Goal: Information Seeking & Learning: Learn about a topic

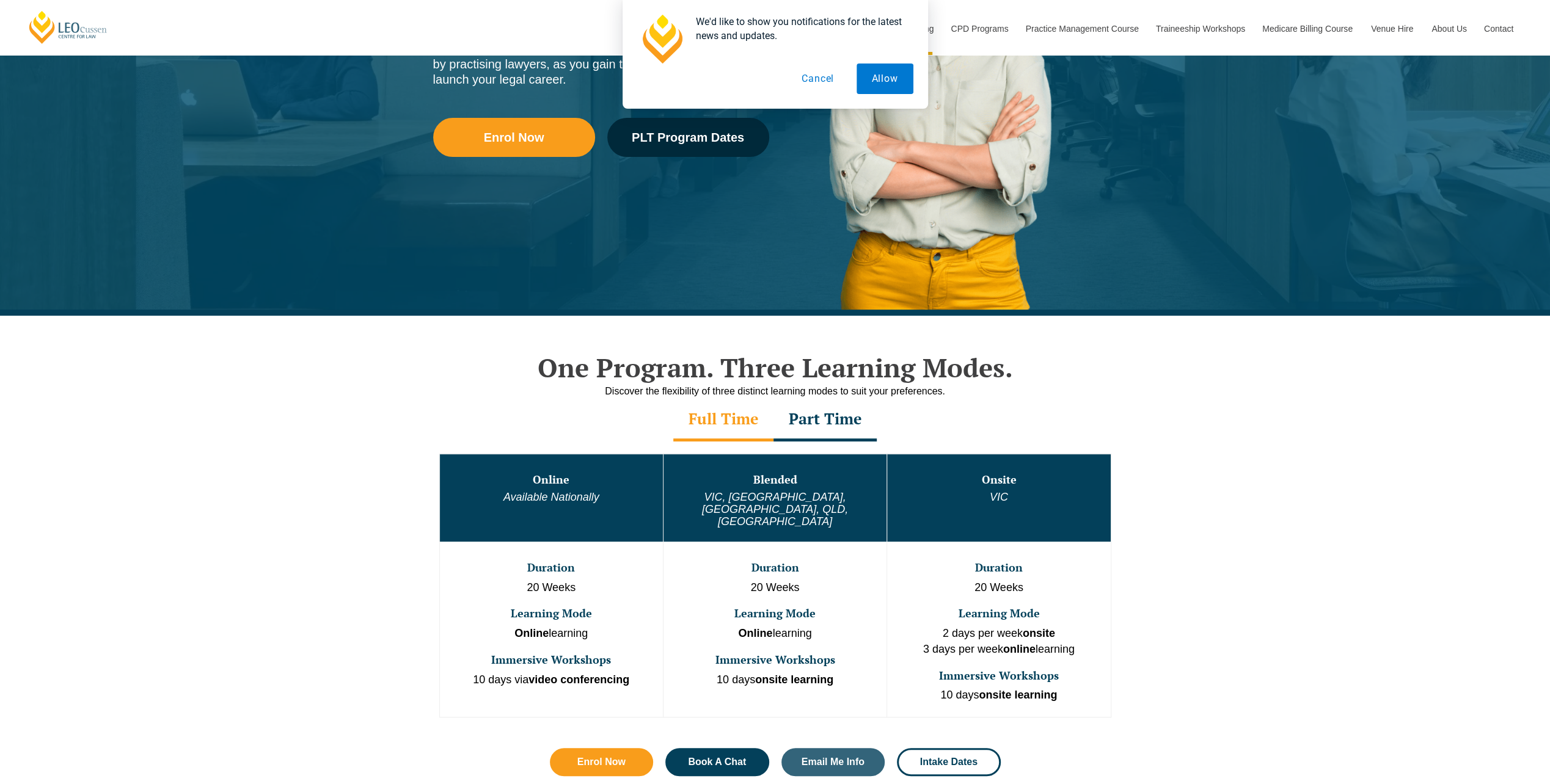
click at [841, 415] on div "Part Time" at bounding box center [825, 420] width 104 height 43
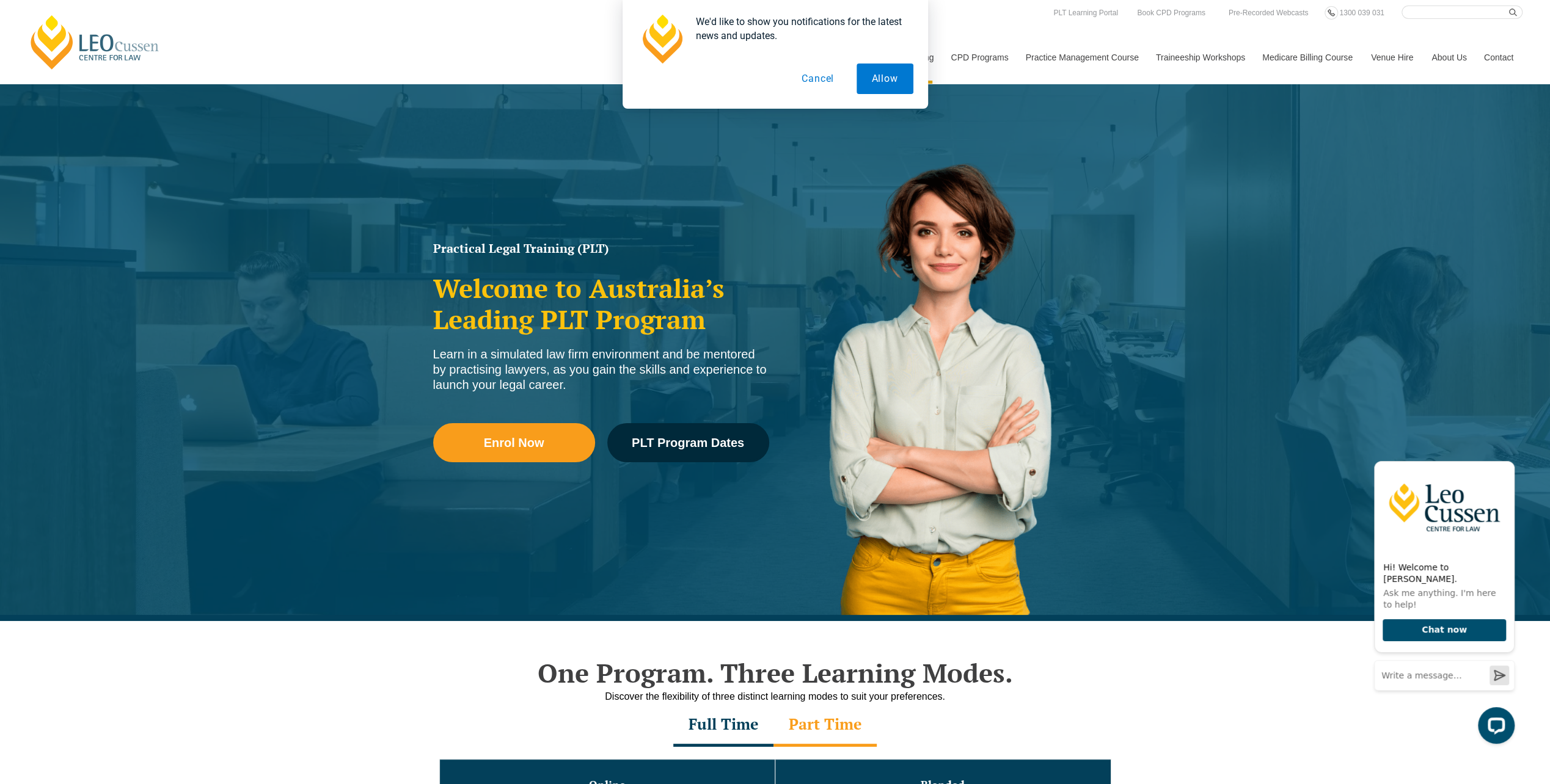
click at [832, 81] on button "Cancel" at bounding box center [818, 79] width 63 height 30
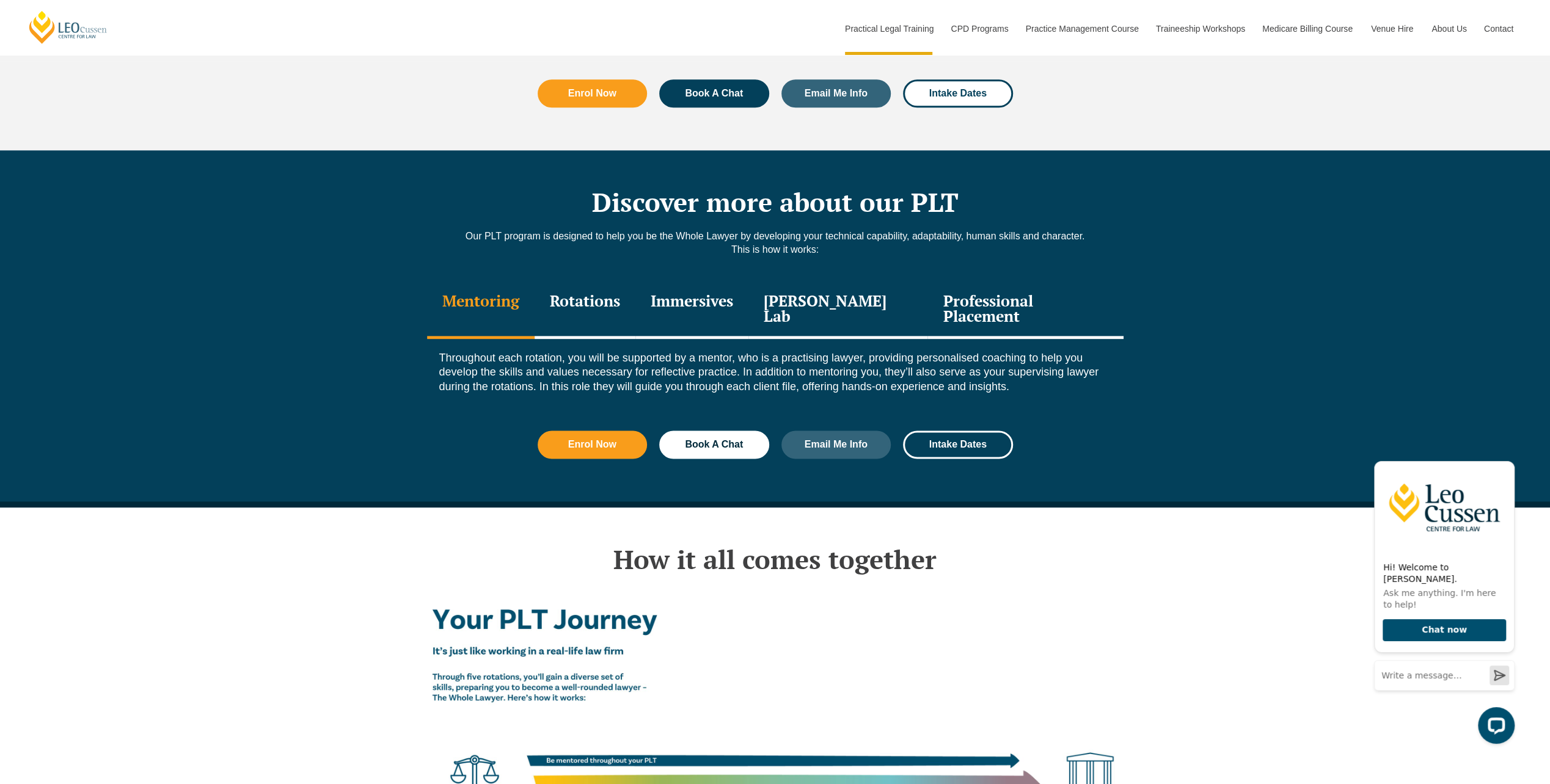
scroll to position [1527, 0]
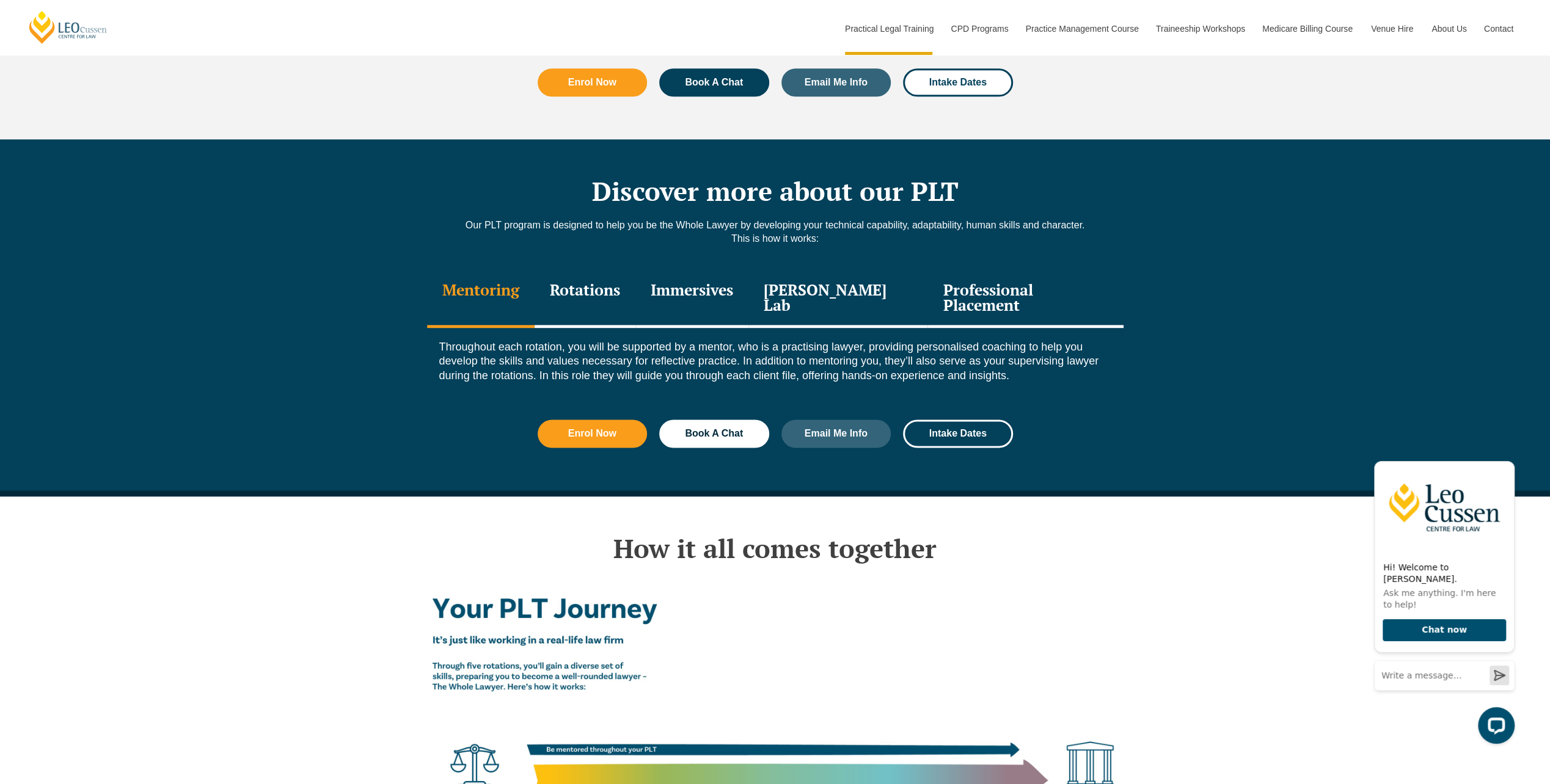
click at [728, 280] on div "Immersives" at bounding box center [691, 299] width 113 height 58
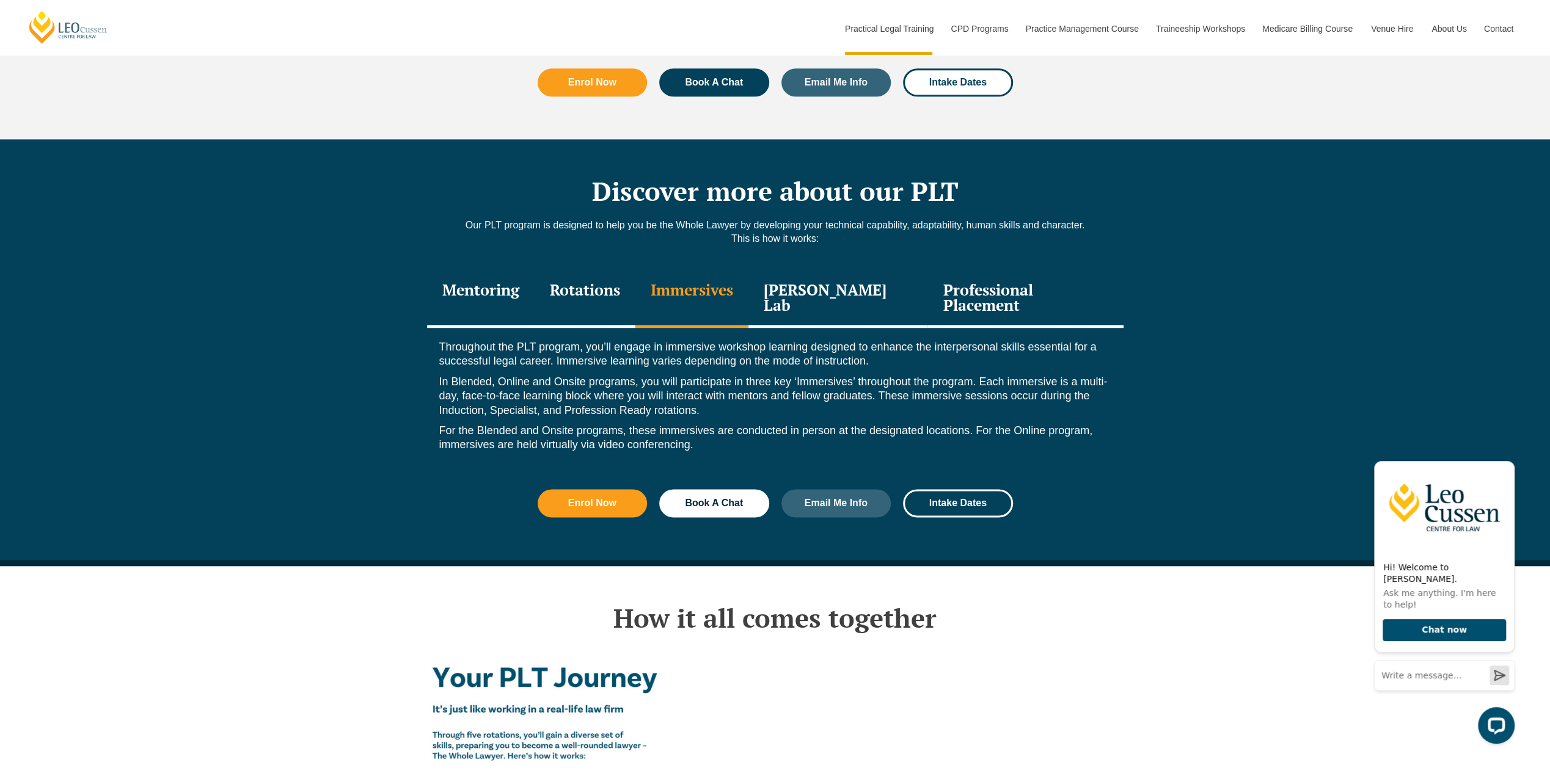
click at [862, 278] on div "[PERSON_NAME] Lab" at bounding box center [838, 299] width 179 height 58
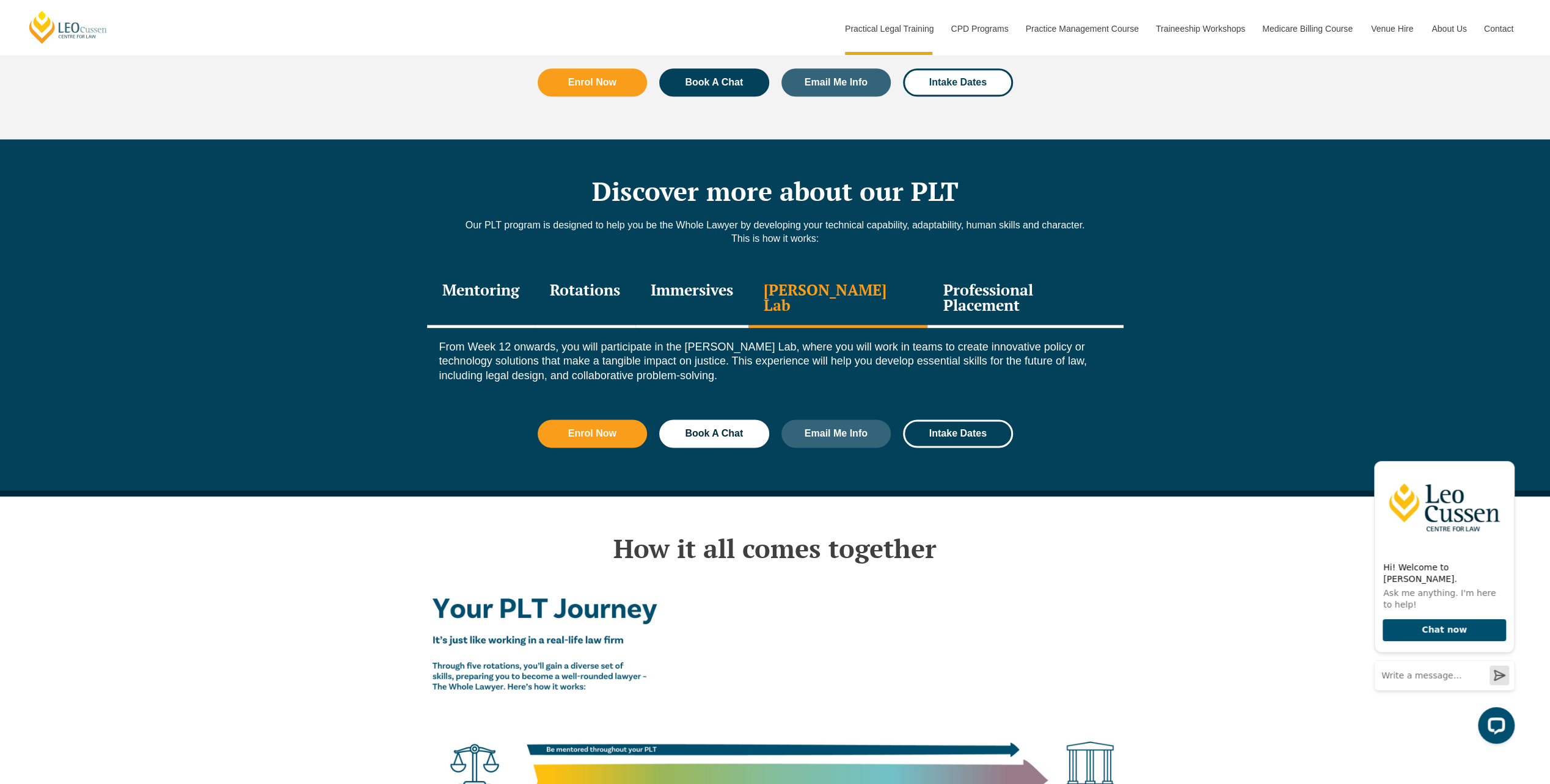
click at [970, 271] on div "Professional Placement" at bounding box center [1025, 299] width 196 height 58
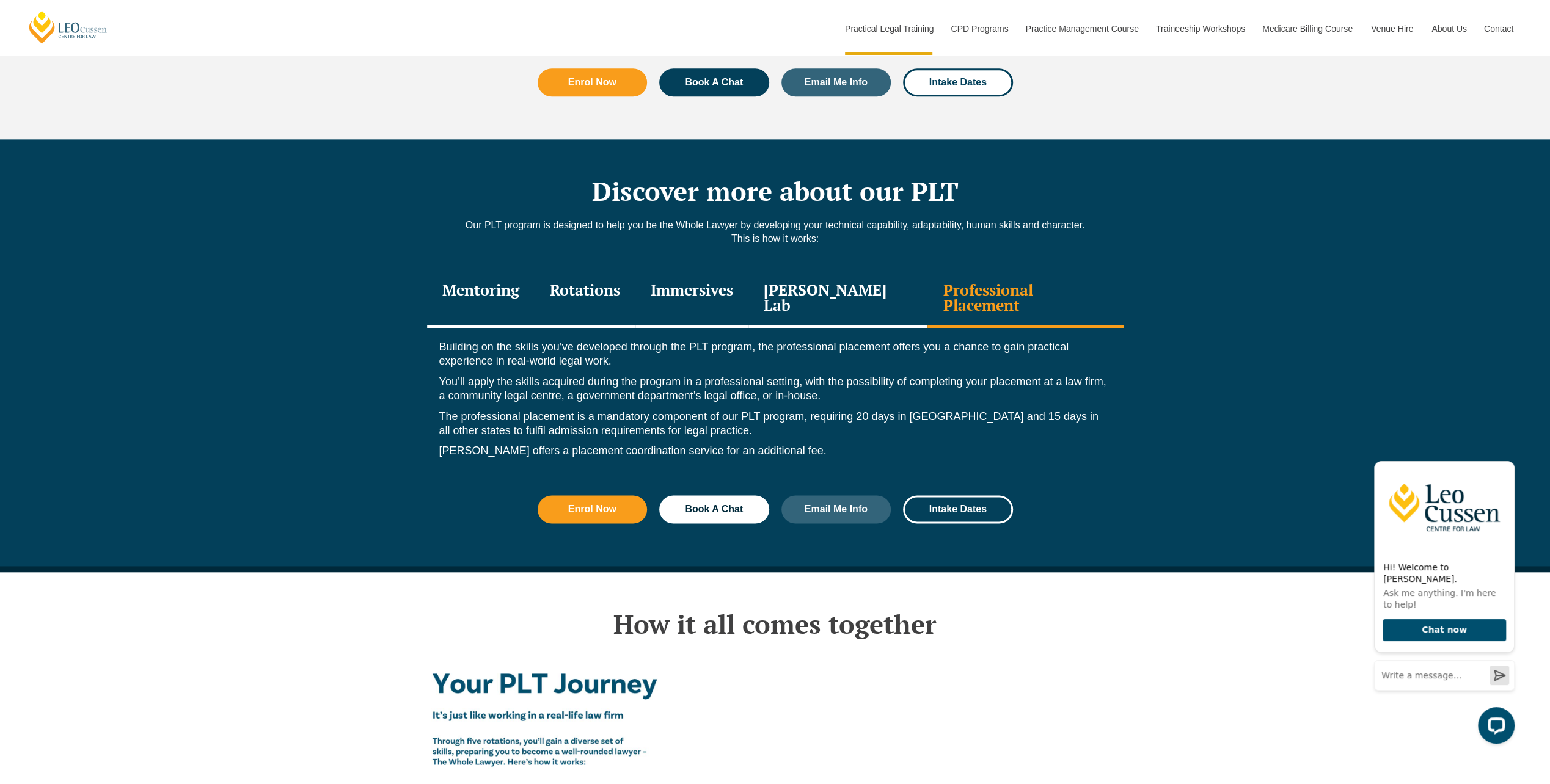
click at [604, 285] on div "Rotations" at bounding box center [585, 299] width 101 height 58
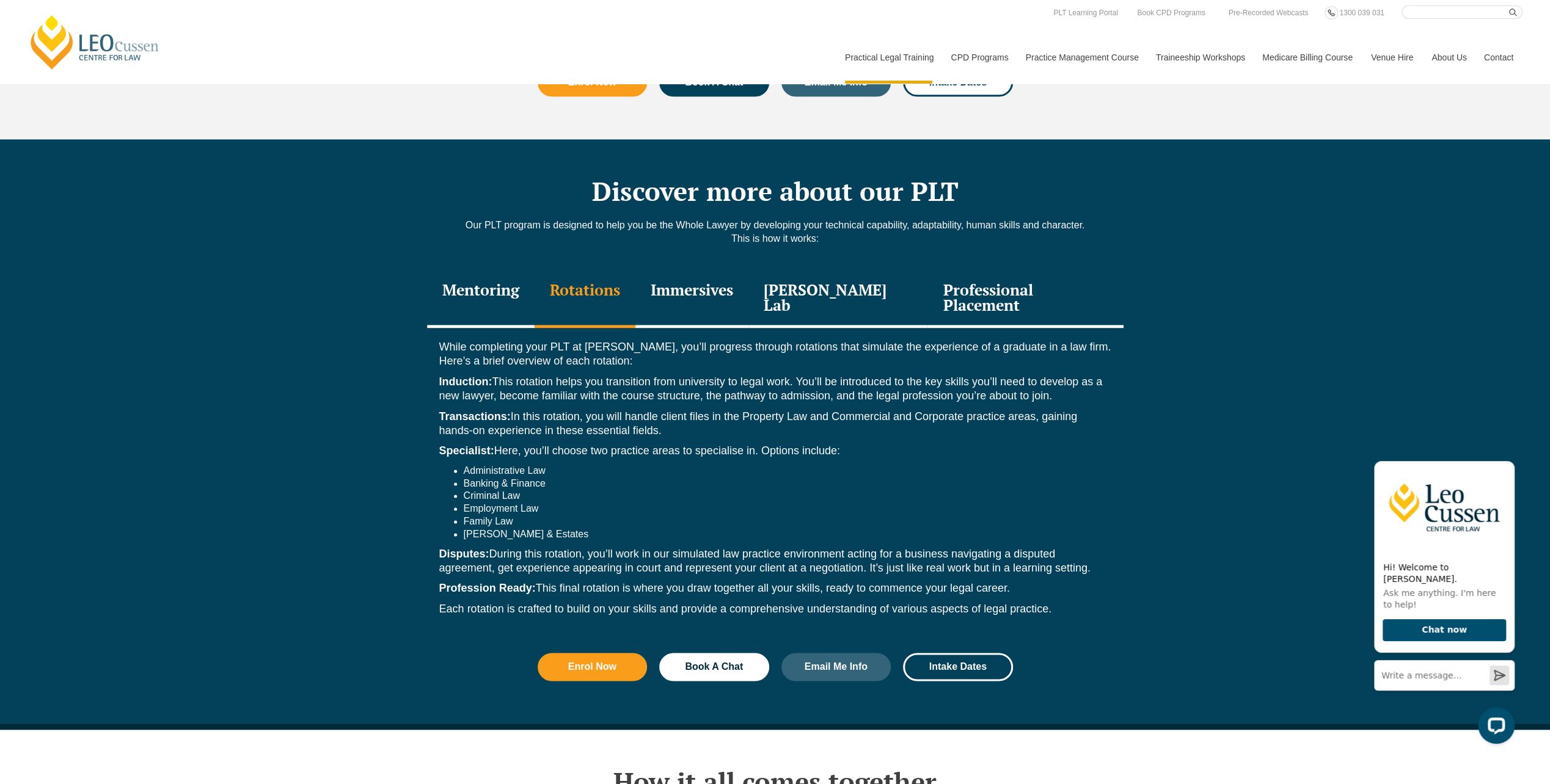
click at [734, 275] on div "Immersives" at bounding box center [691, 299] width 113 height 58
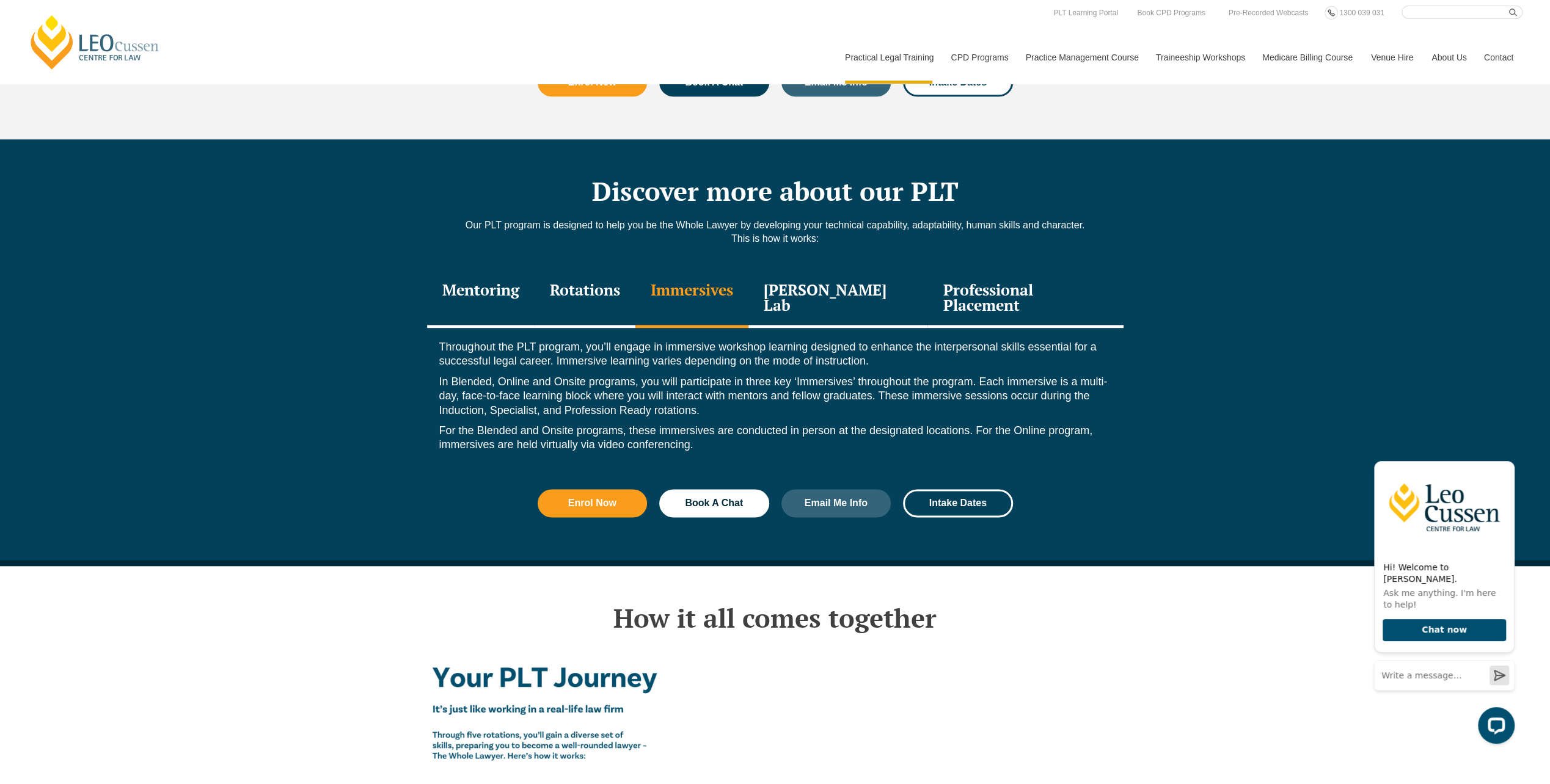
click at [791, 284] on div "[PERSON_NAME] Lab" at bounding box center [838, 299] width 179 height 58
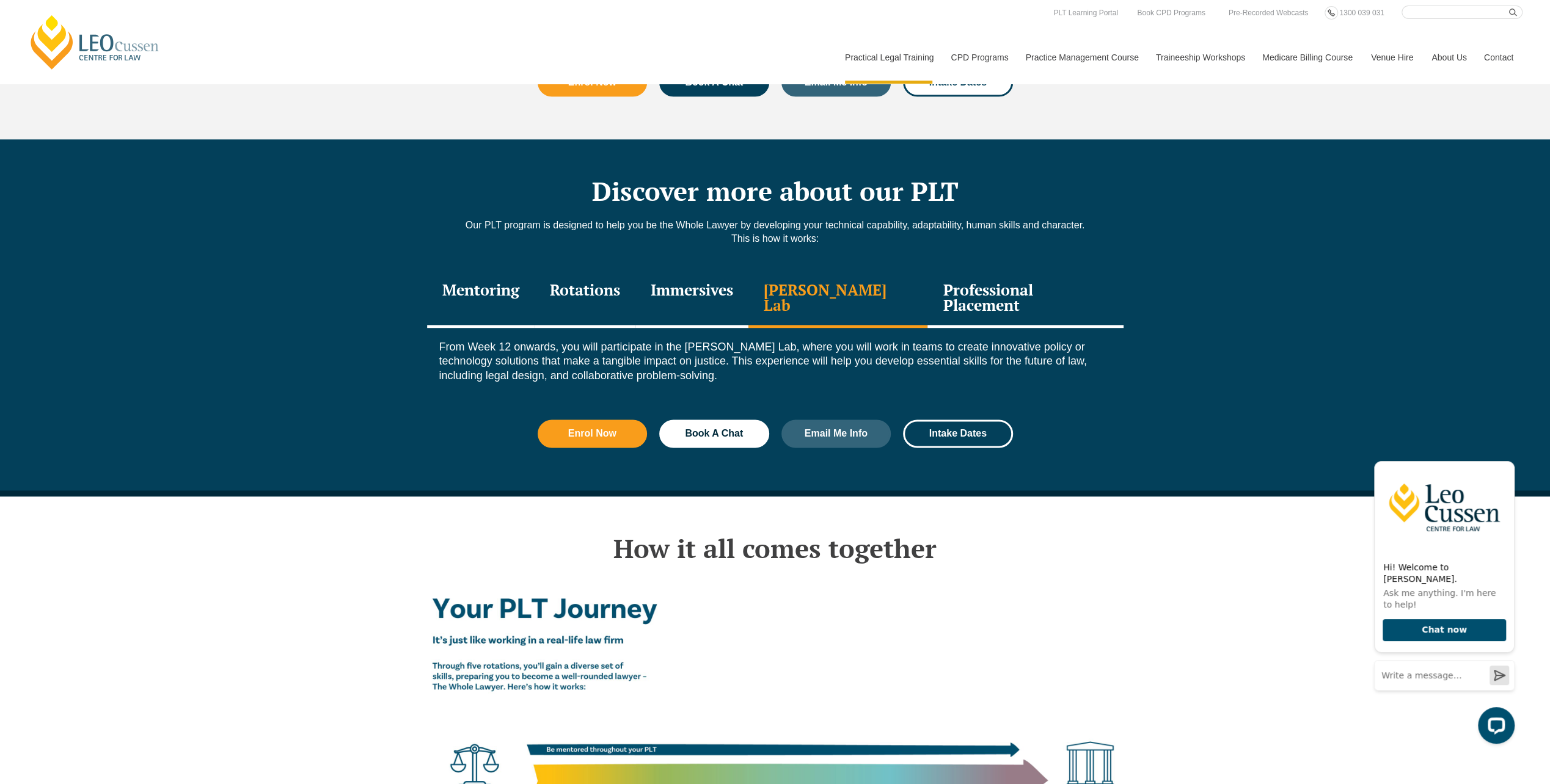
click at [979, 277] on div "Professional Placement" at bounding box center [1025, 299] width 196 height 58
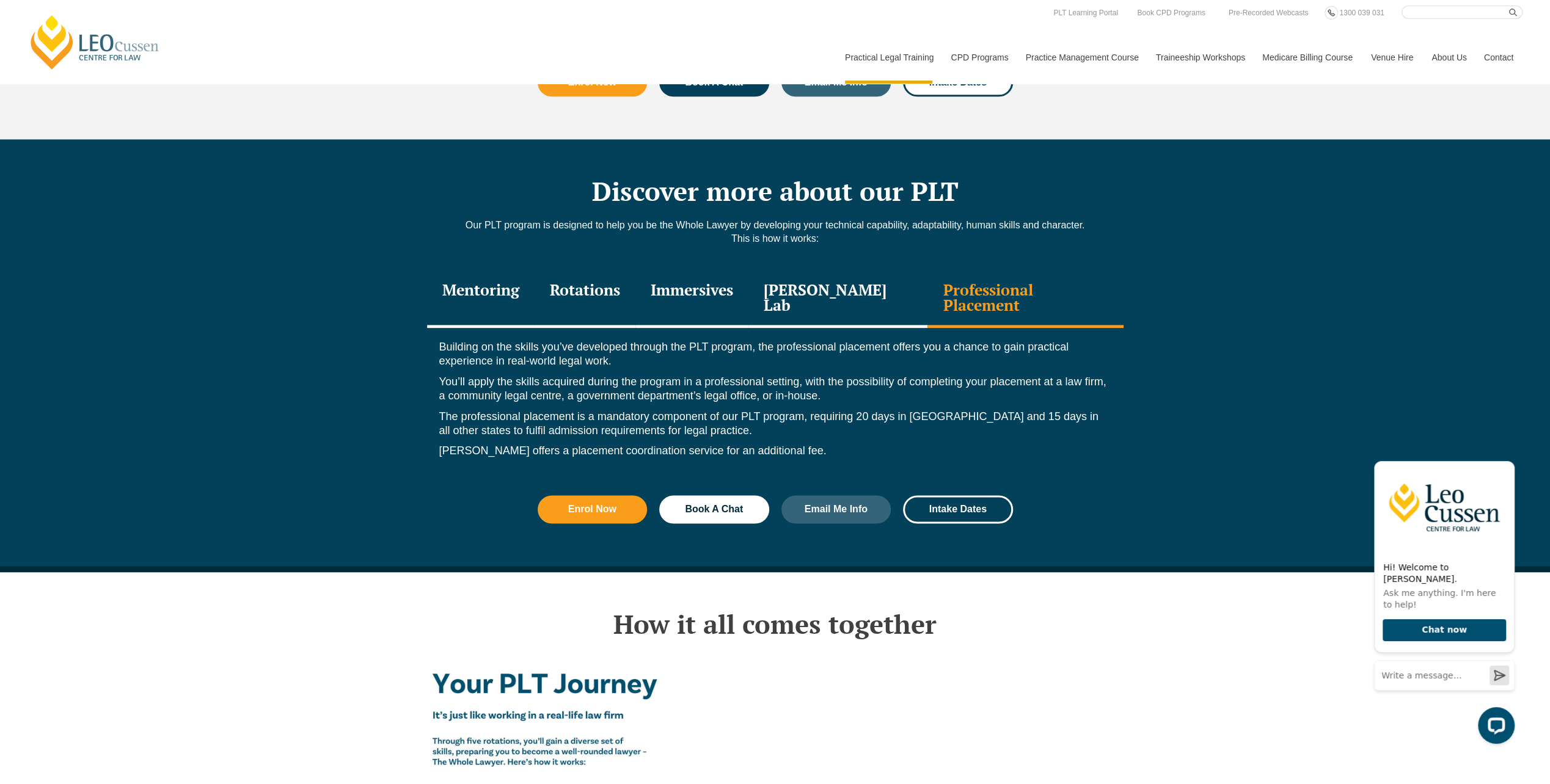
click at [530, 272] on div "Mentoring" at bounding box center [481, 299] width 108 height 58
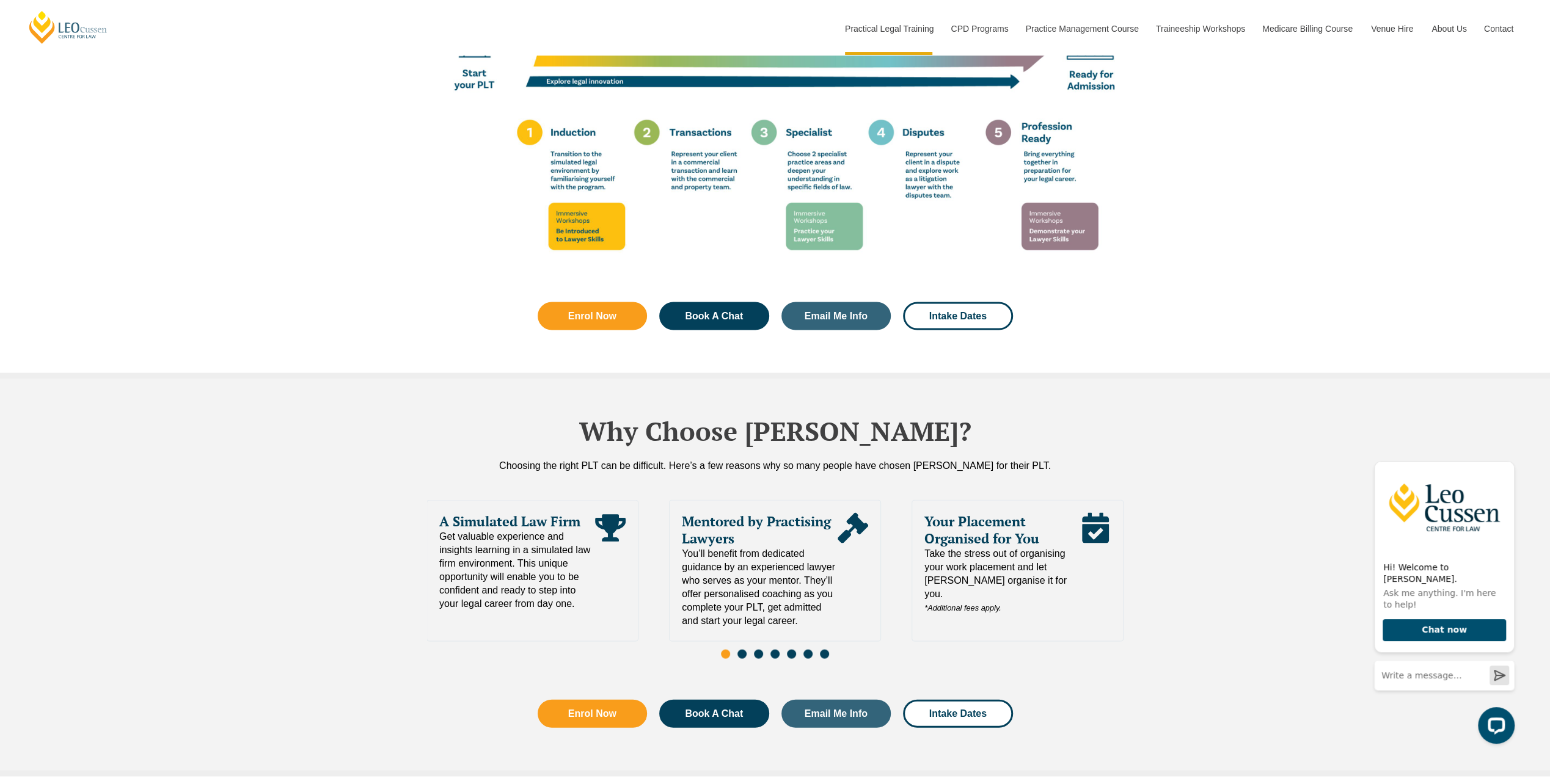
scroll to position [2321, 0]
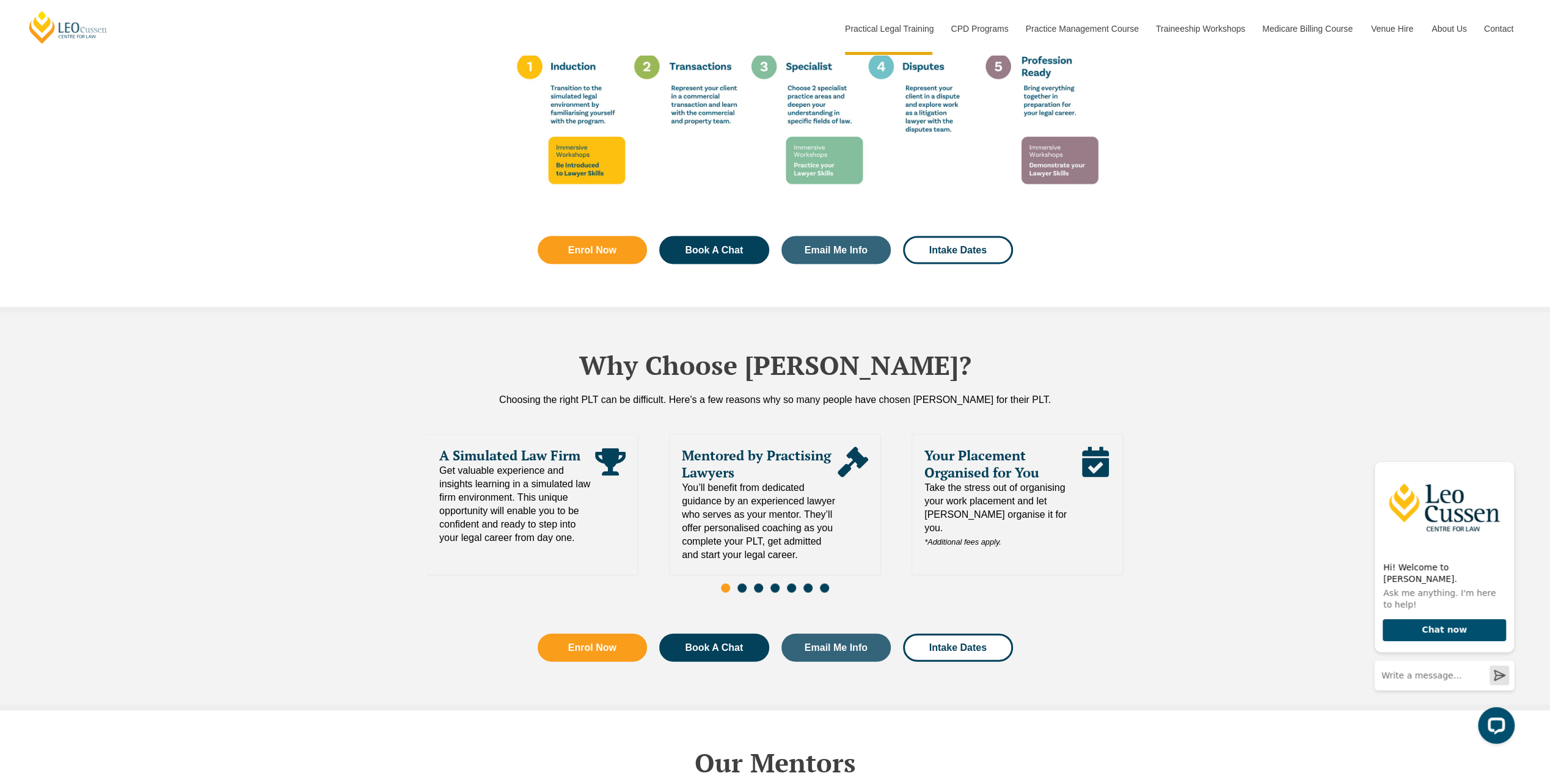
click at [741, 583] on span "Go to slide 2" at bounding box center [742, 588] width 9 height 9
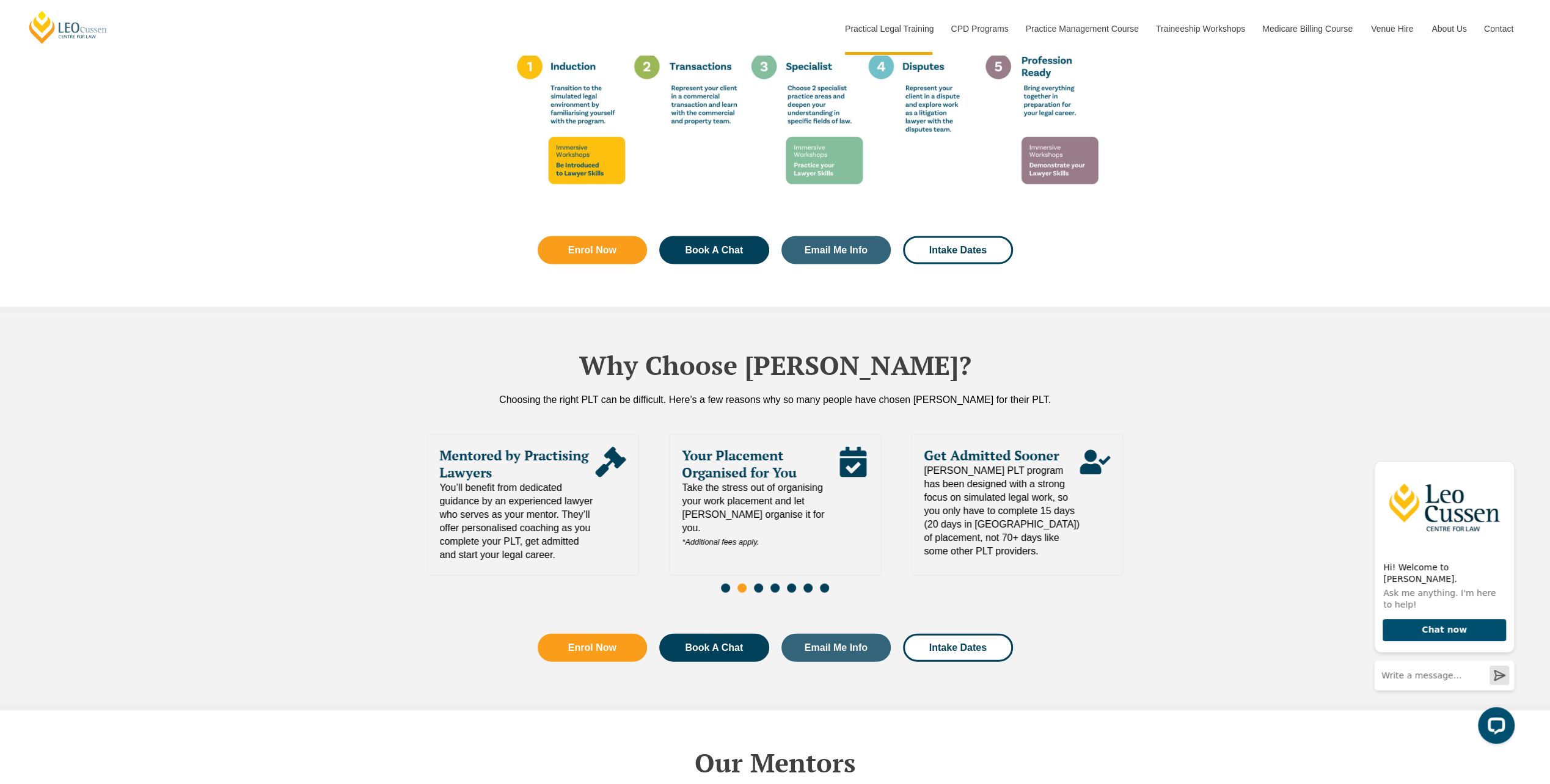
click at [757, 583] on span "Go to slide 3" at bounding box center [758, 588] width 9 height 9
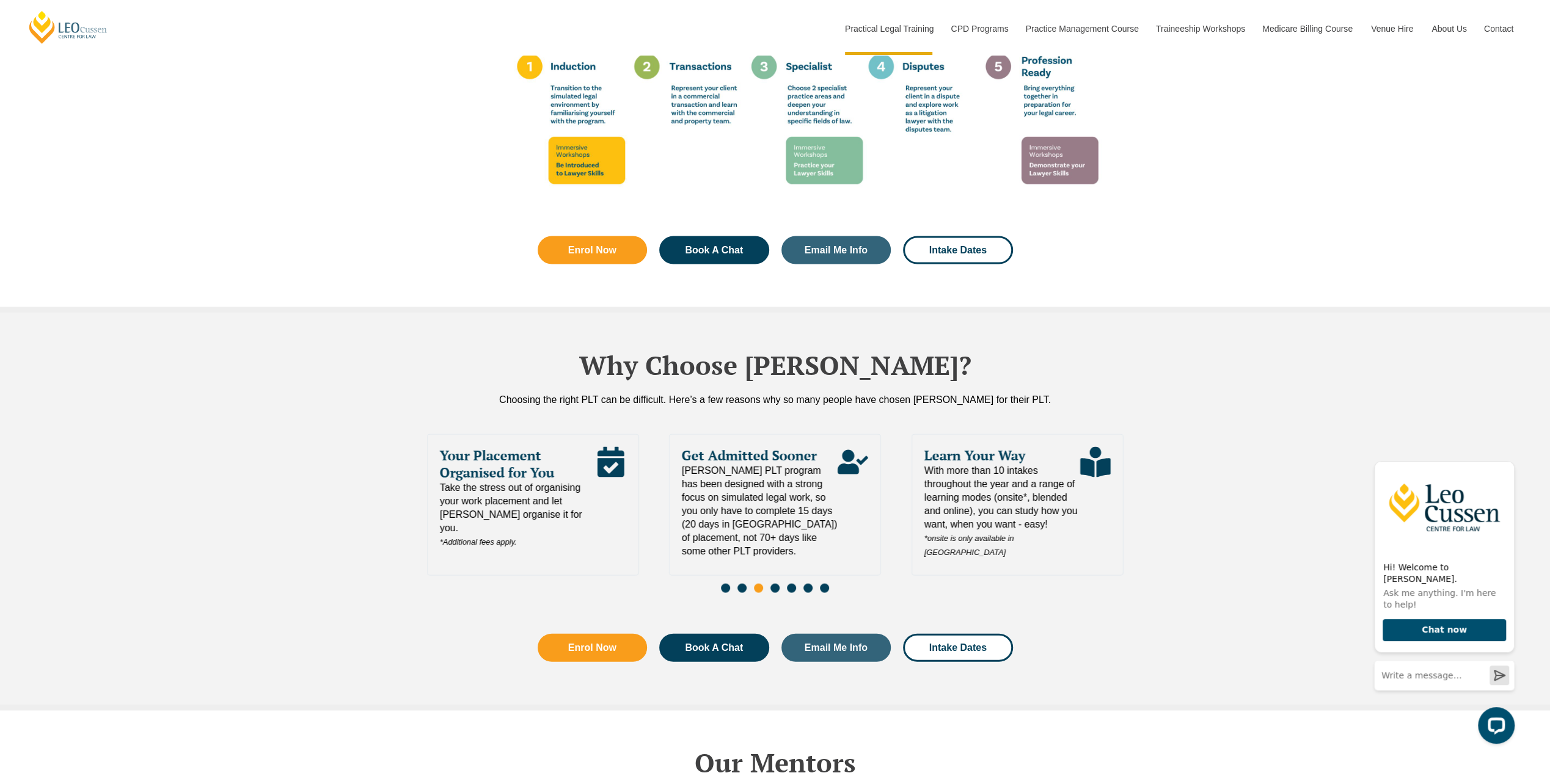
click at [778, 583] on span "Go to slide 4" at bounding box center [775, 588] width 9 height 9
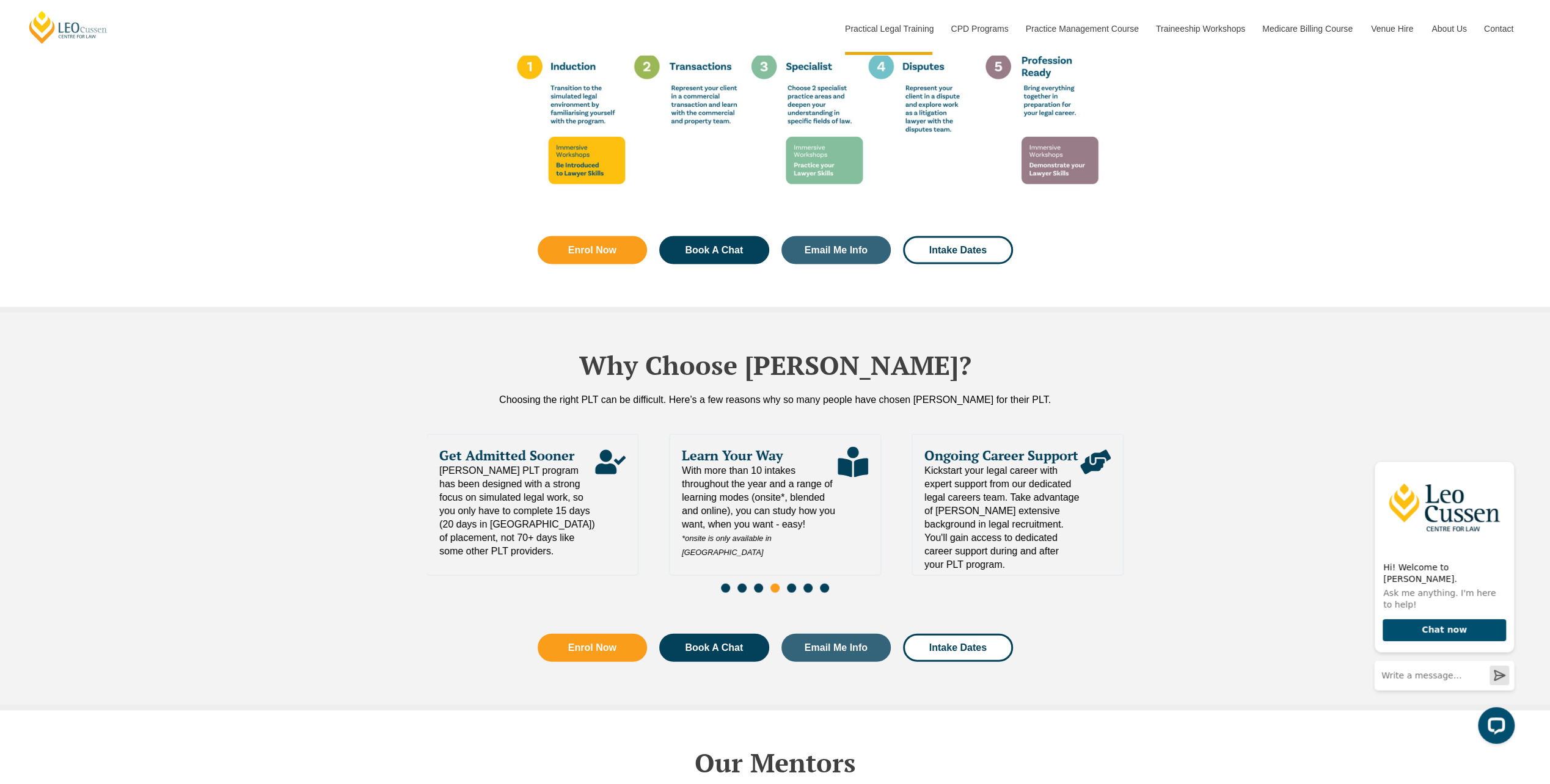
click at [791, 583] on span "Go to slide 5" at bounding box center [791, 588] width 9 height 9
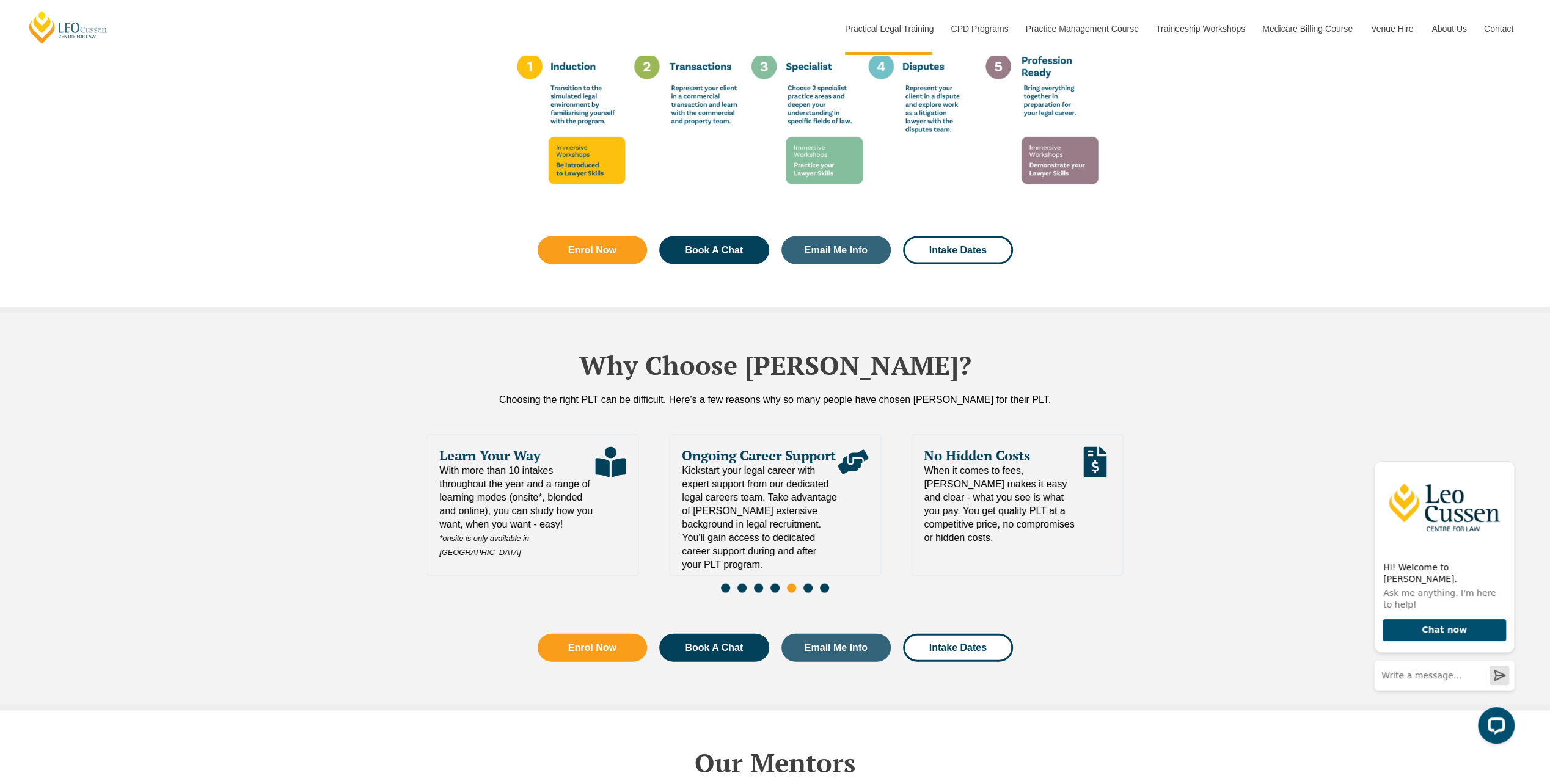
click at [803, 582] on div "Slides" at bounding box center [775, 589] width 696 height 14
click at [806, 583] on span "Go to slide 6" at bounding box center [808, 588] width 9 height 9
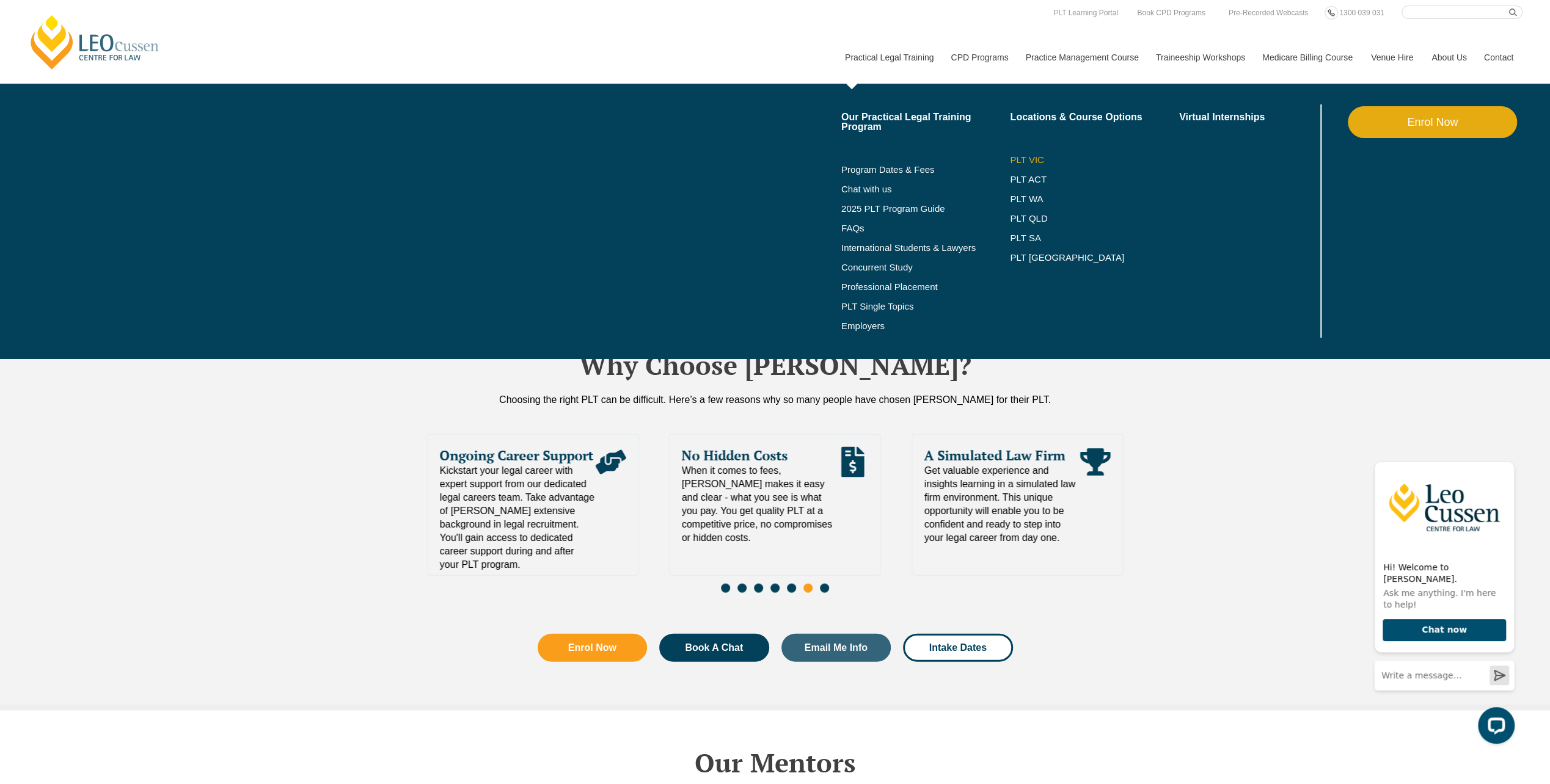
click at [1024, 157] on link "PLT VIC" at bounding box center [1094, 160] width 169 height 10
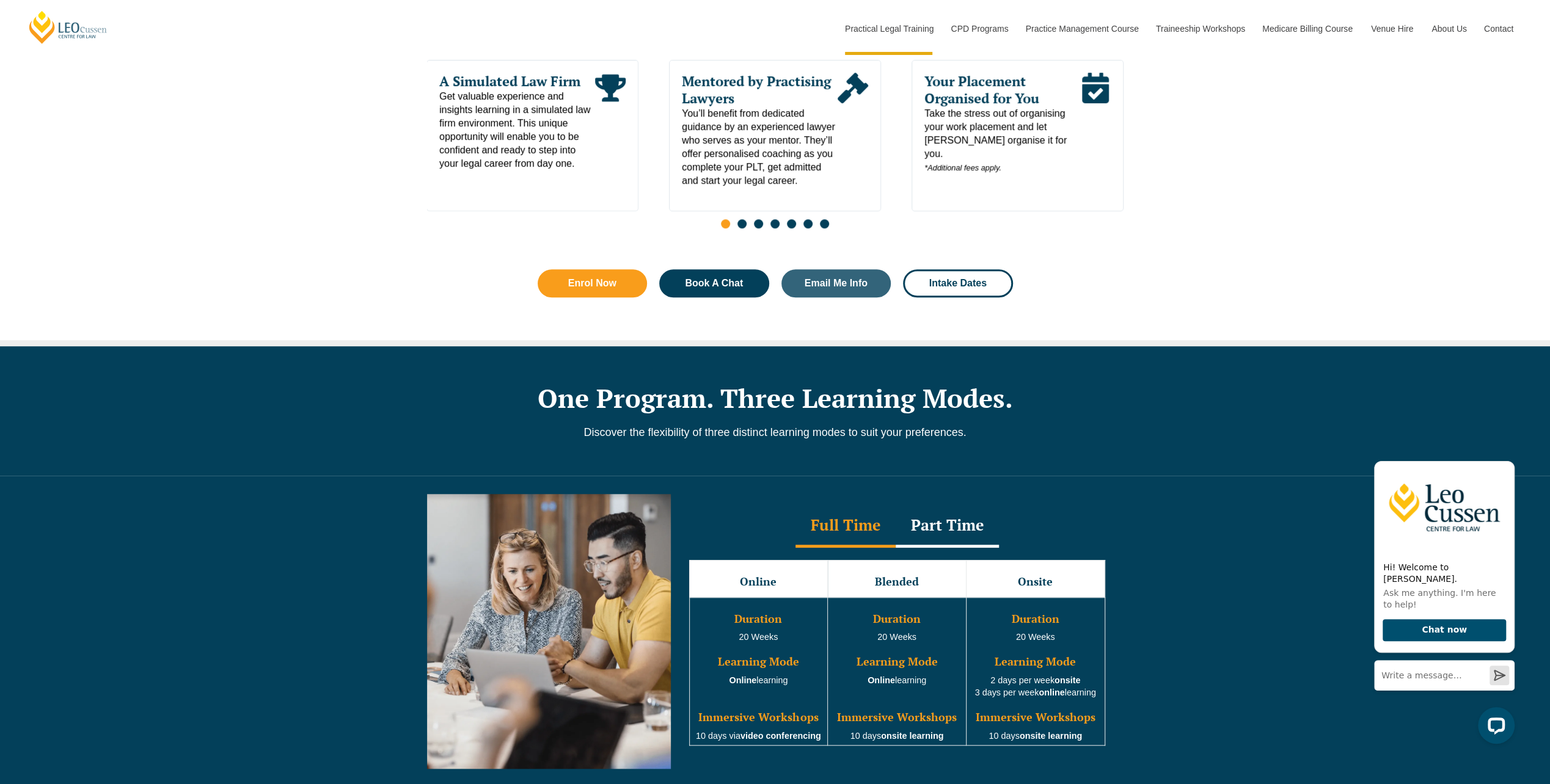
scroll to position [917, 0]
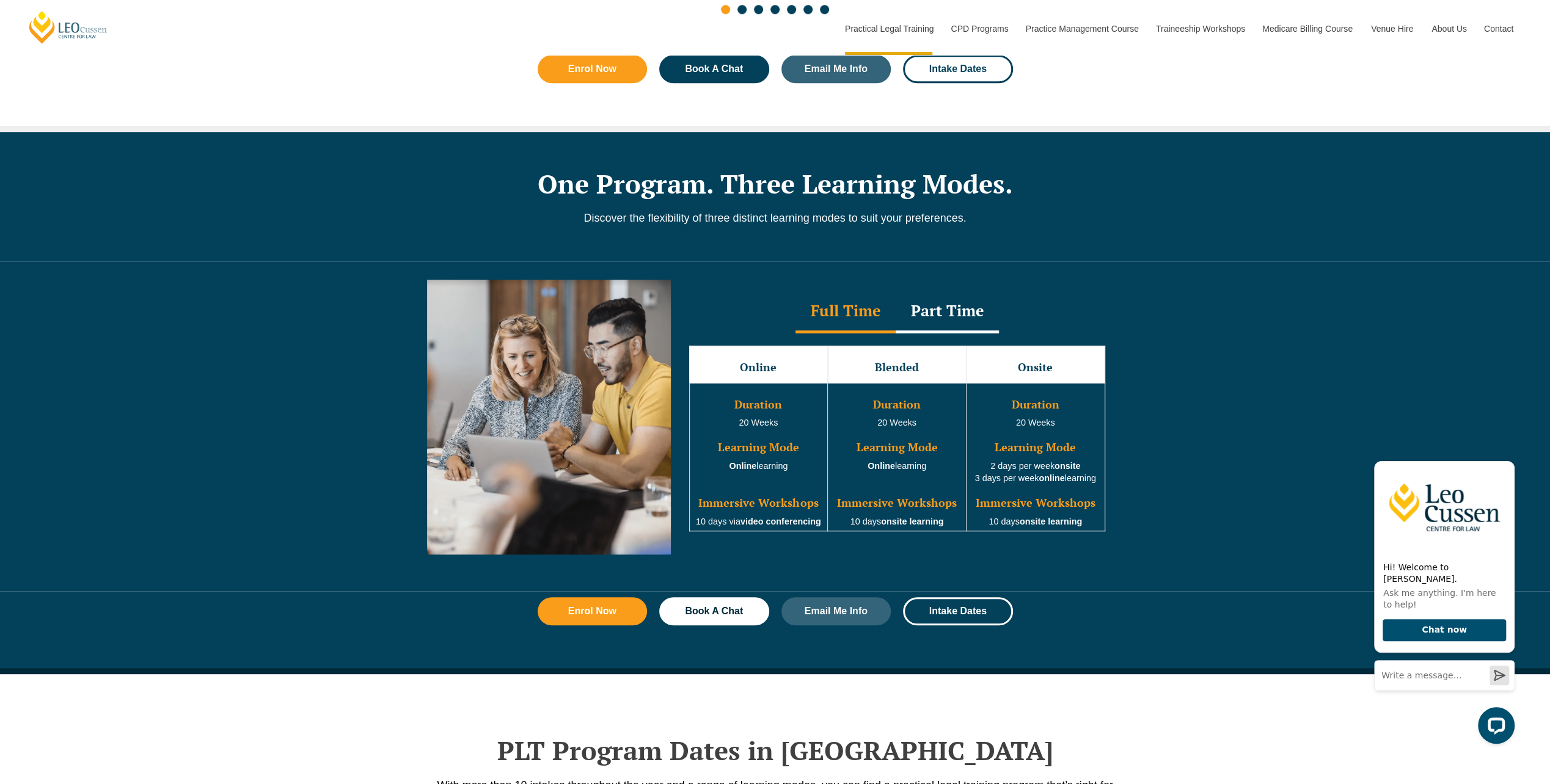
click at [970, 301] on div "Part Time" at bounding box center [947, 312] width 104 height 43
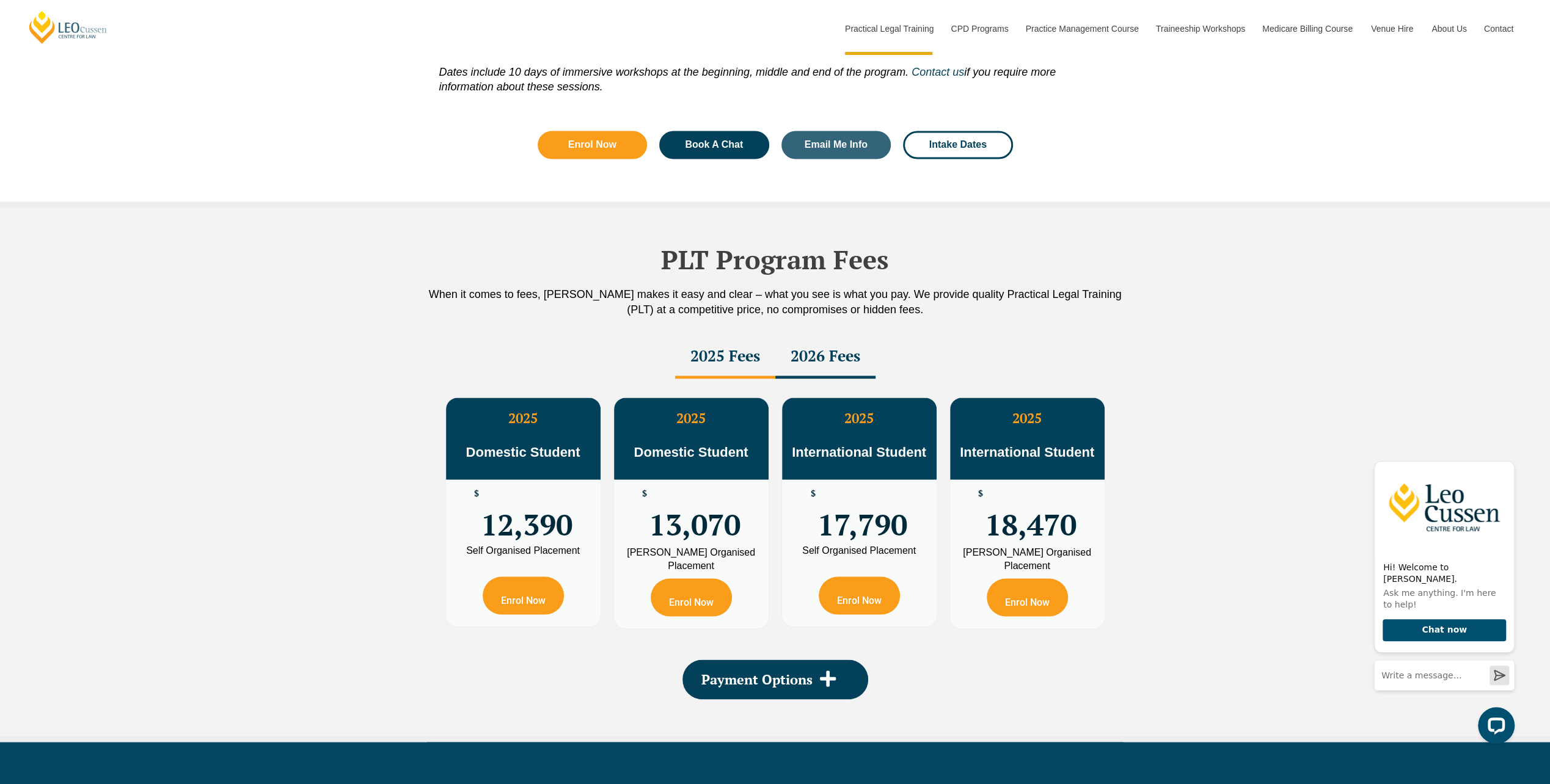
scroll to position [1954, 0]
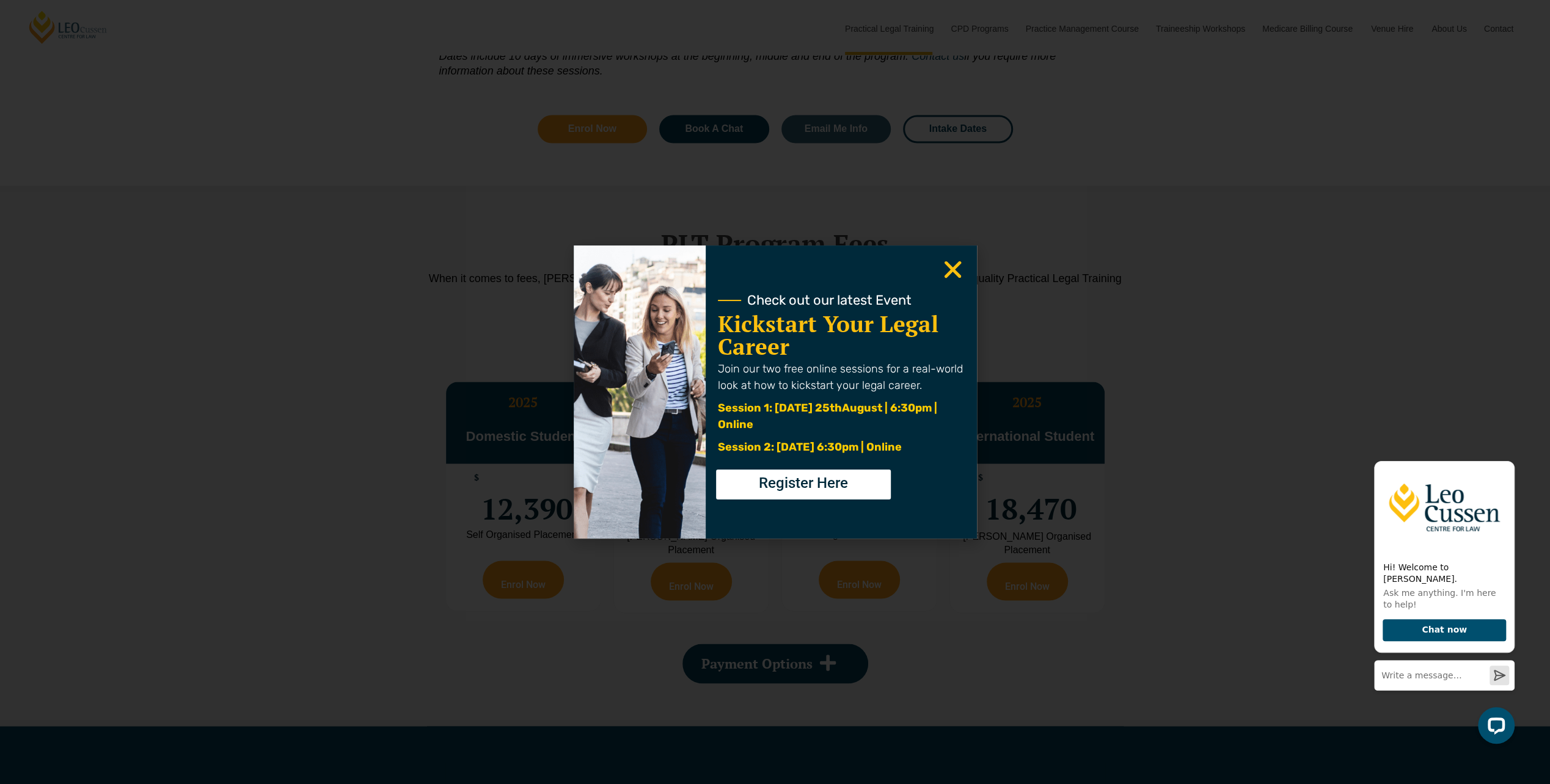
click at [955, 262] on icon "Close" at bounding box center [953, 270] width 24 height 24
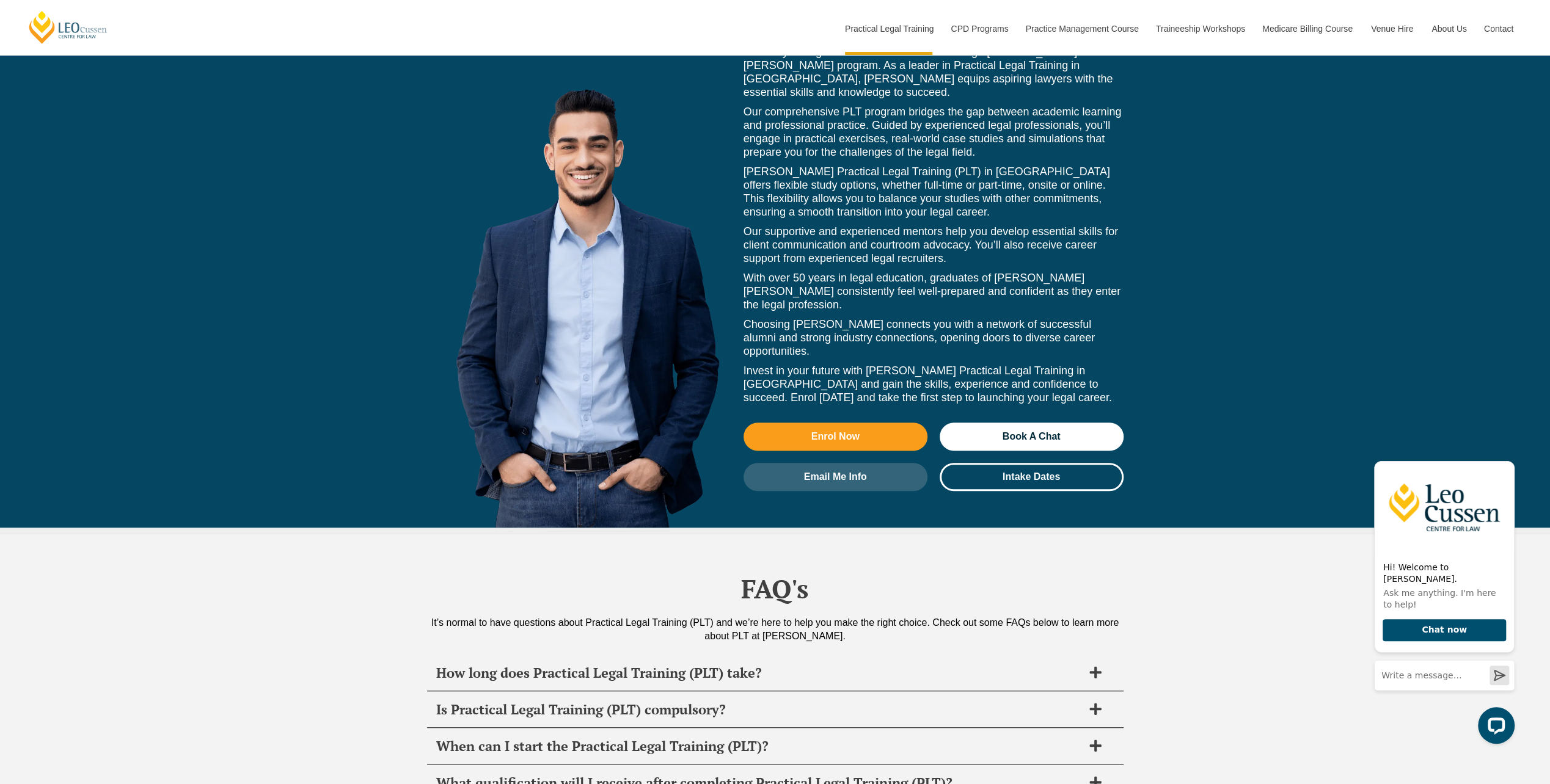
scroll to position [5524, 0]
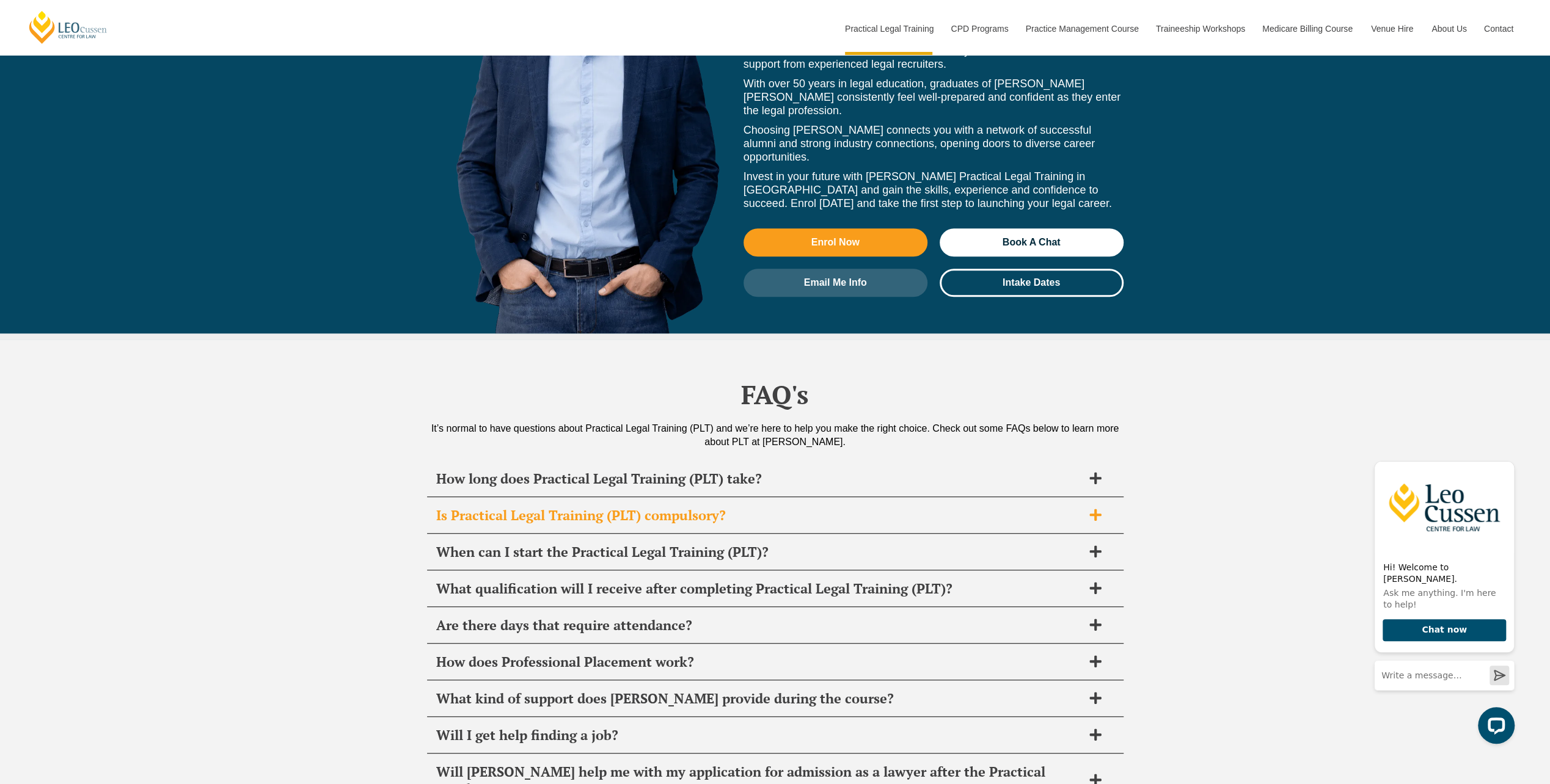
click at [885, 498] on div "Is Practical Legal Training (PLT) compulsory?" at bounding box center [775, 515] width 696 height 36
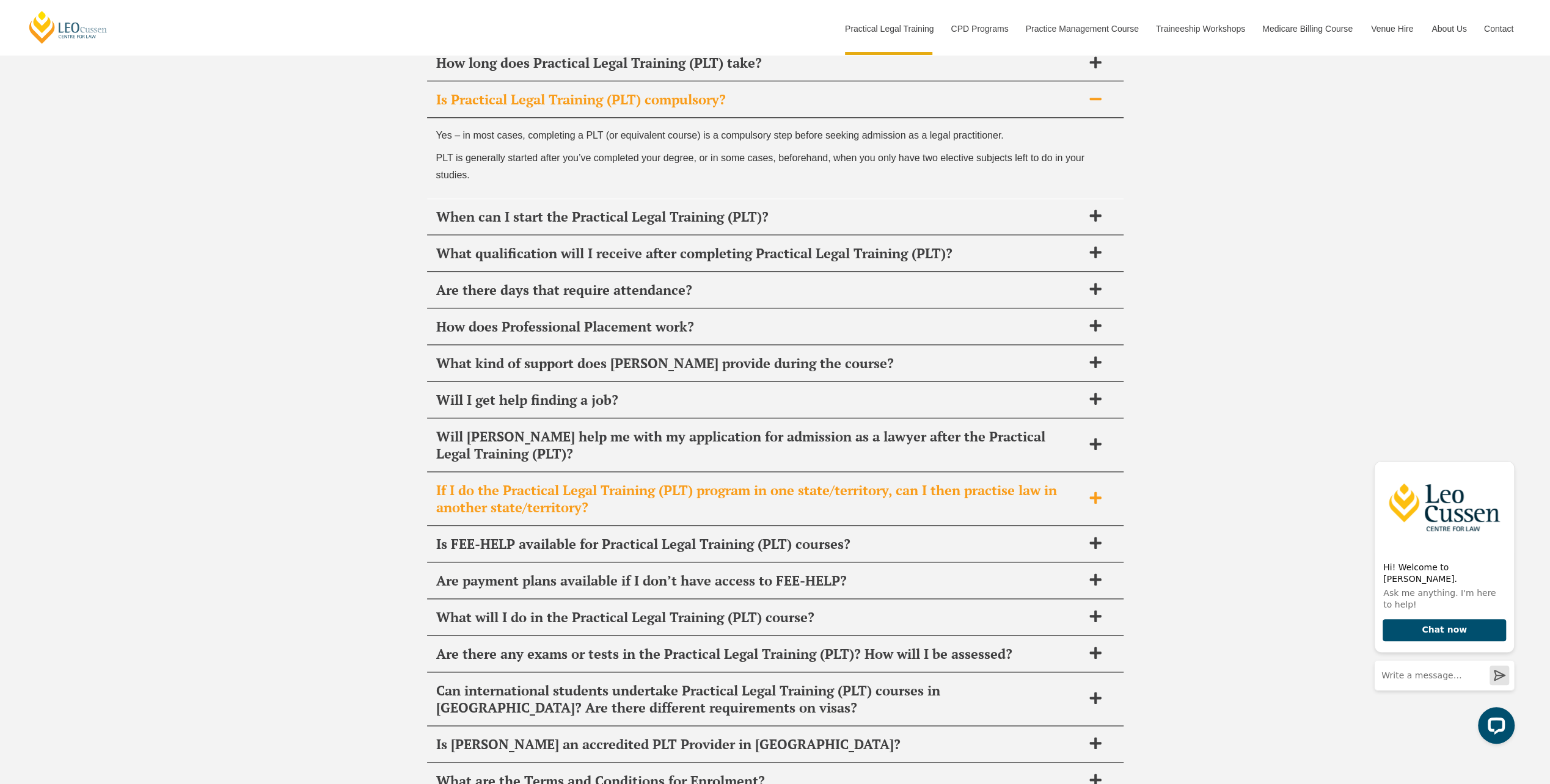
scroll to position [5952, 0]
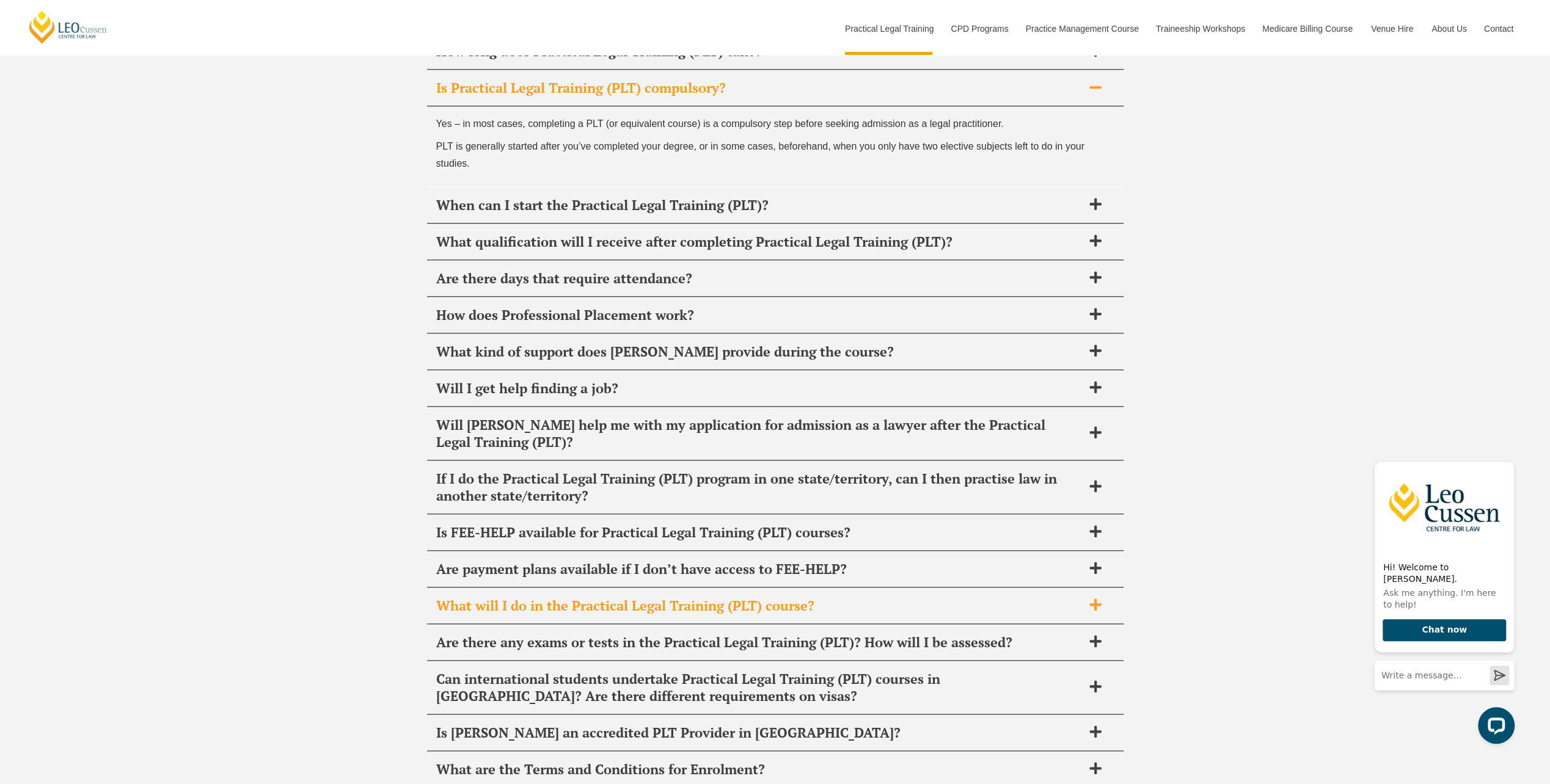
click at [919, 598] on span "What will I do in the Practical Legal Training (PLT) course?" at bounding box center [759, 606] width 647 height 17
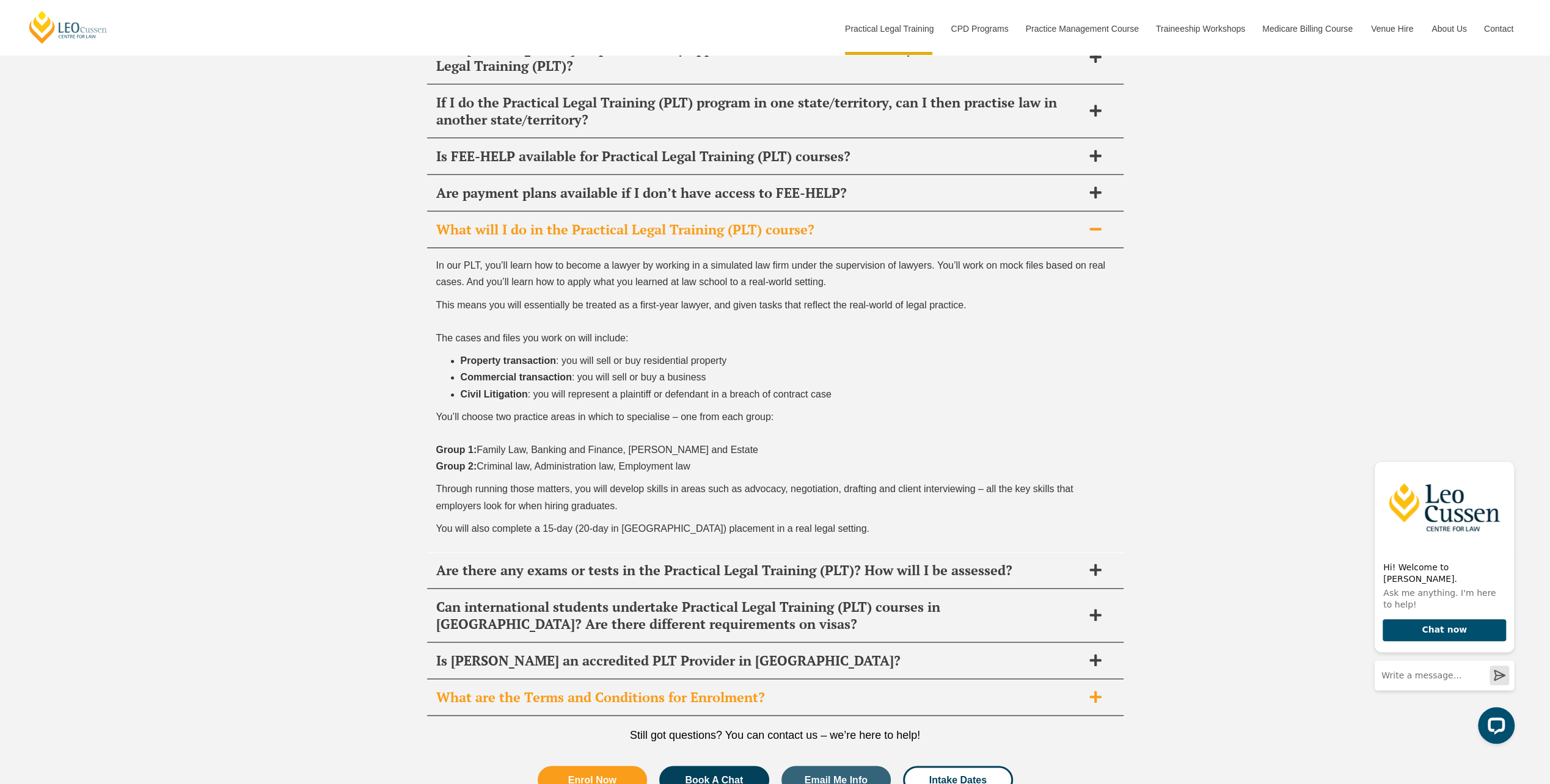
scroll to position [6251, 0]
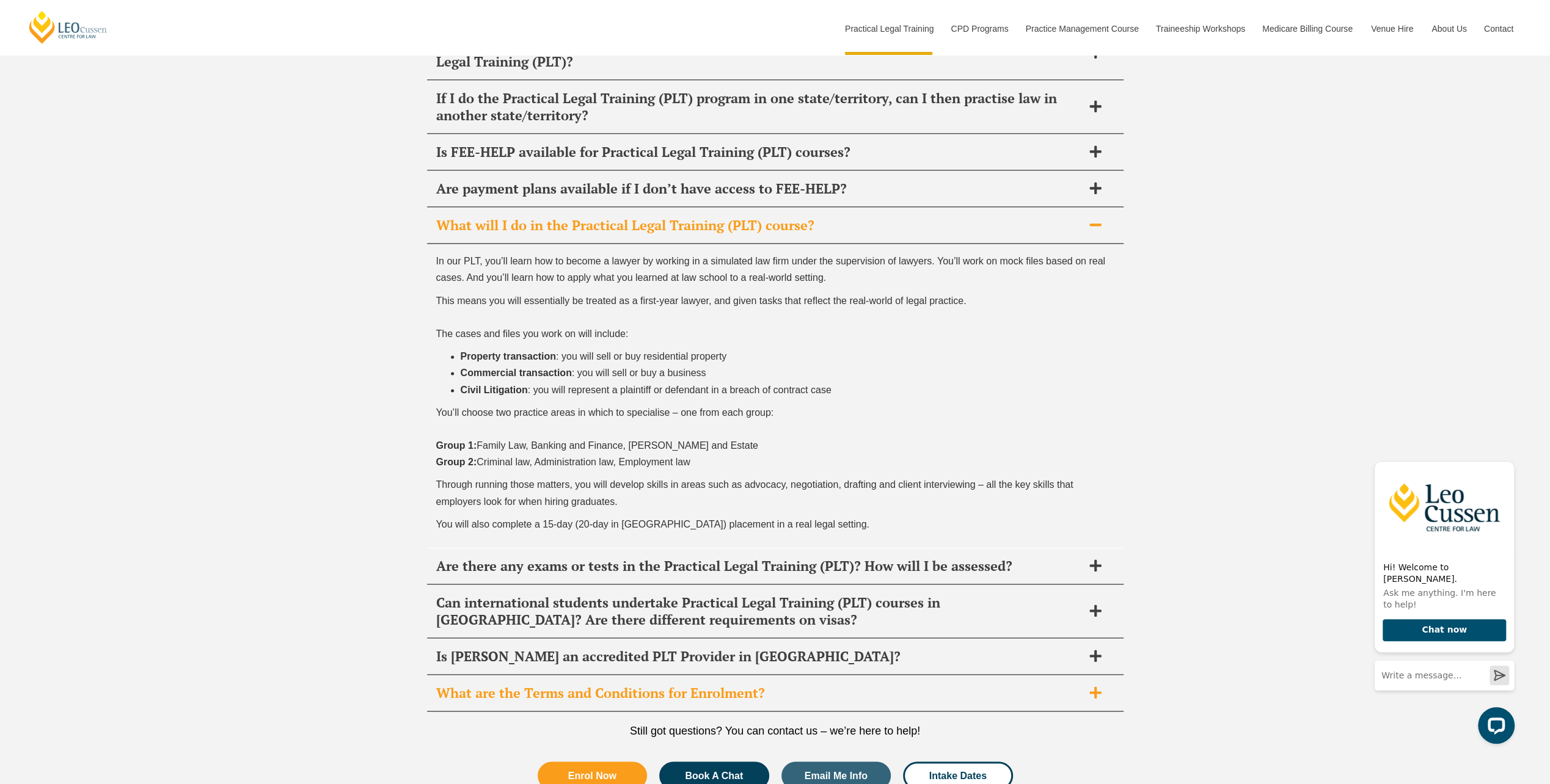
click at [864, 685] on span "What are the Terms and Conditions for Enrolment?" at bounding box center [759, 693] width 647 height 17
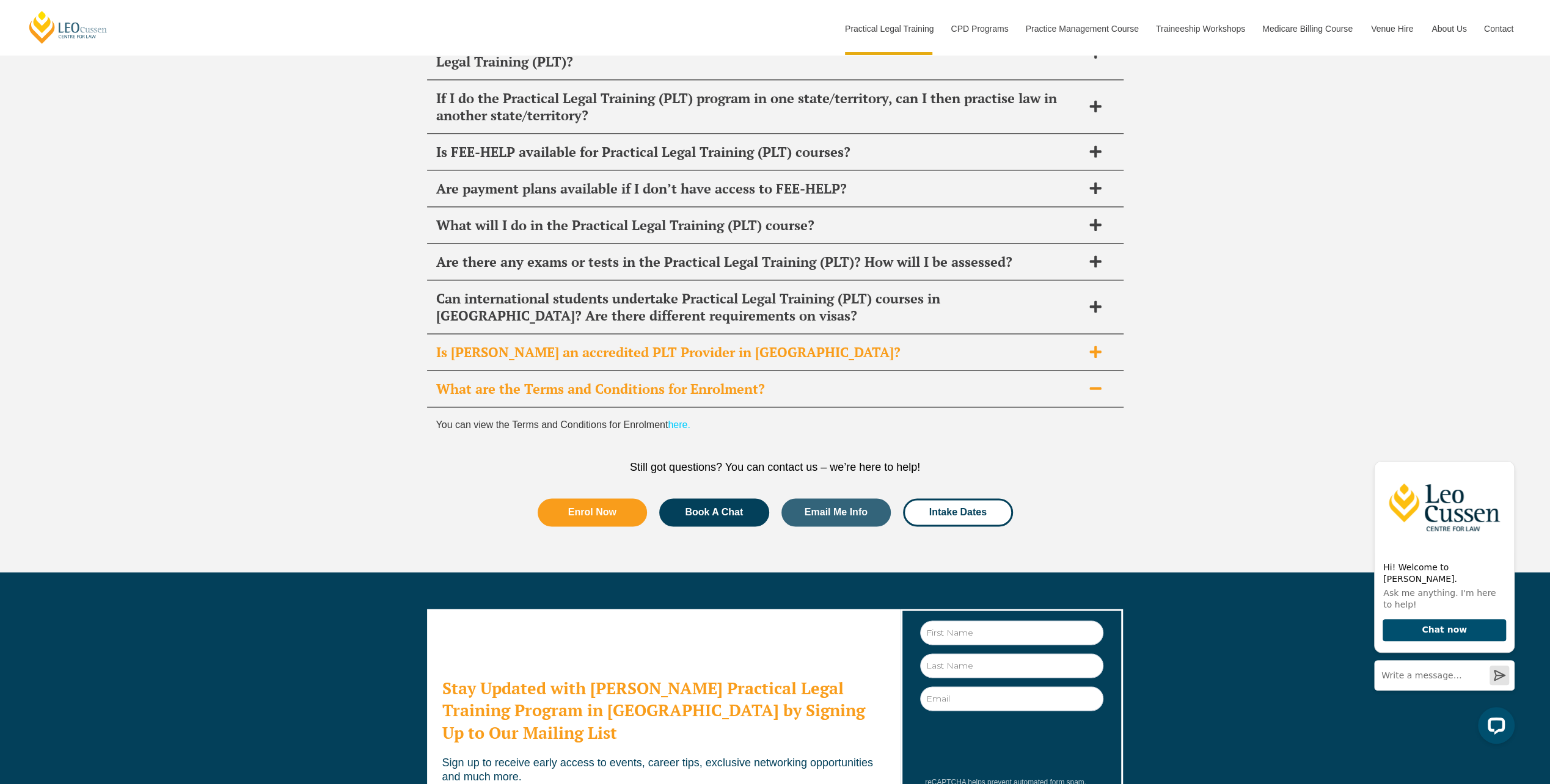
click at [764, 335] on div "Is [PERSON_NAME] an accredited PLT Provider in [GEOGRAPHIC_DATA]?" at bounding box center [775, 352] width 696 height 36
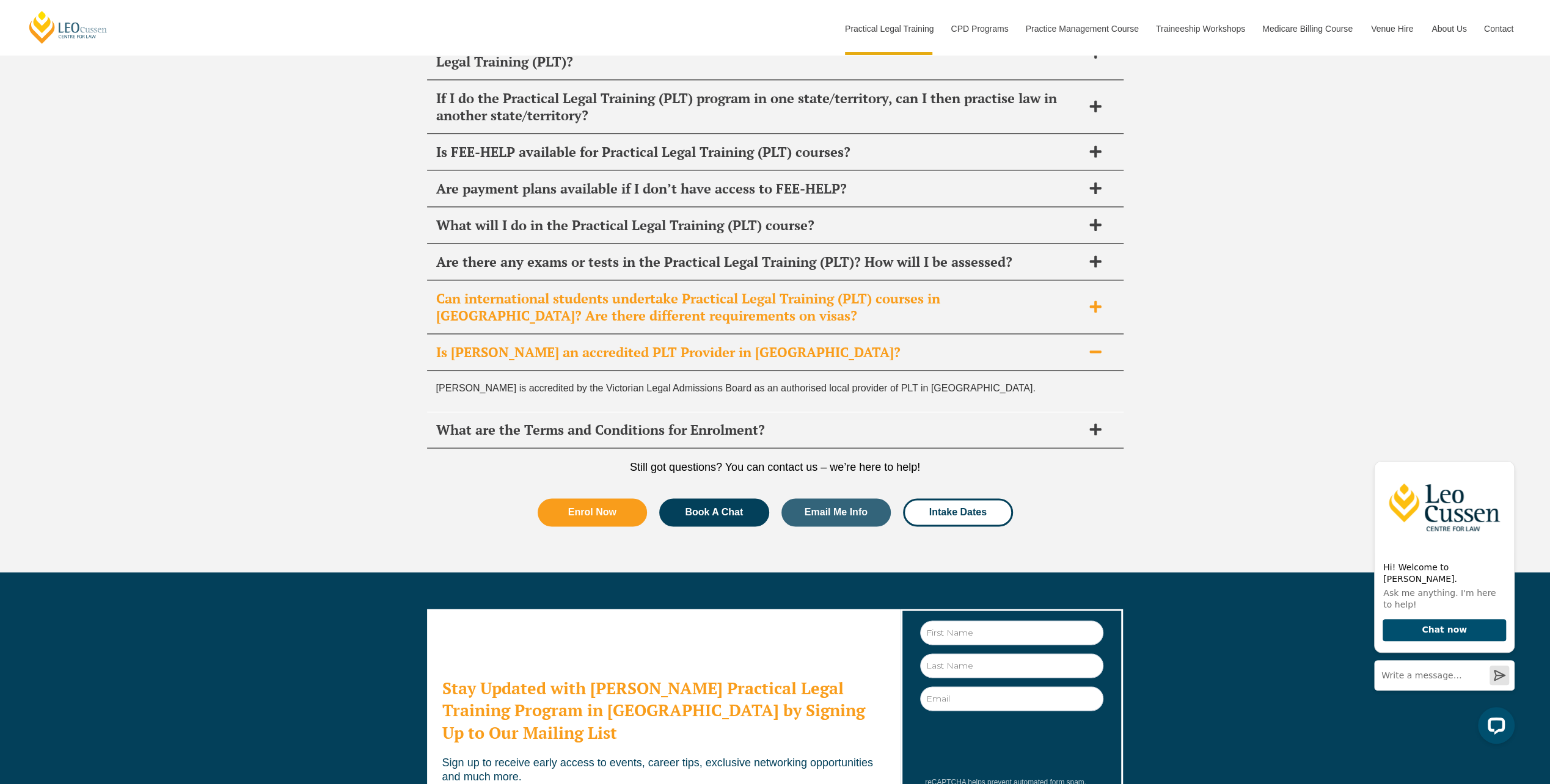
click at [1032, 290] on span "Can international students undertake Practical Legal Training (PLT) courses in …" at bounding box center [759, 307] width 647 height 34
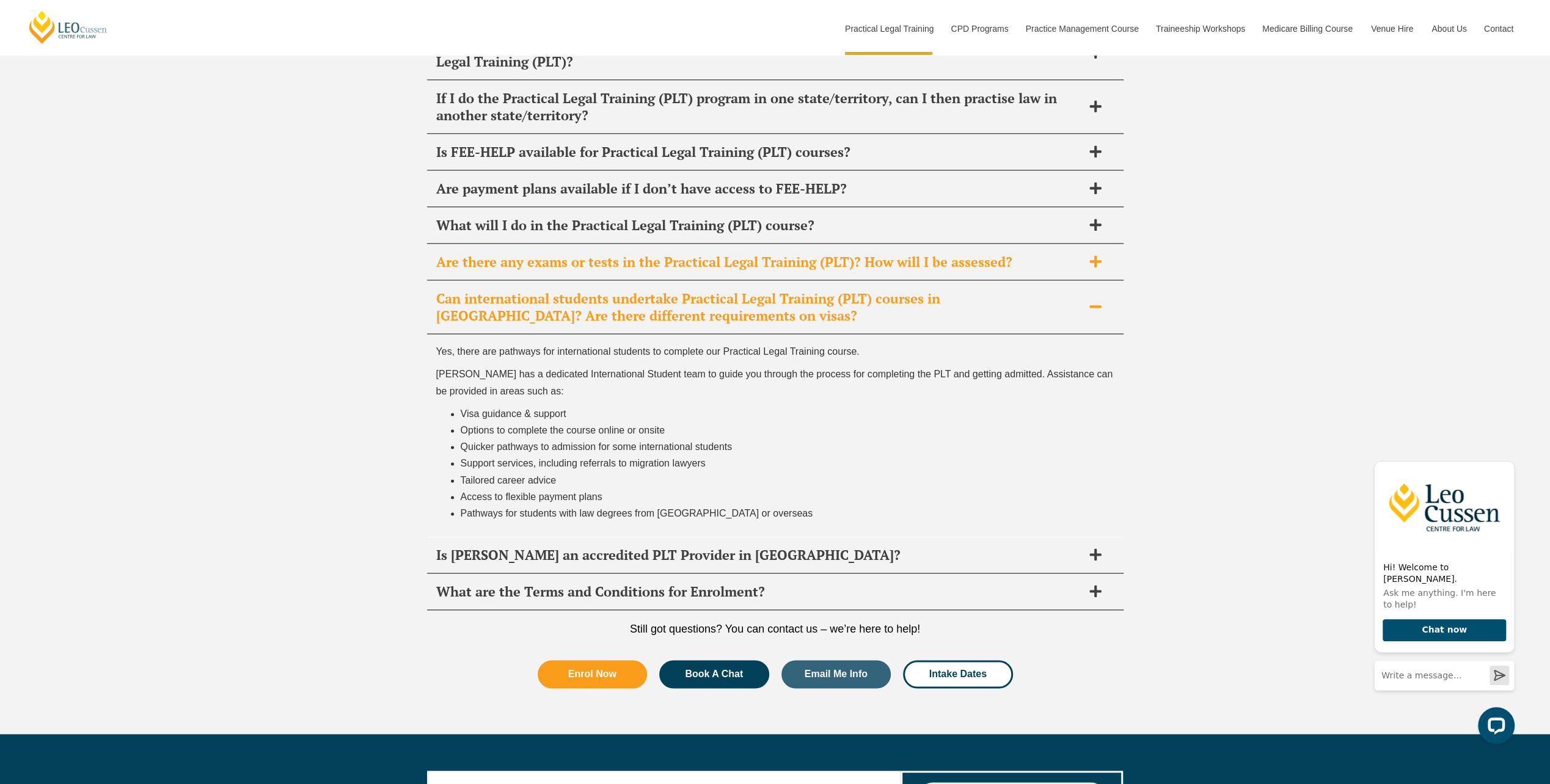
click at [782, 245] on div "Are there any exams or tests in the Practical Legal Training (PLT)? How will I …" at bounding box center [775, 262] width 696 height 36
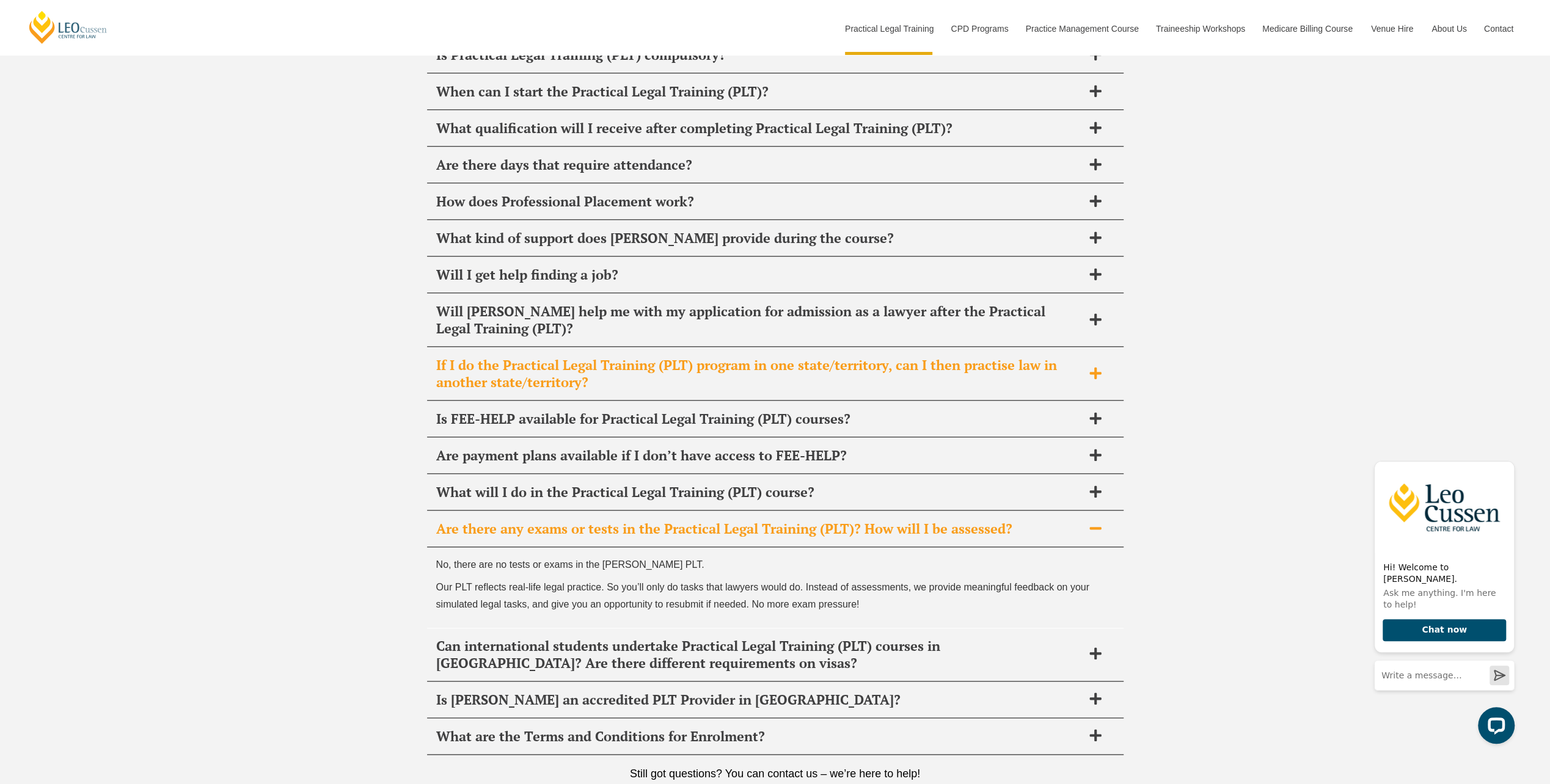
scroll to position [5946, 0]
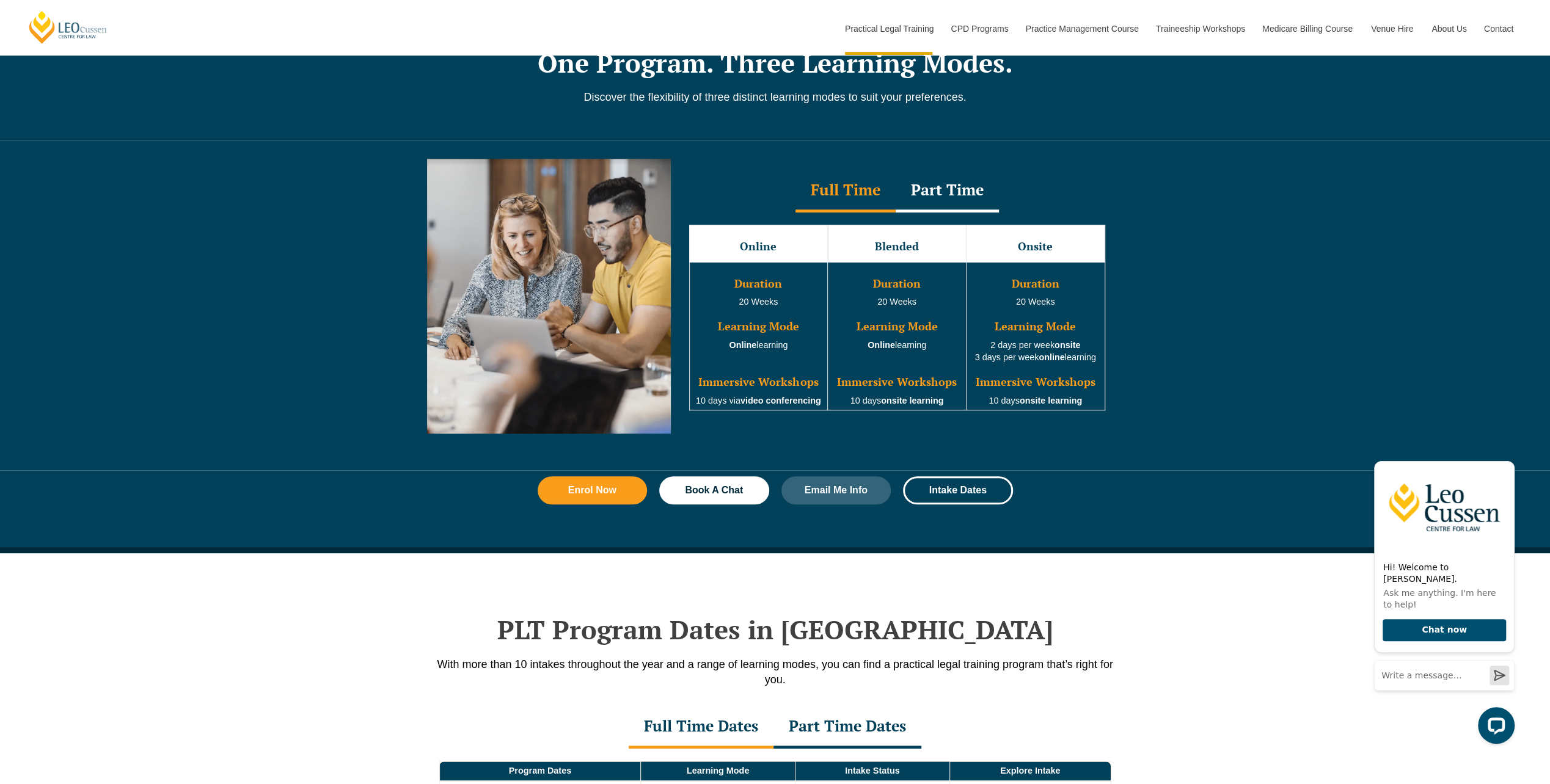
scroll to position [1038, 0]
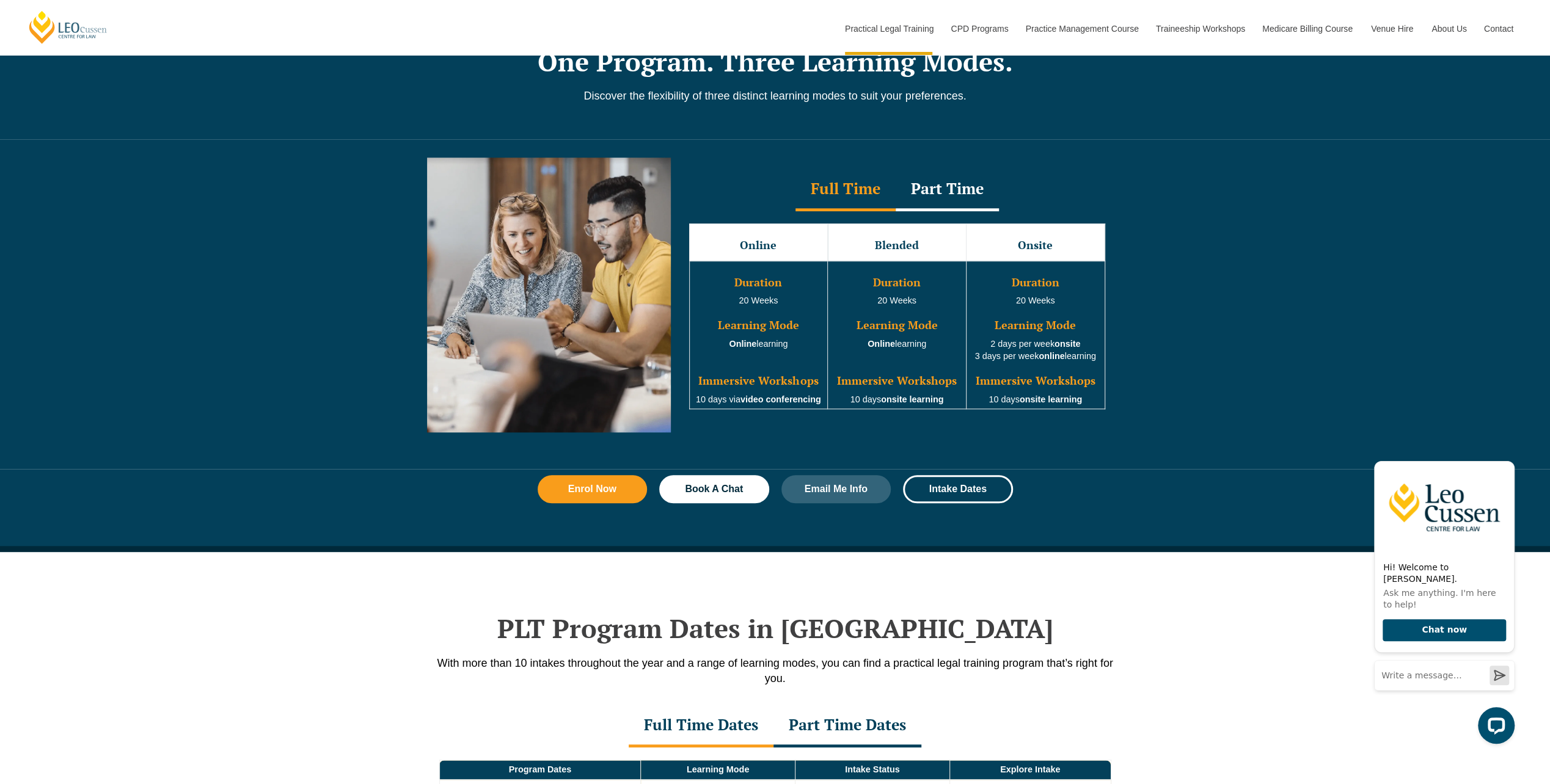
click at [929, 193] on div "Part Time" at bounding box center [947, 190] width 104 height 43
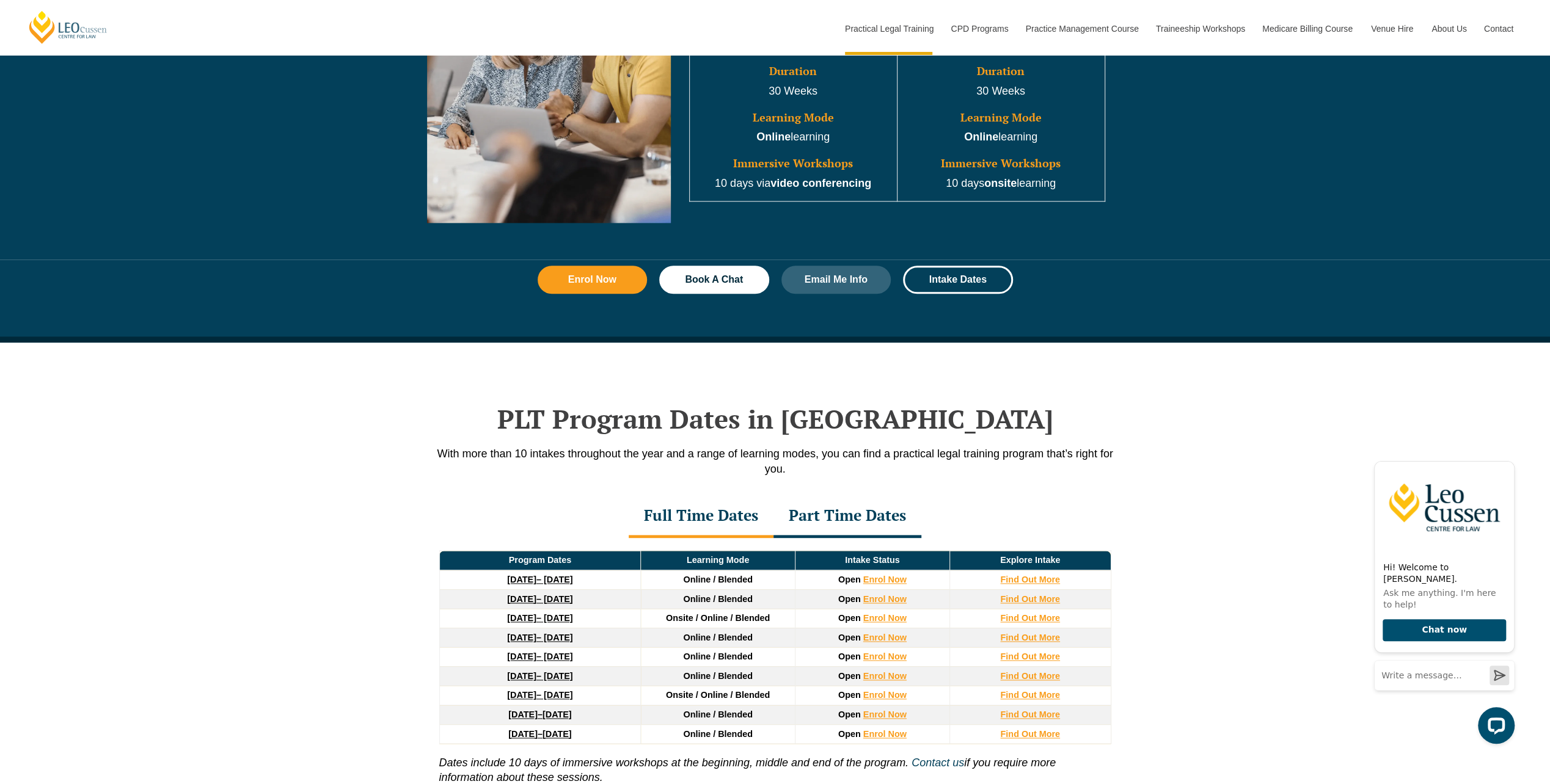
scroll to position [1283, 0]
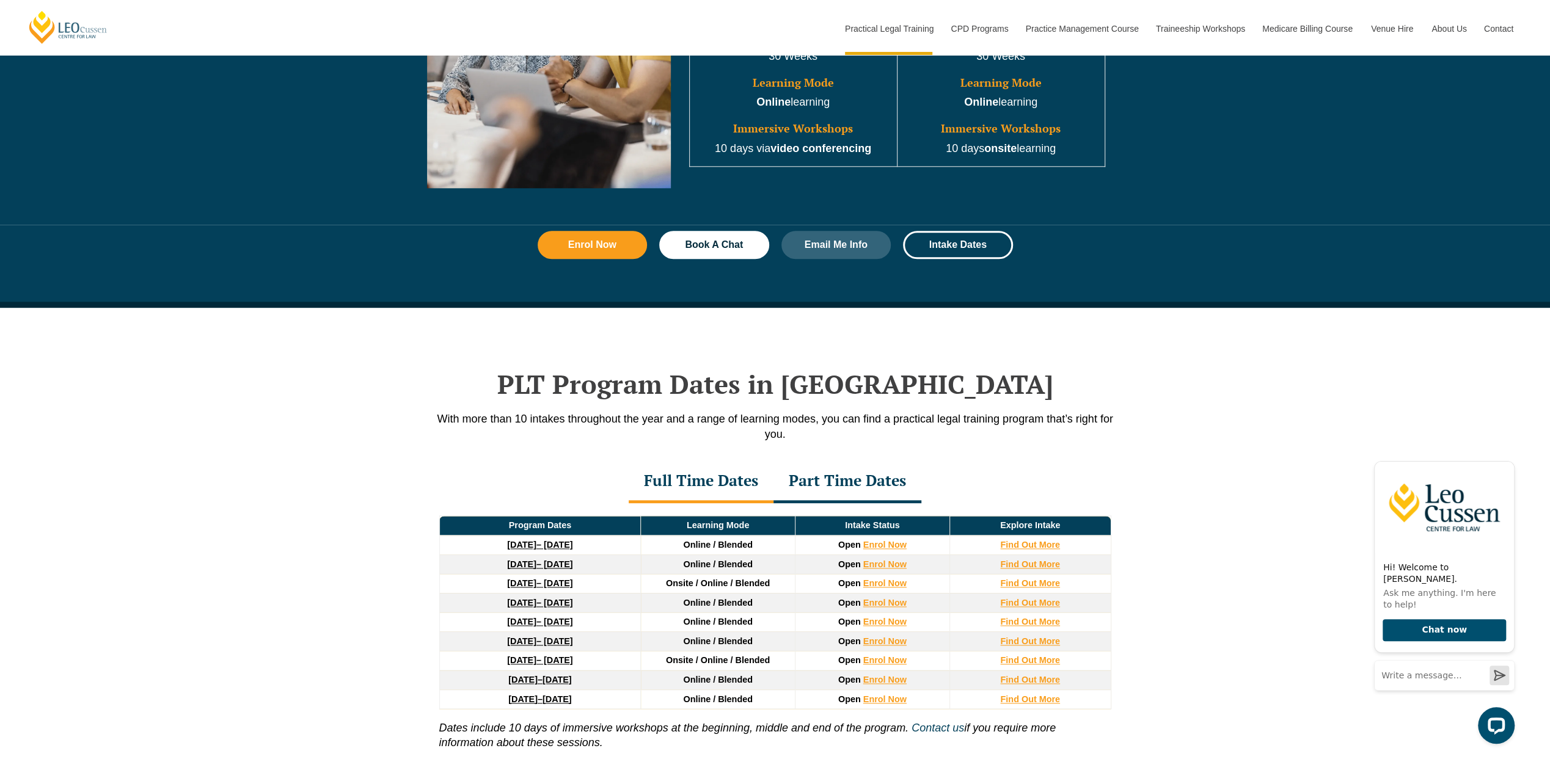
click at [806, 463] on div "Part Time Dates" at bounding box center [847, 482] width 148 height 43
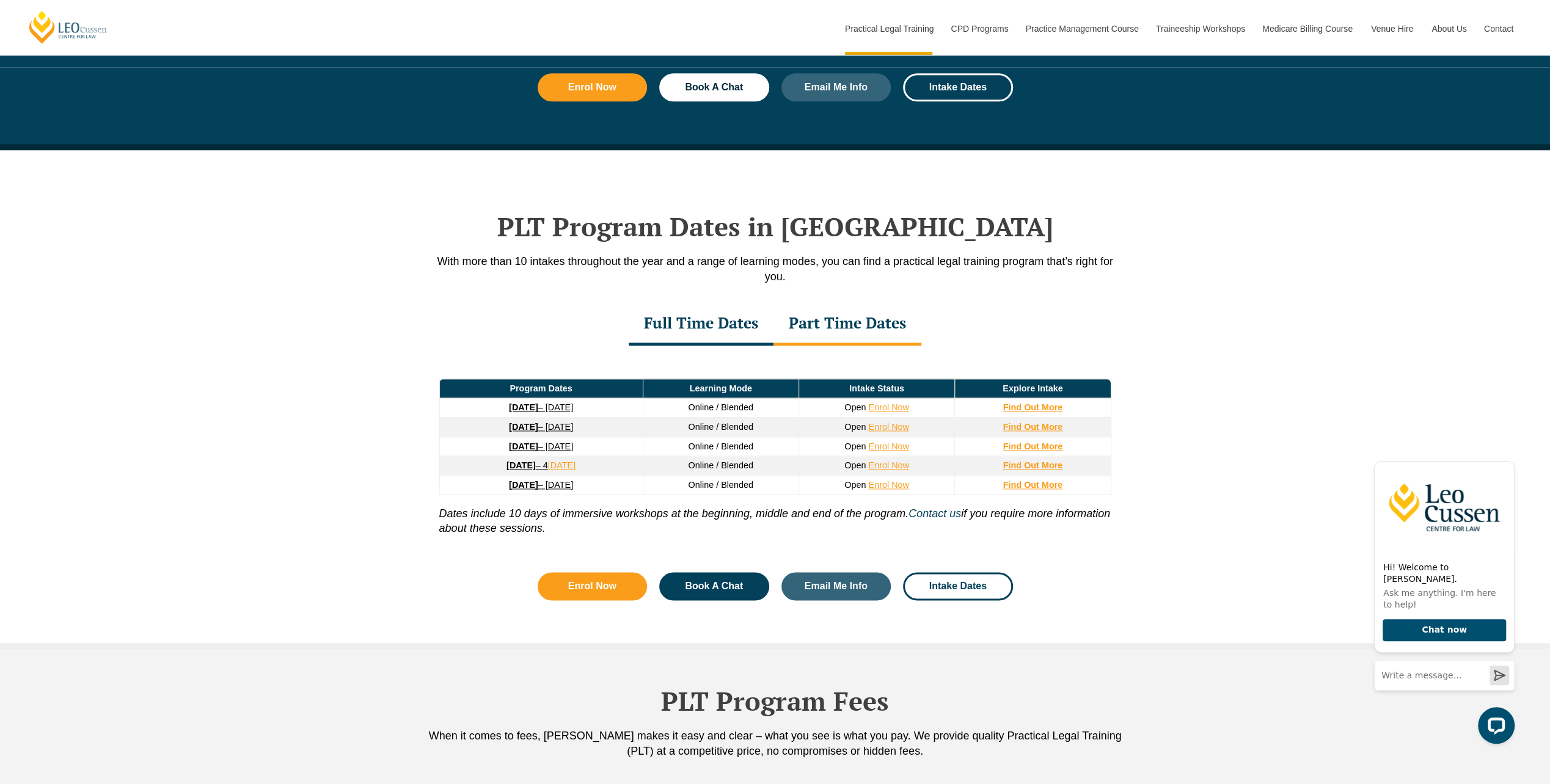
scroll to position [1466, 0]
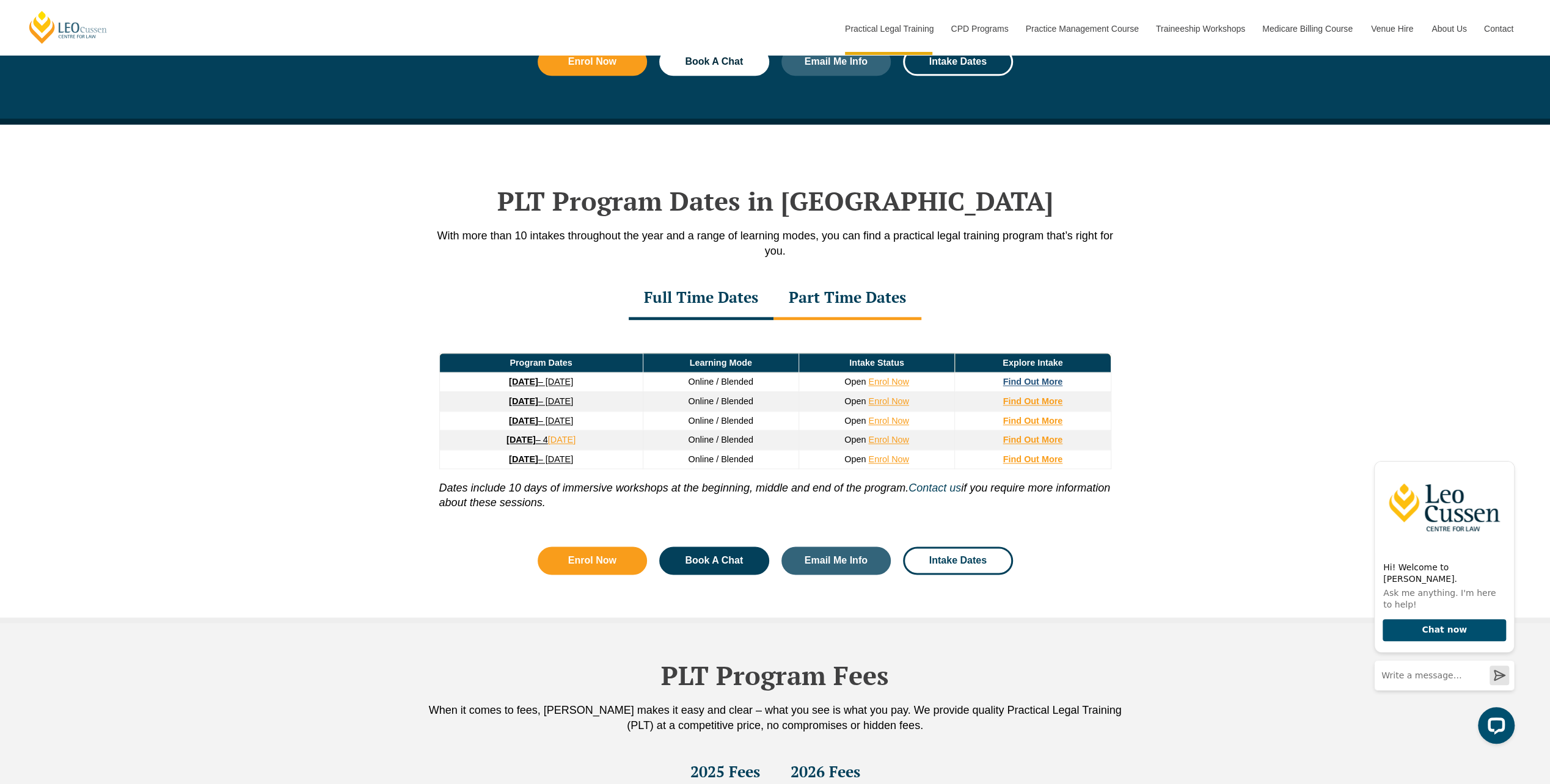
click at [1041, 377] on strong "Find Out More" at bounding box center [1033, 382] width 60 height 10
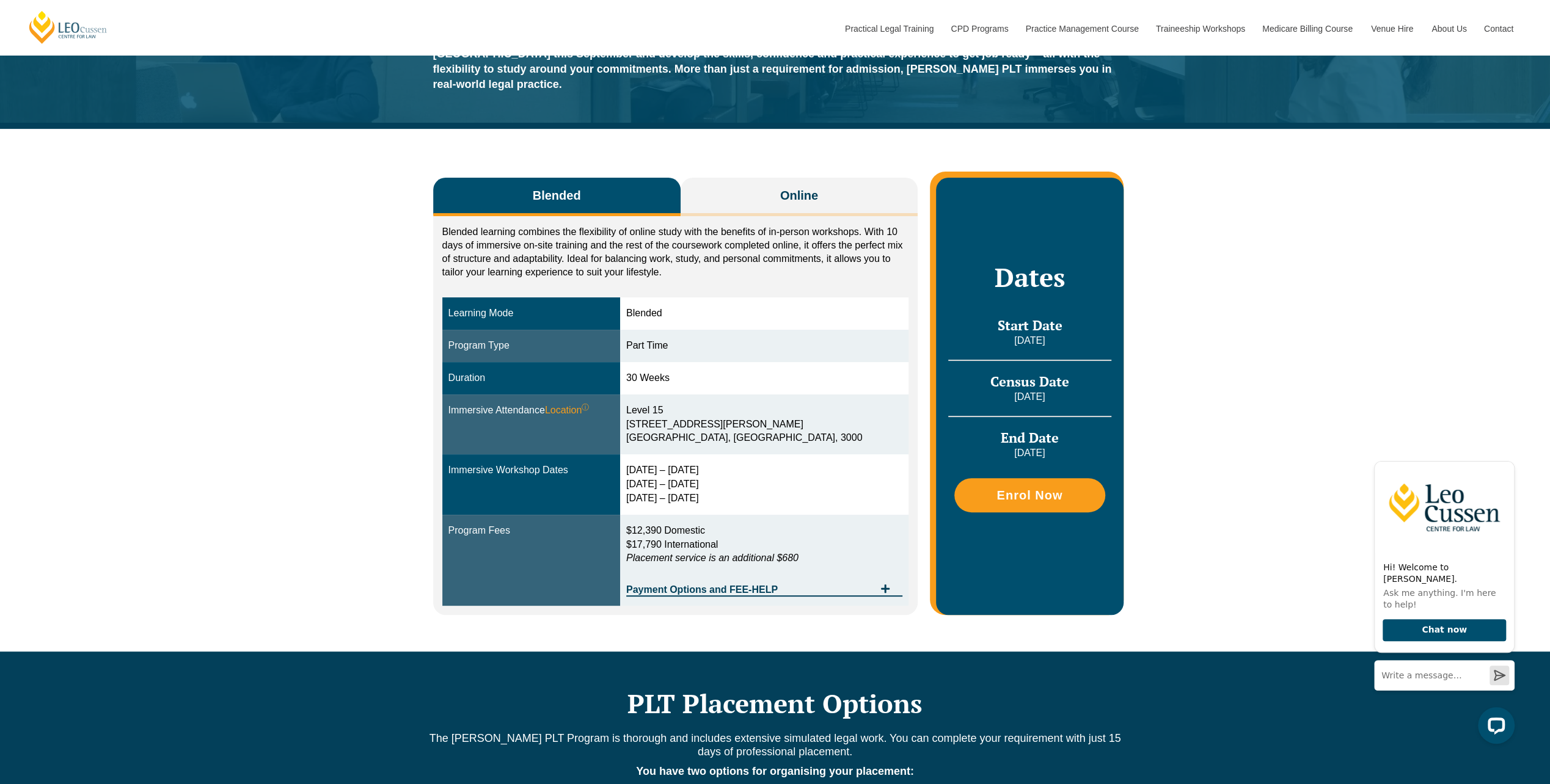
scroll to position [122, 0]
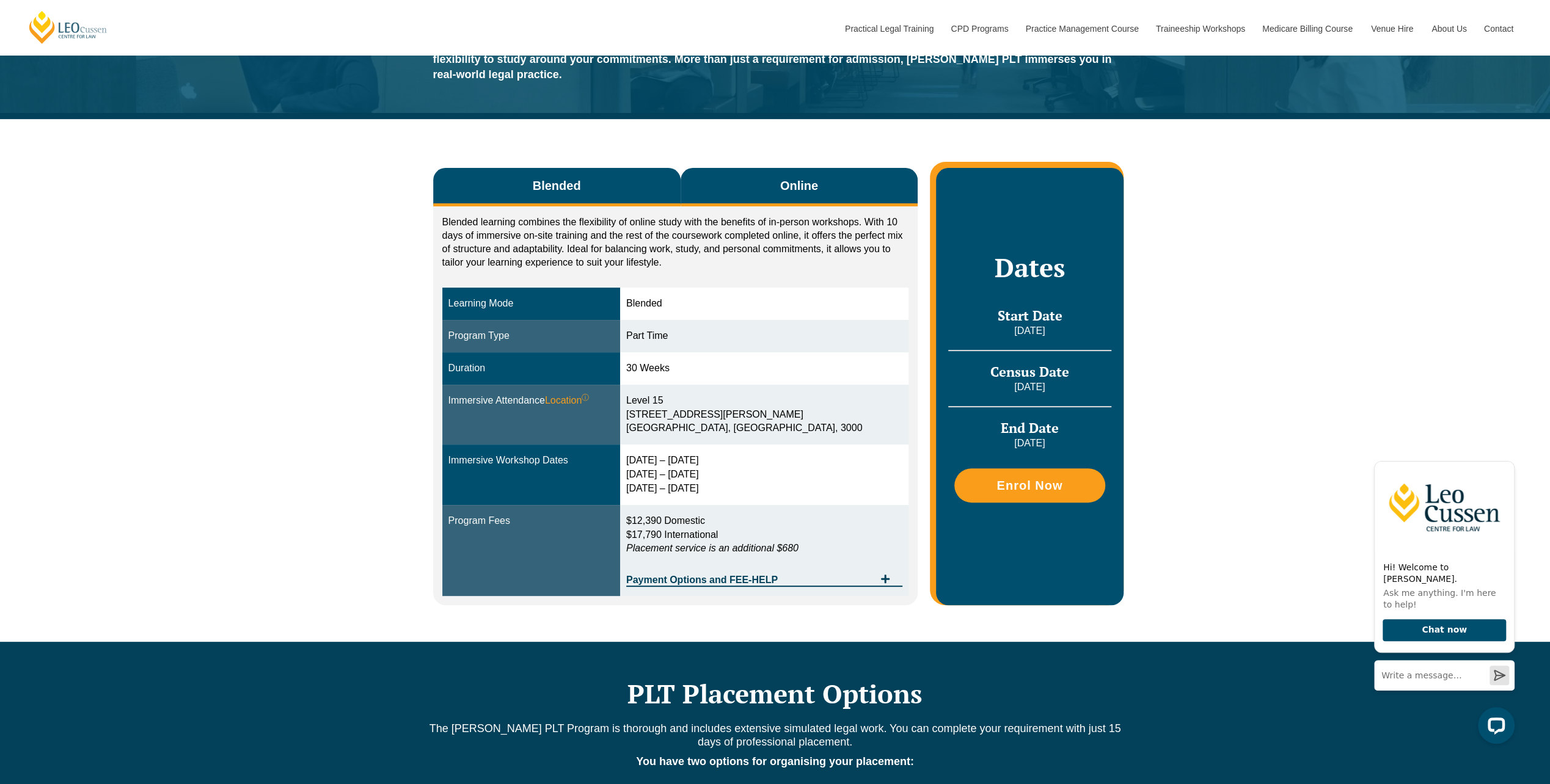
click at [736, 184] on button "Online" at bounding box center [799, 187] width 238 height 38
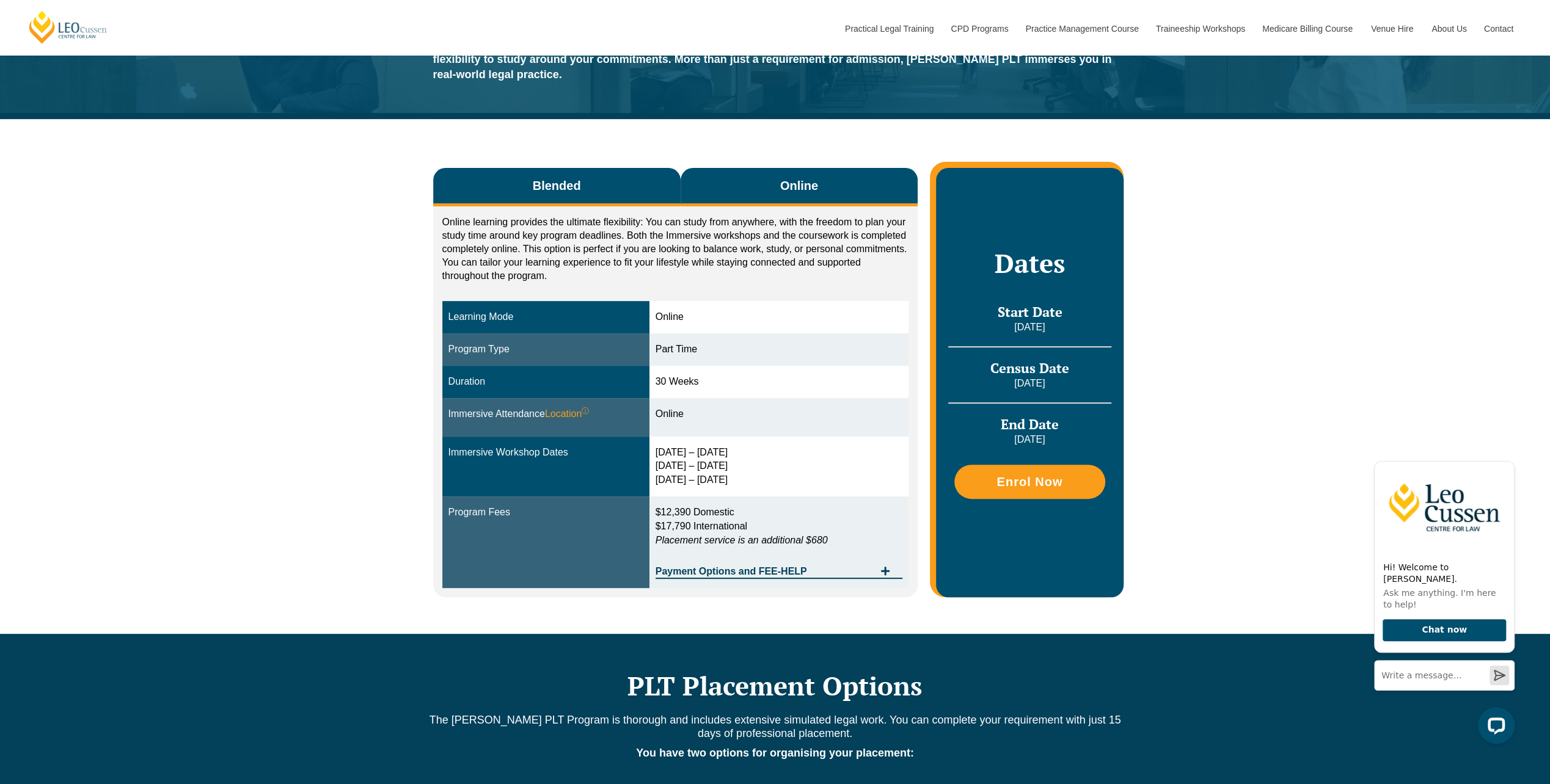
click at [633, 174] on button "Blended" at bounding box center [557, 187] width 247 height 38
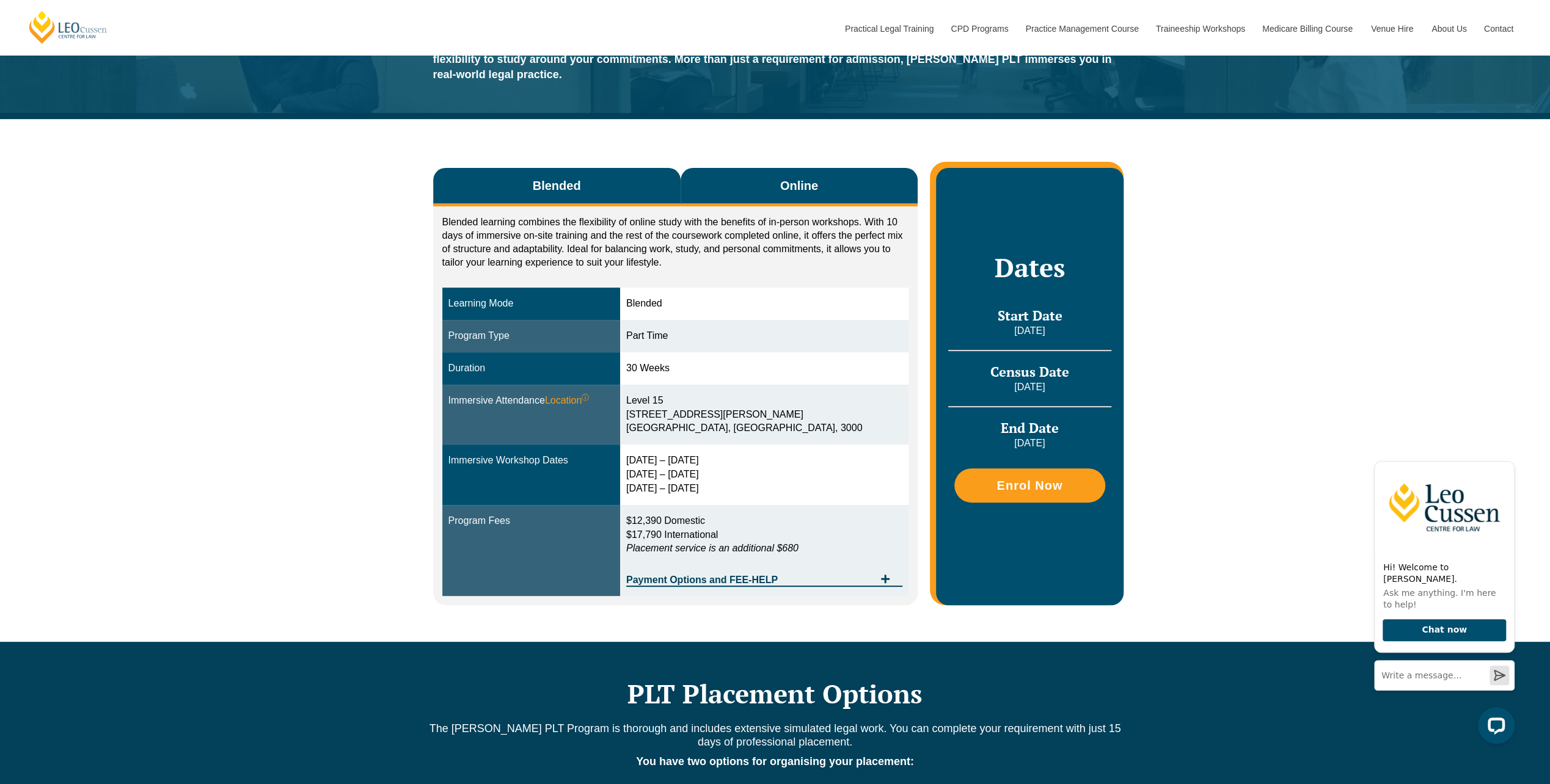
click at [762, 184] on button "Online" at bounding box center [799, 187] width 238 height 38
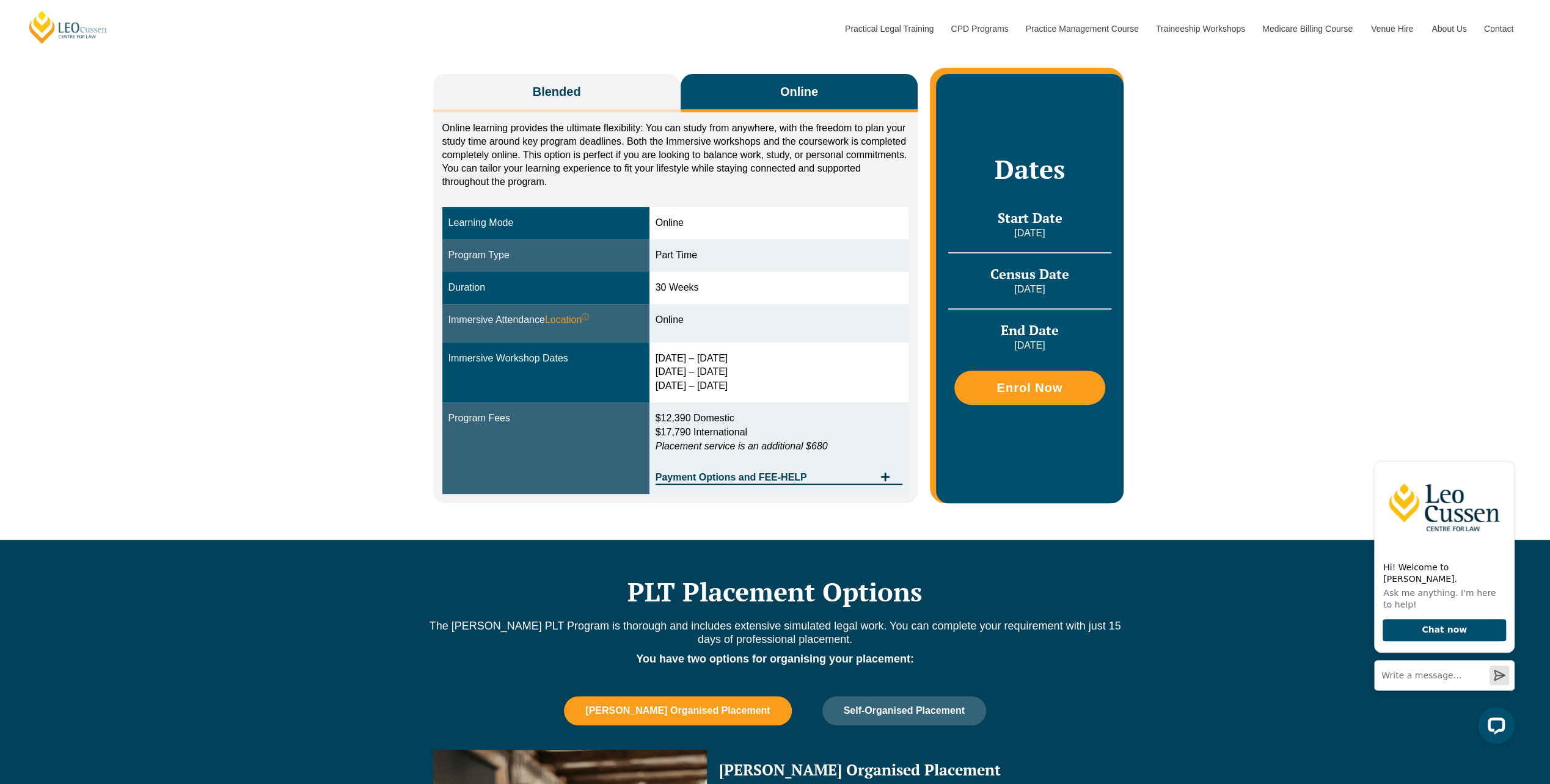
scroll to position [61, 0]
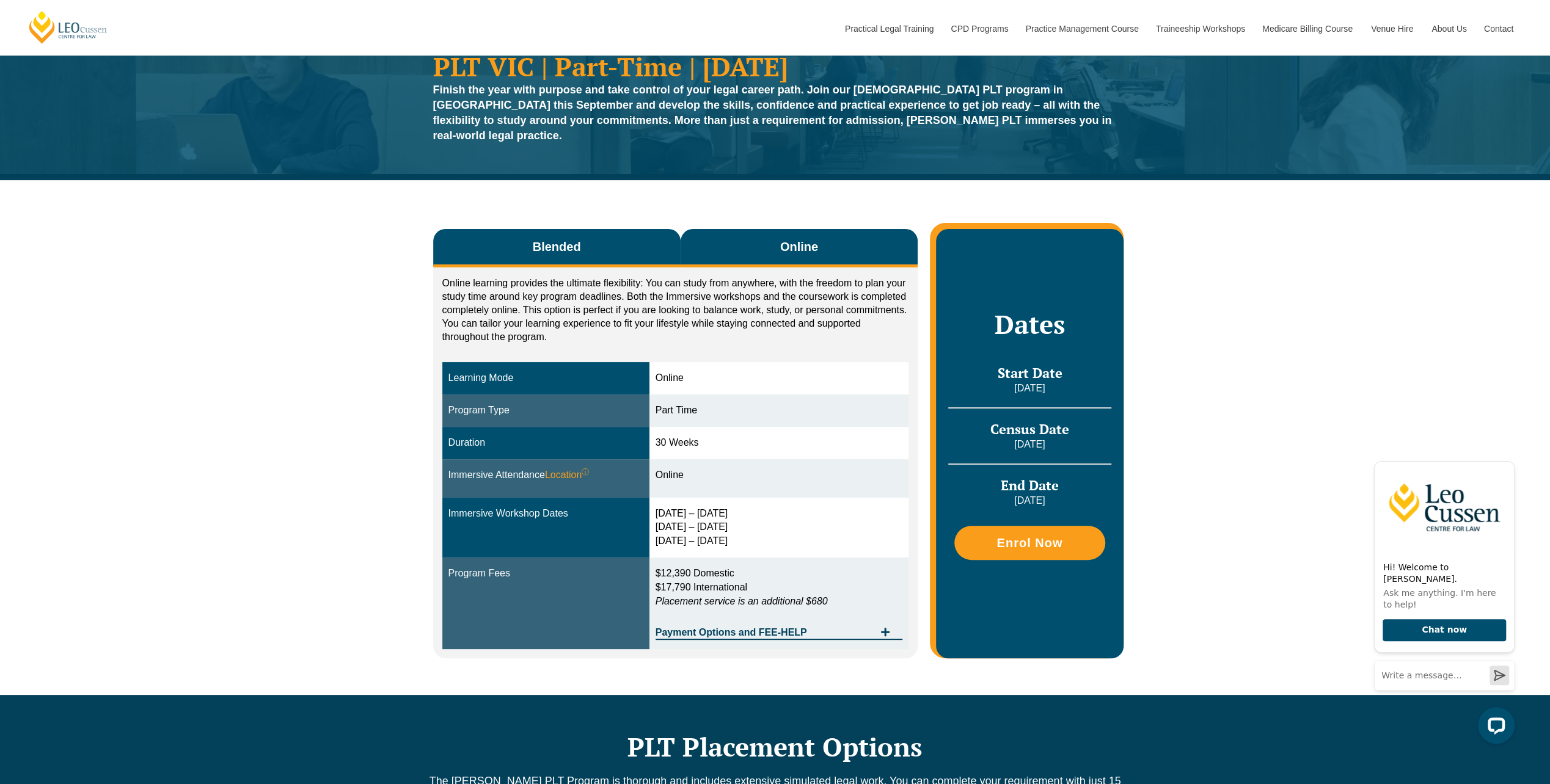
click at [523, 236] on button "Blended" at bounding box center [557, 248] width 247 height 38
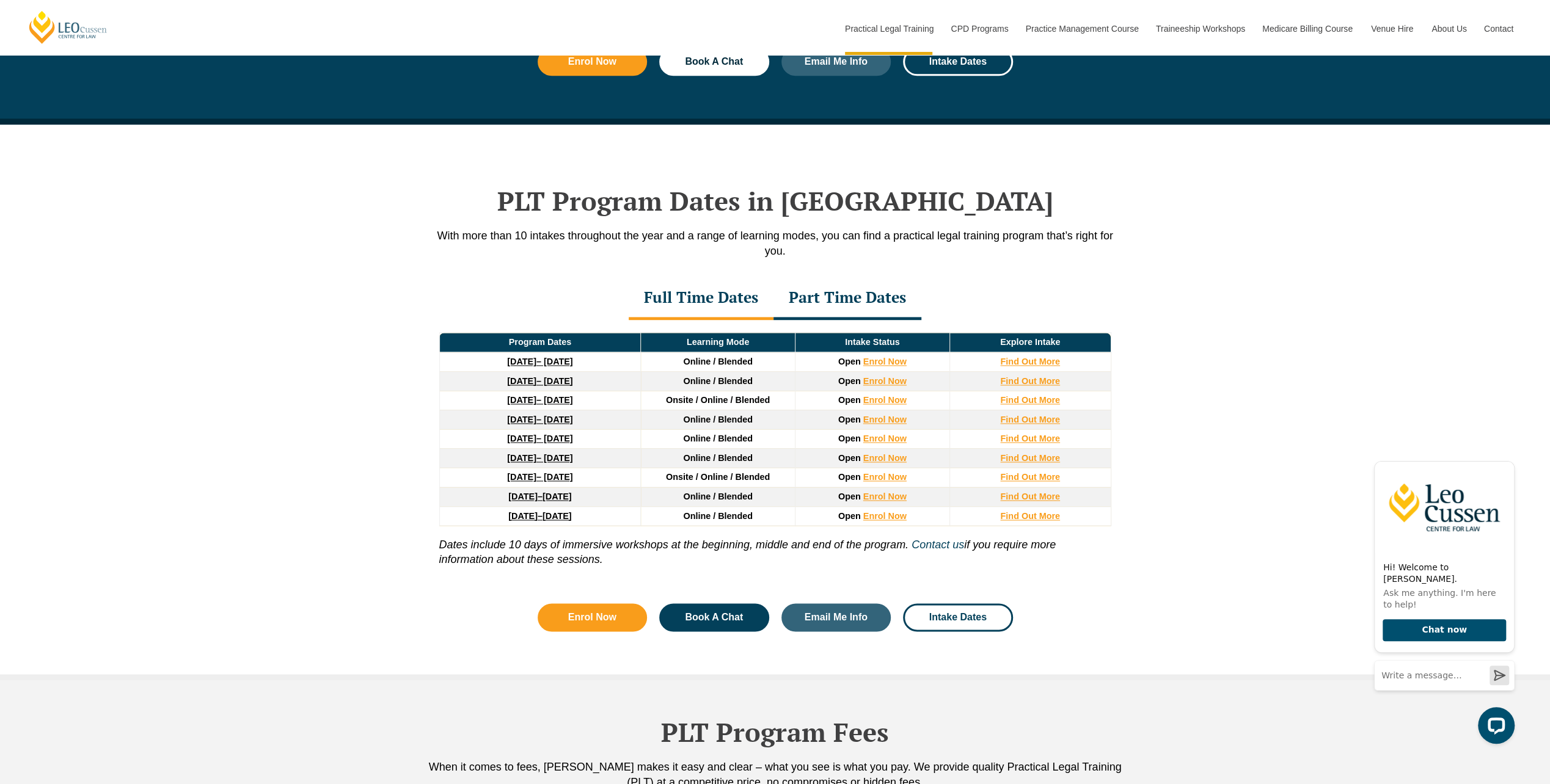
click at [810, 289] on div "Part Time Dates" at bounding box center [847, 298] width 148 height 43
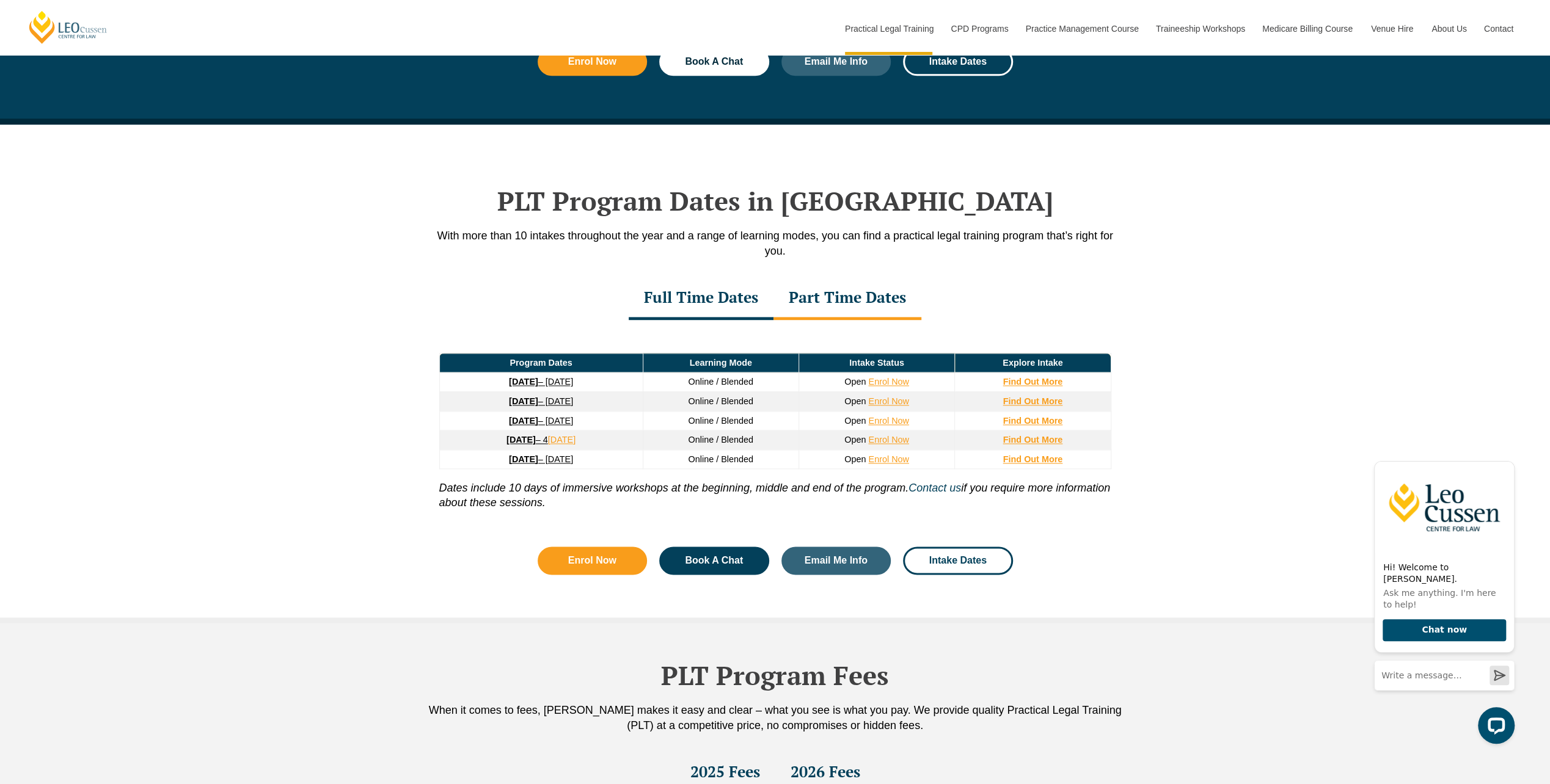
click at [713, 280] on div "Full Time Dates" at bounding box center [701, 298] width 145 height 43
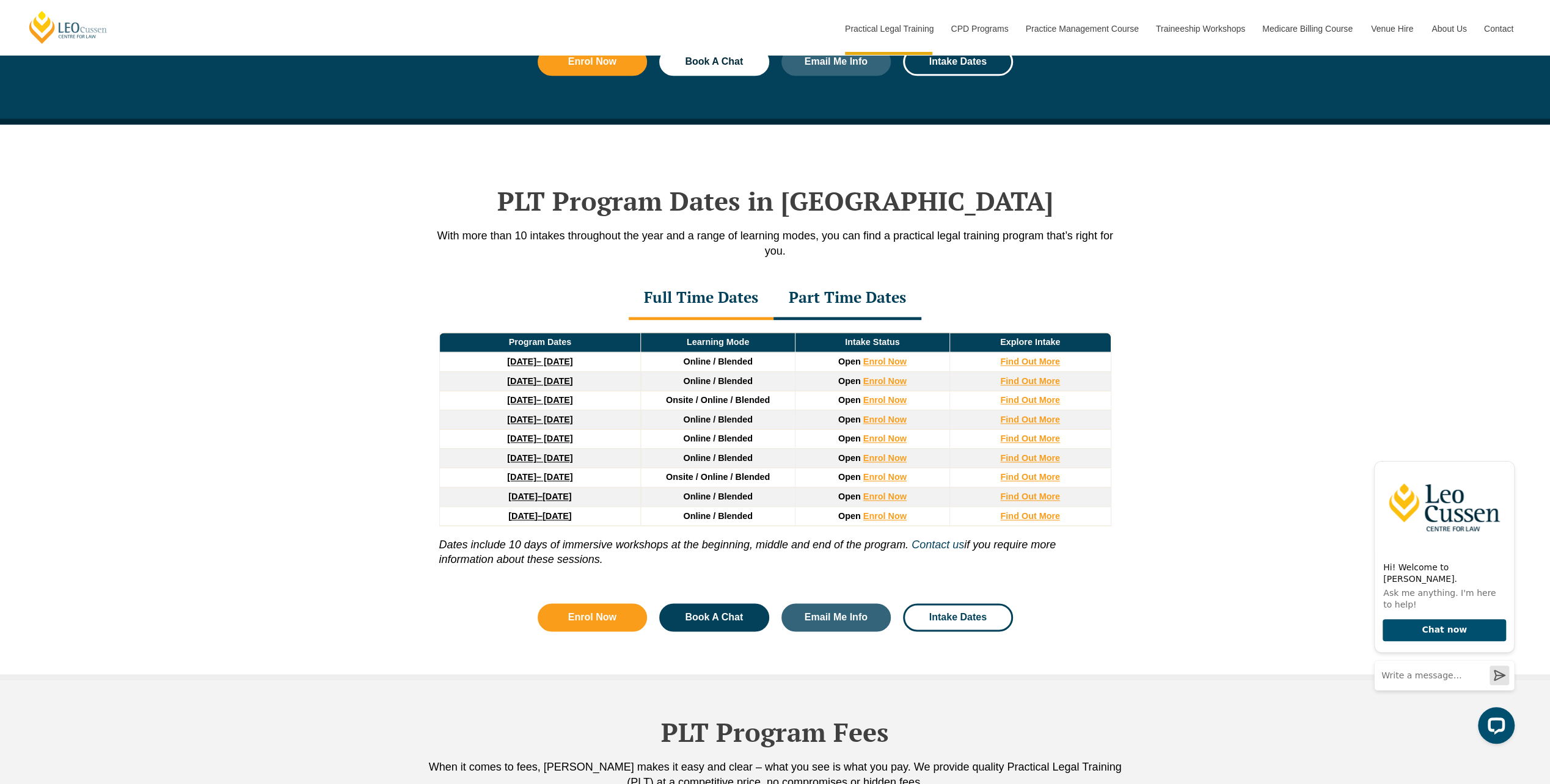
click at [846, 303] on div "Part Time Dates" at bounding box center [847, 298] width 148 height 43
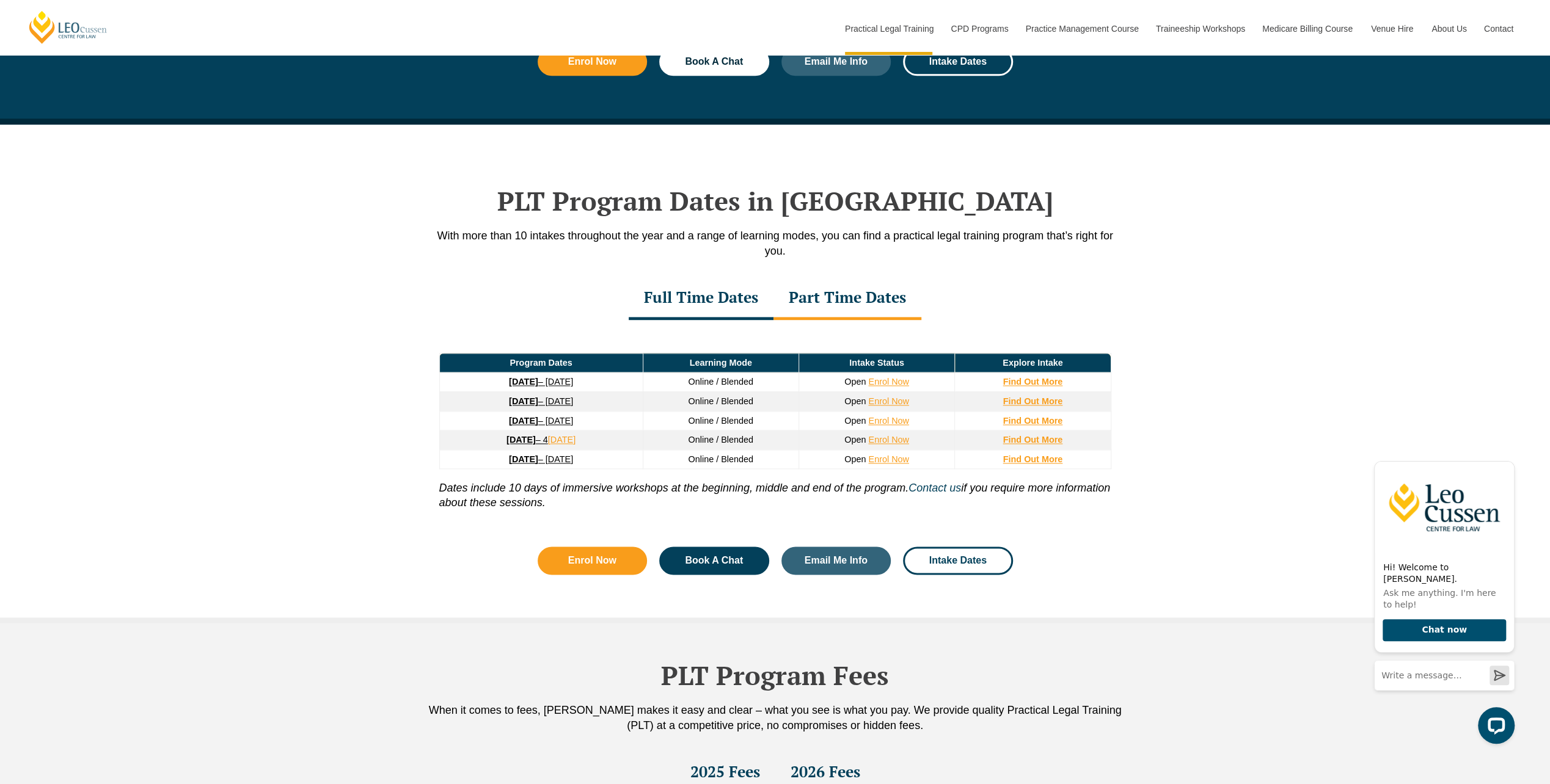
click at [561, 396] on link "26 January 2026 – 21 August 2026" at bounding box center [541, 401] width 64 height 10
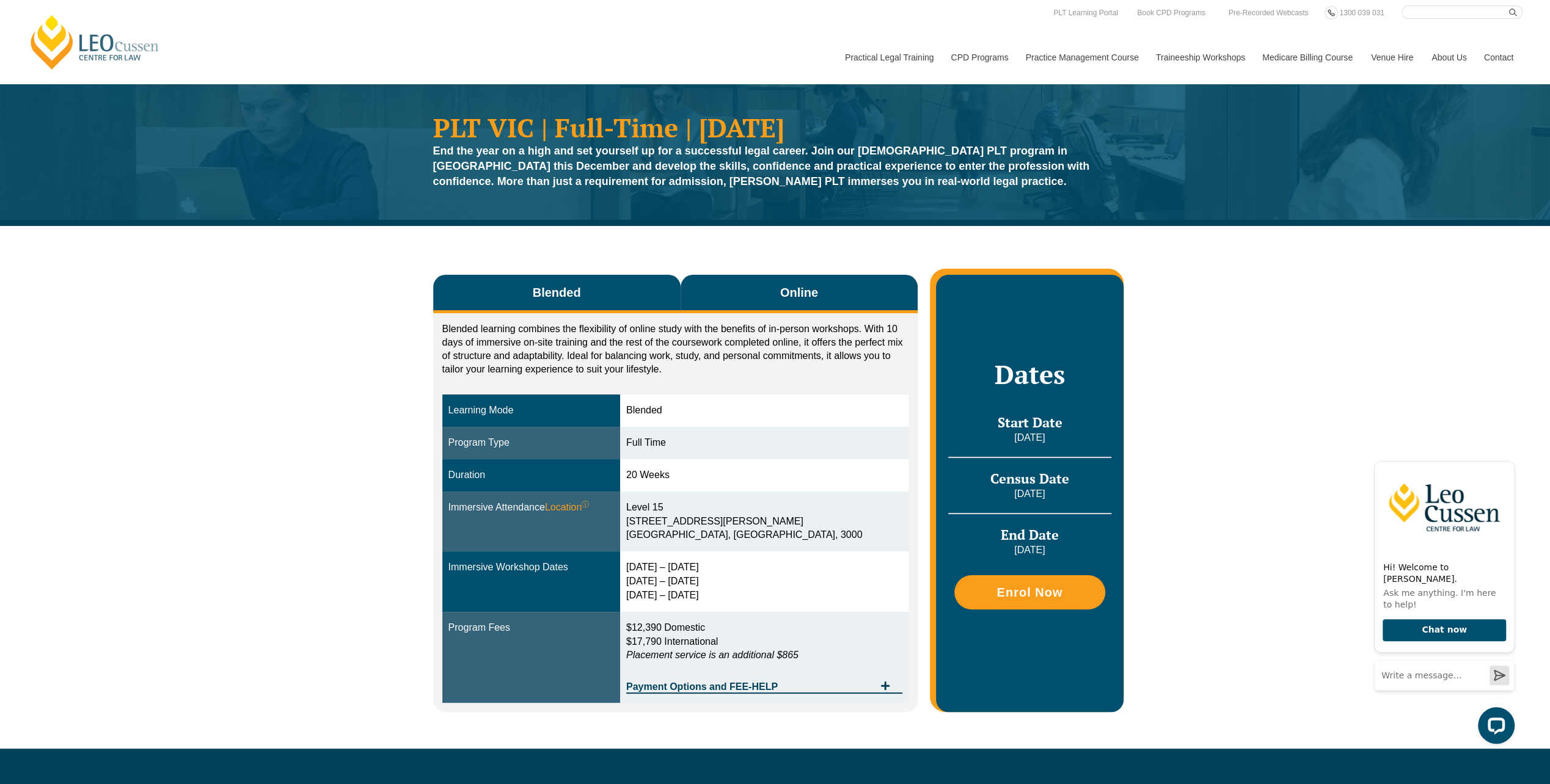
click at [842, 291] on button "Online" at bounding box center [799, 294] width 238 height 38
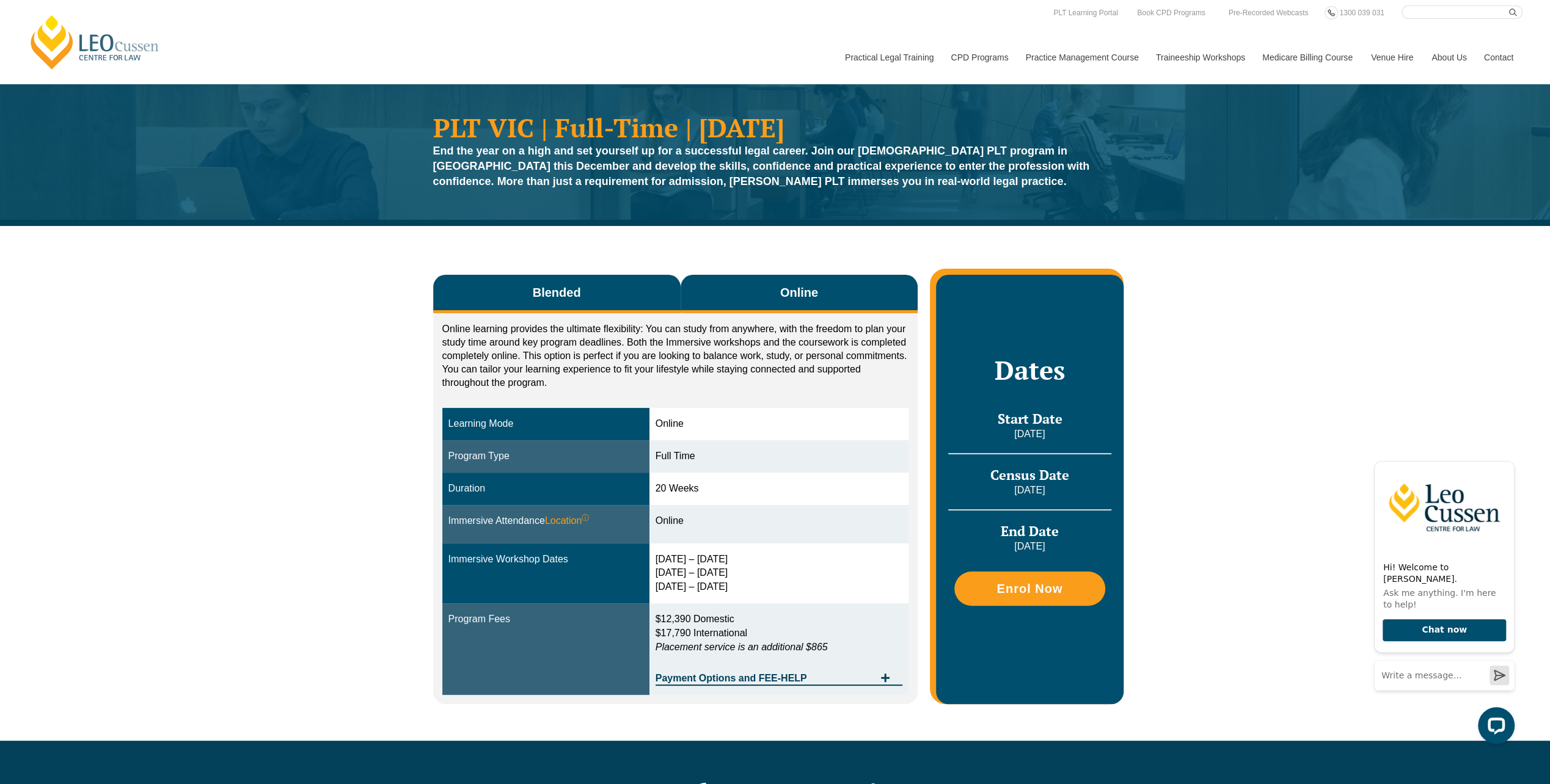
click at [586, 284] on button "Blended" at bounding box center [557, 294] width 247 height 38
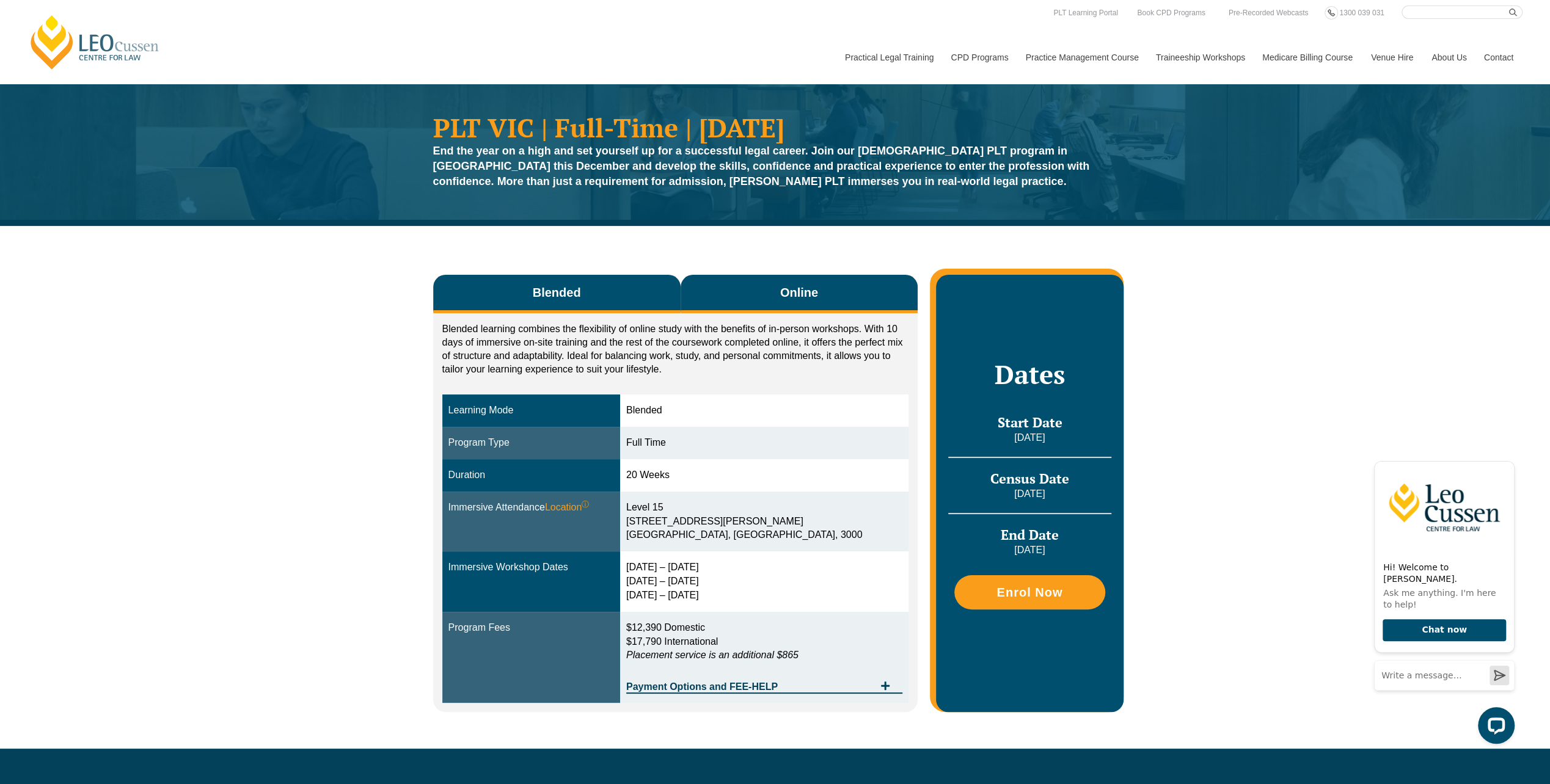
click at [705, 282] on button "Online" at bounding box center [799, 294] width 238 height 38
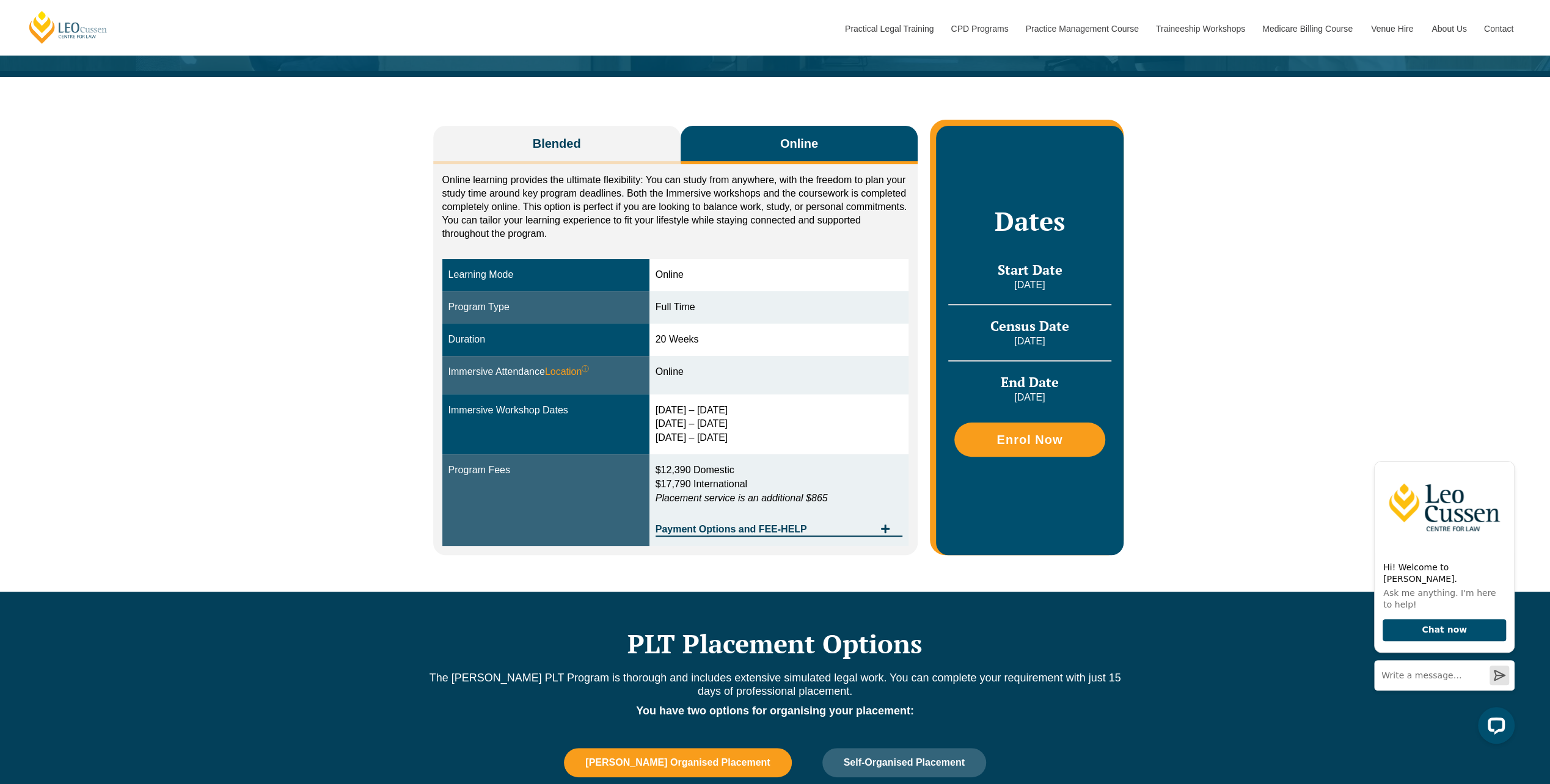
scroll to position [122, 0]
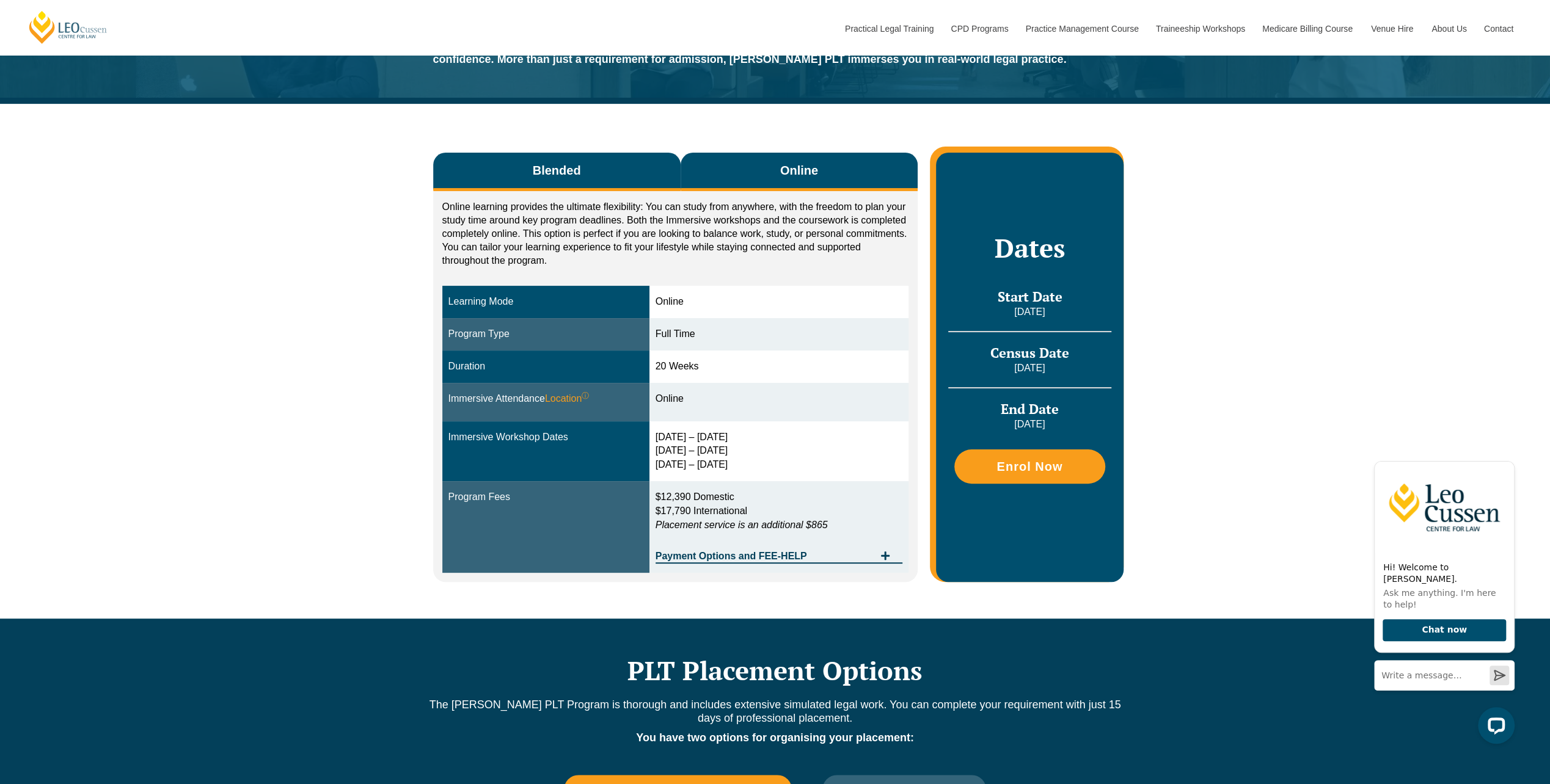
click at [564, 179] on span "Blended" at bounding box center [557, 170] width 48 height 17
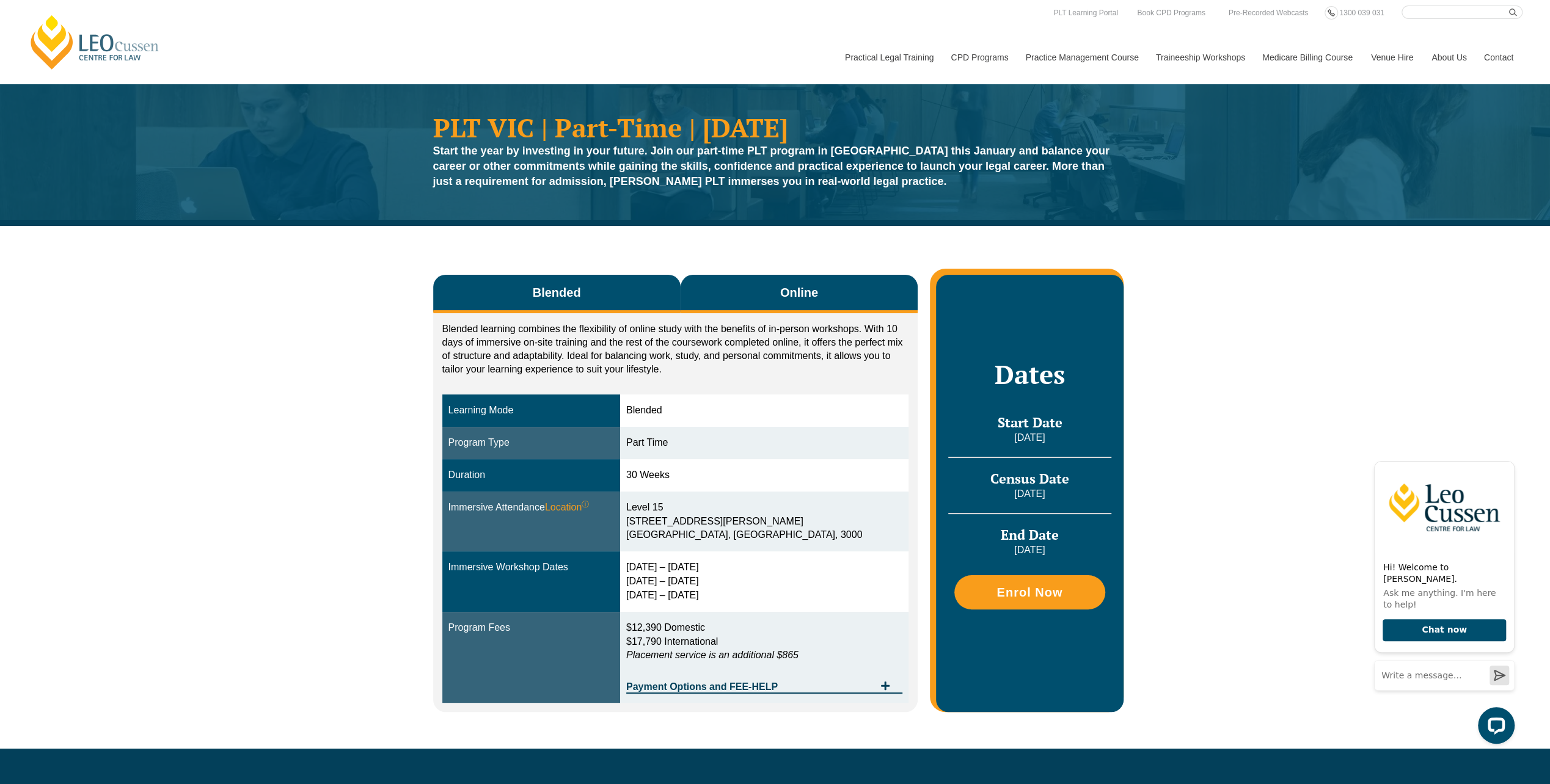
click at [725, 306] on button "Online" at bounding box center [799, 294] width 238 height 38
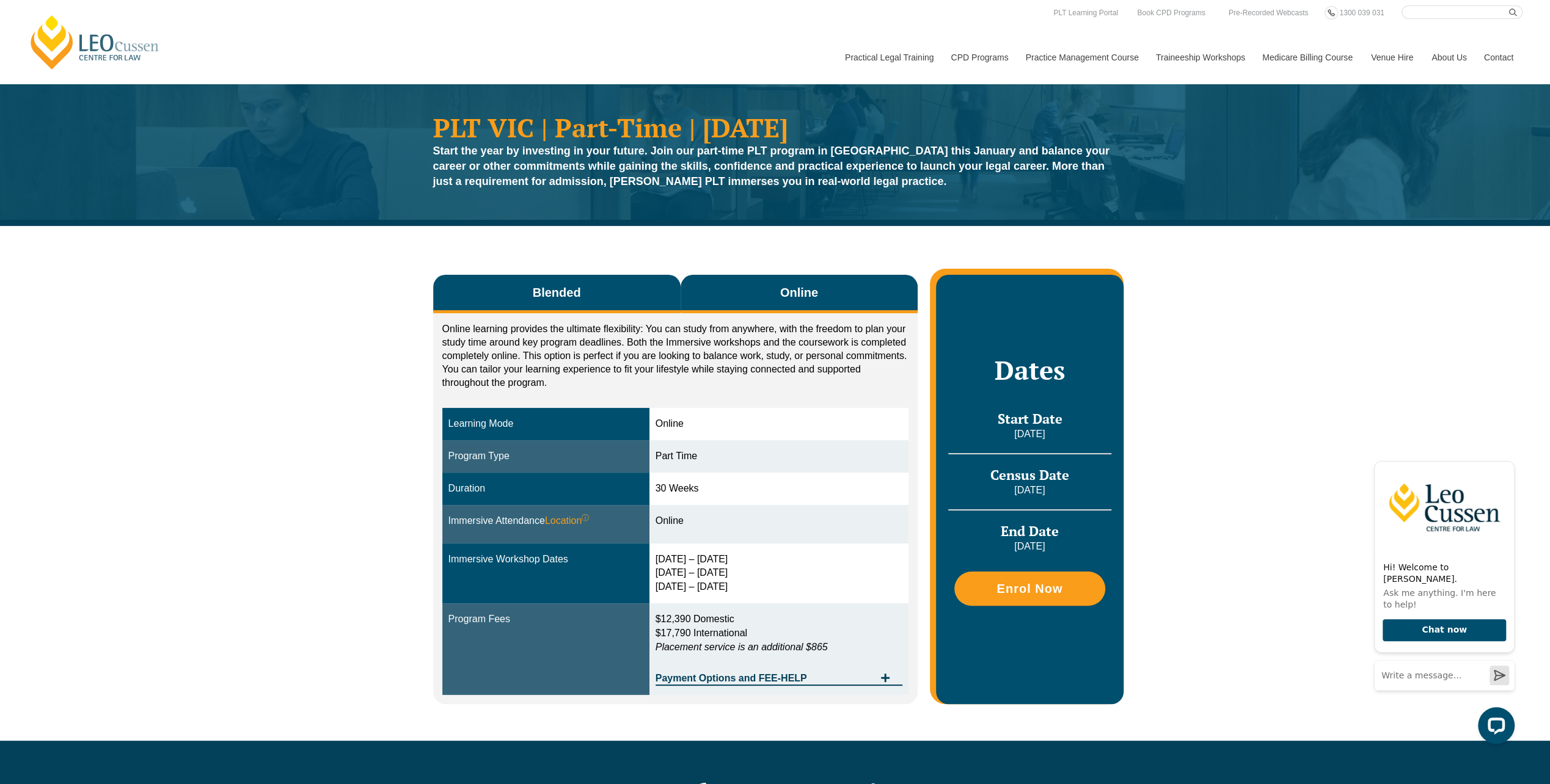
click at [634, 306] on button "Blended" at bounding box center [557, 294] width 247 height 38
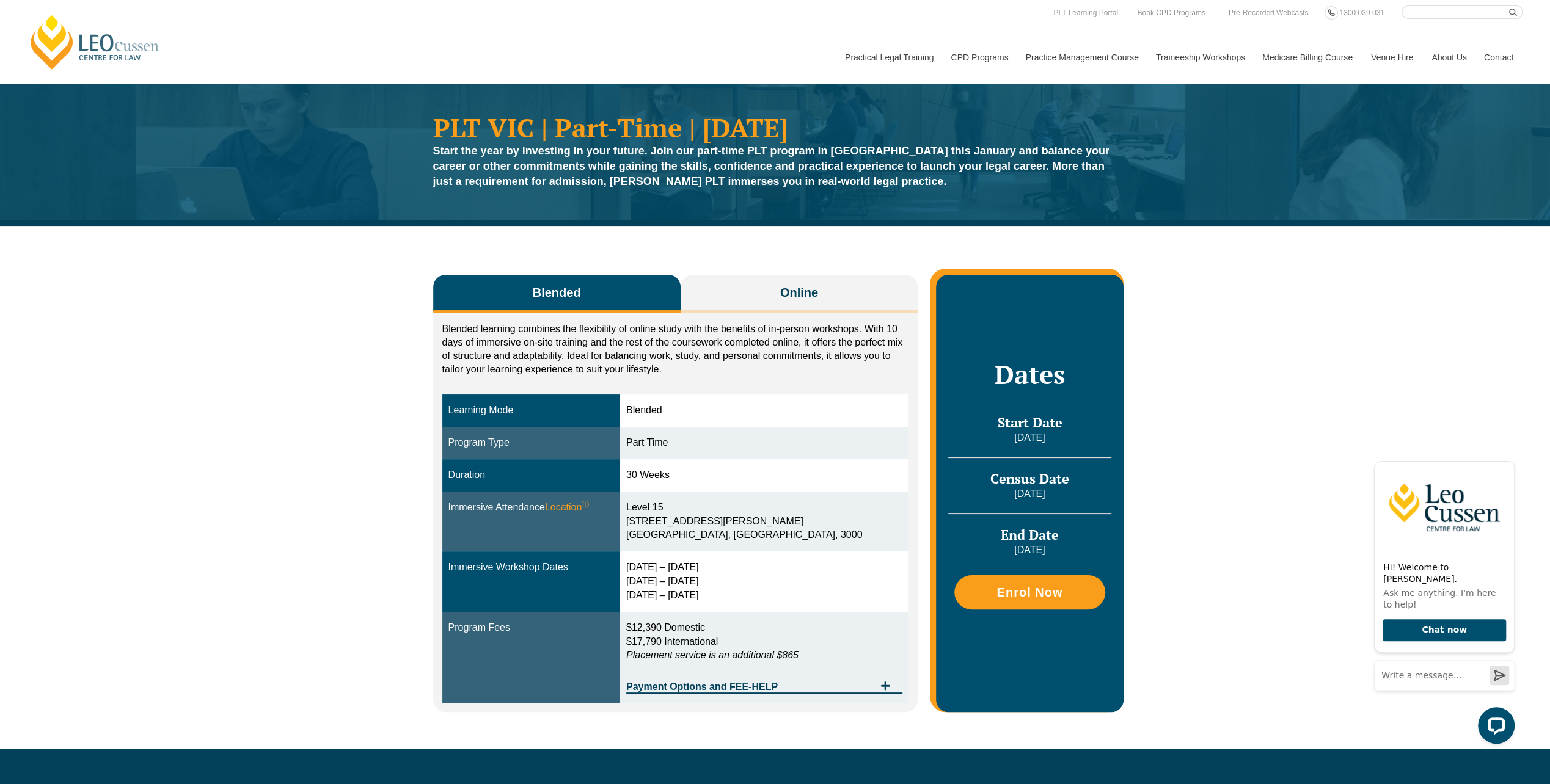
click at [747, 274] on div "Blended Online Blended learning combines the flexibility of online study with t…" at bounding box center [775, 488] width 696 height 523
click at [762, 296] on button "Online" at bounding box center [799, 294] width 238 height 38
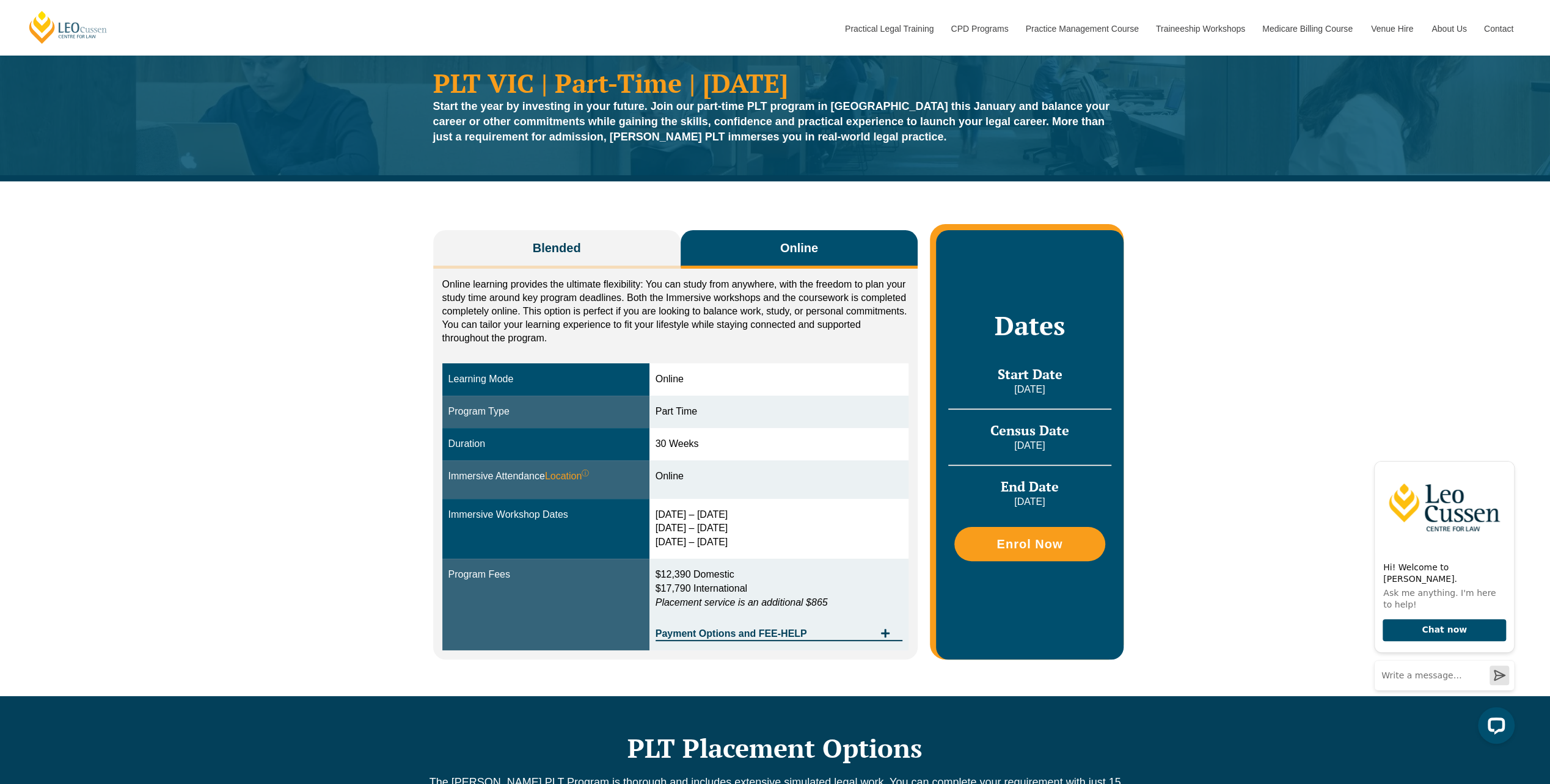
scroll to position [61, 0]
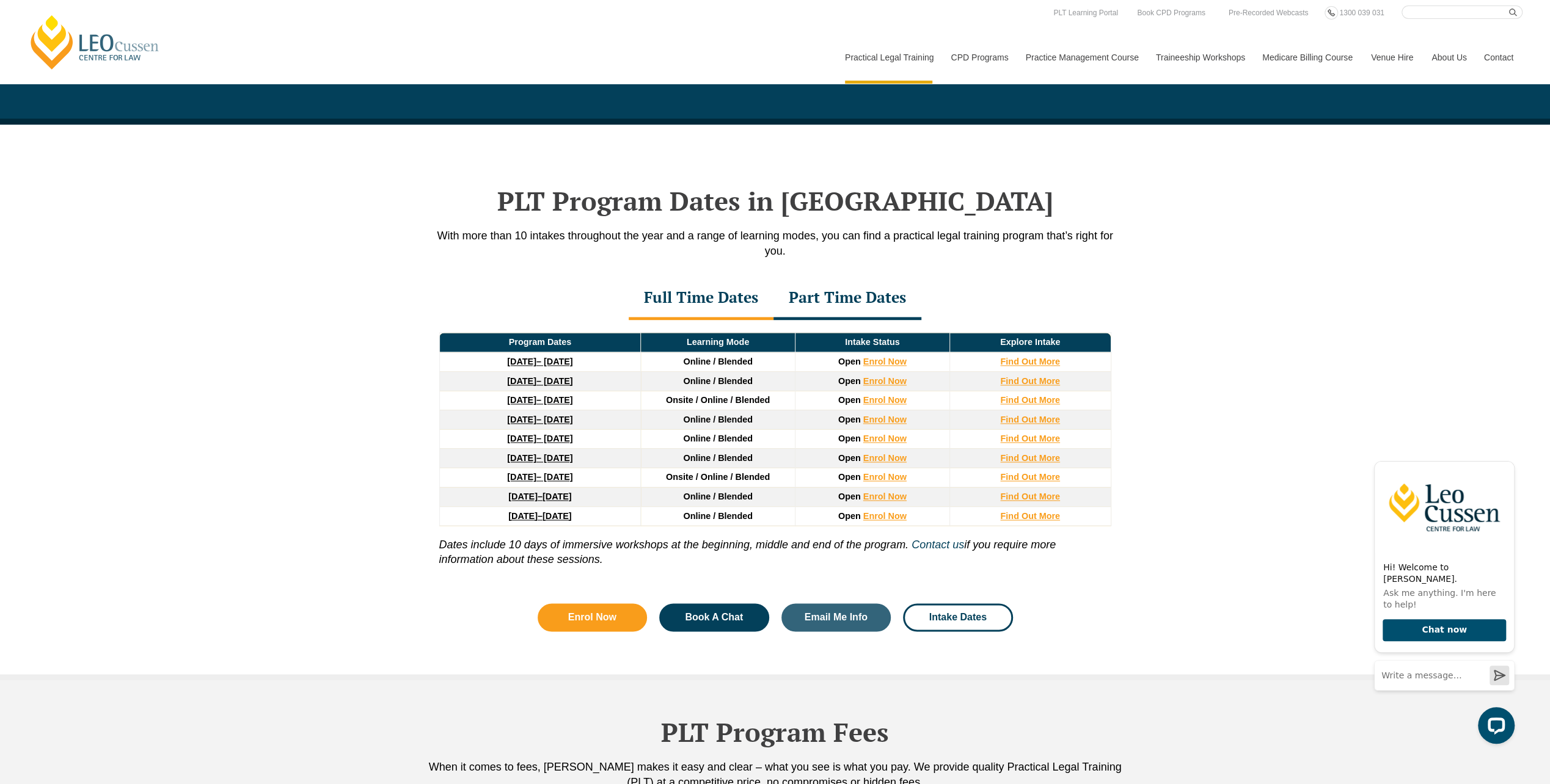
click at [830, 297] on div "Part Time Dates" at bounding box center [847, 298] width 148 height 43
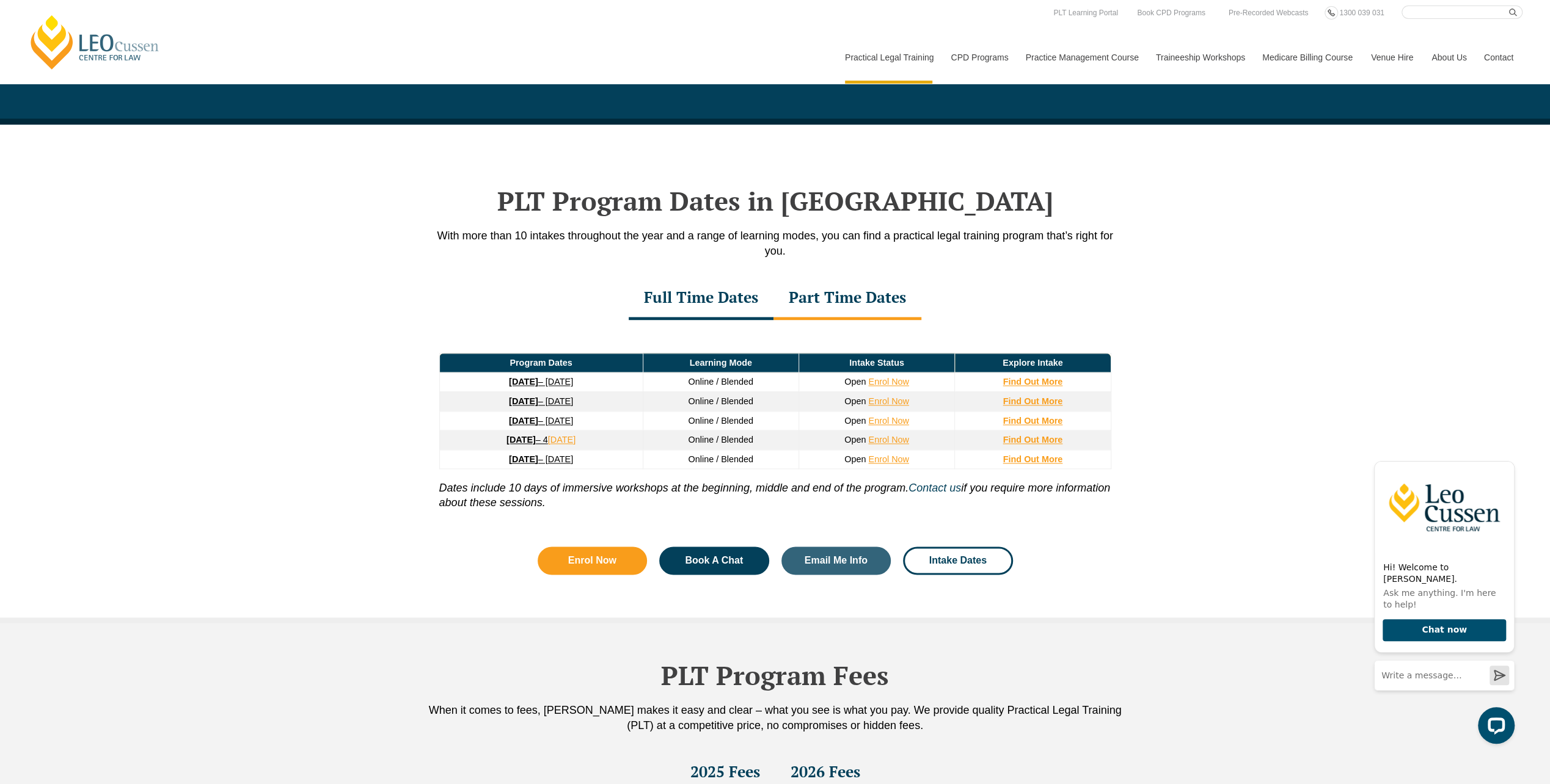
click at [732, 289] on div "Full Time Dates" at bounding box center [701, 298] width 145 height 43
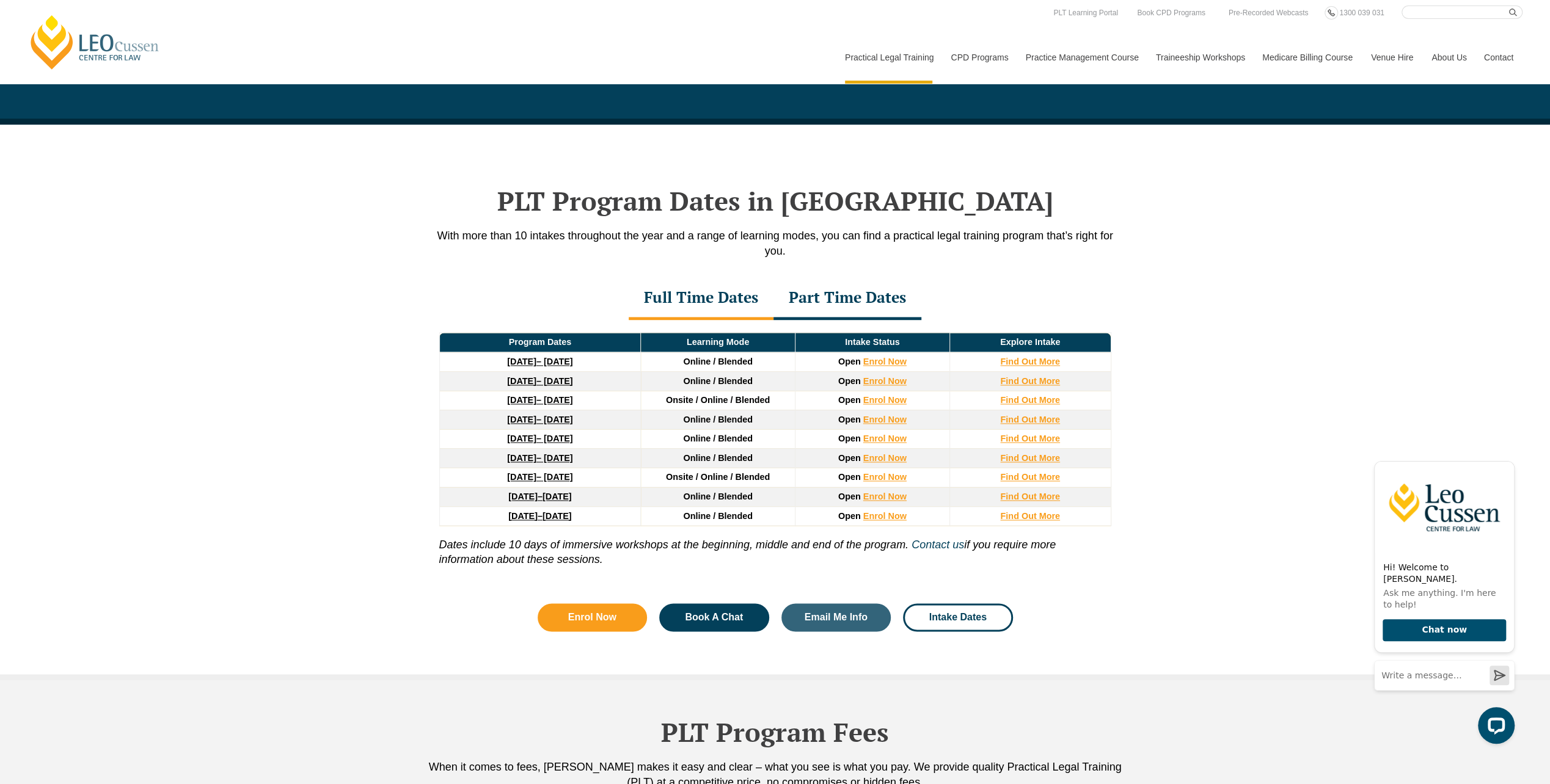
click at [848, 286] on div "Part Time Dates" at bounding box center [847, 298] width 148 height 43
